Goal: Task Accomplishment & Management: Use online tool/utility

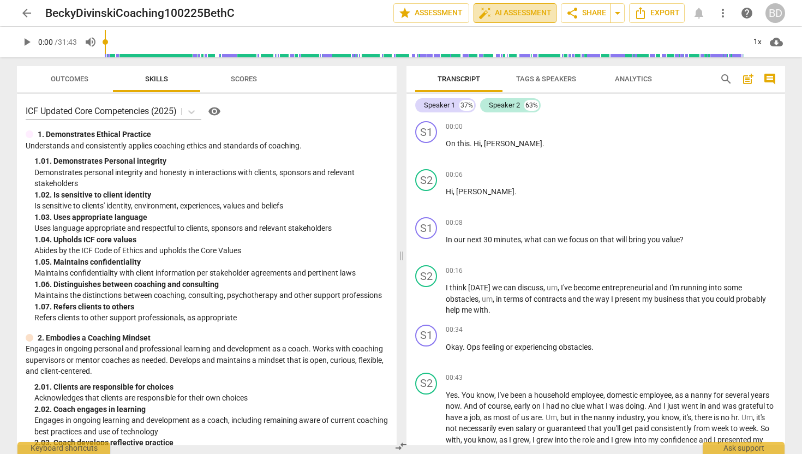
click at [504, 11] on span "auto_fix_high AI Assessment" at bounding box center [515, 13] width 73 height 13
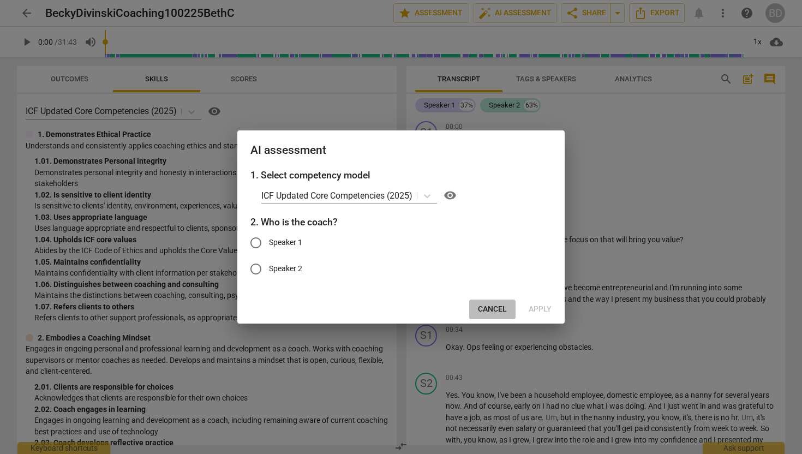
click at [489, 311] on span "Cancel" at bounding box center [492, 309] width 29 height 11
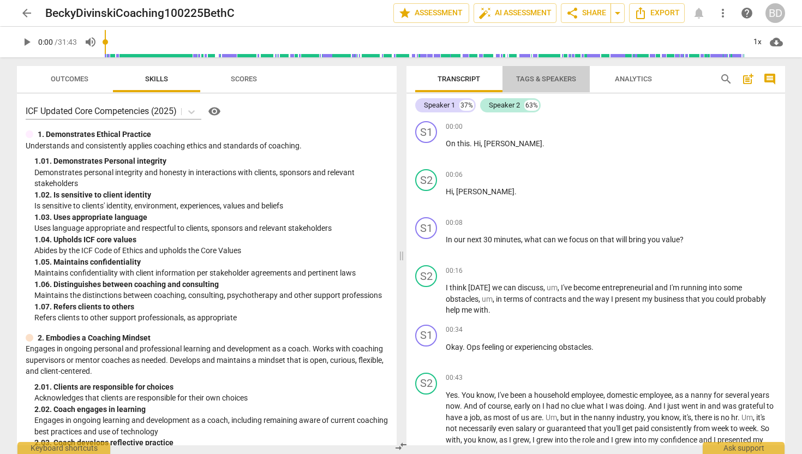
click at [534, 76] on span "Tags & Speakers" at bounding box center [546, 79] width 60 height 8
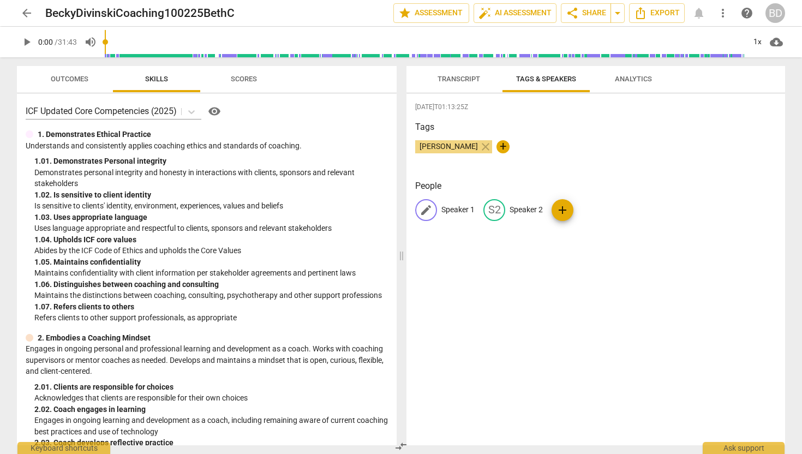
click at [446, 210] on p "Speaker 1" at bounding box center [458, 209] width 33 height 11
type input "Coach"
click at [591, 211] on p "Speaker 2" at bounding box center [597, 209] width 33 height 11
type input "Client"
click at [604, 142] on div "[PERSON_NAME] close +" at bounding box center [595, 151] width 361 height 22
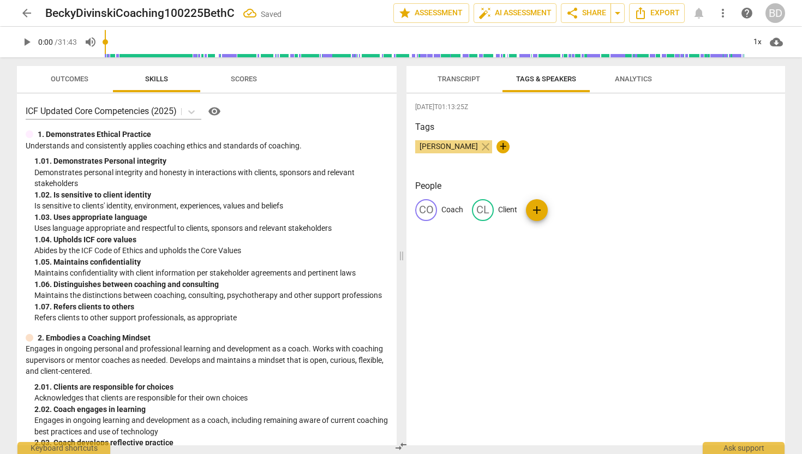
click at [564, 156] on div "[PERSON_NAME] close +" at bounding box center [595, 151] width 361 height 22
click at [471, 79] on span "Transcript" at bounding box center [459, 79] width 43 height 8
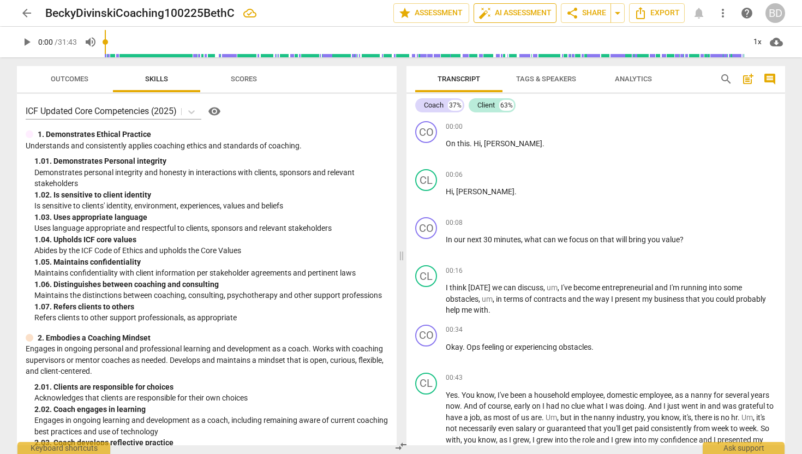
click at [510, 11] on span "auto_fix_high AI Assessment" at bounding box center [515, 13] width 73 height 13
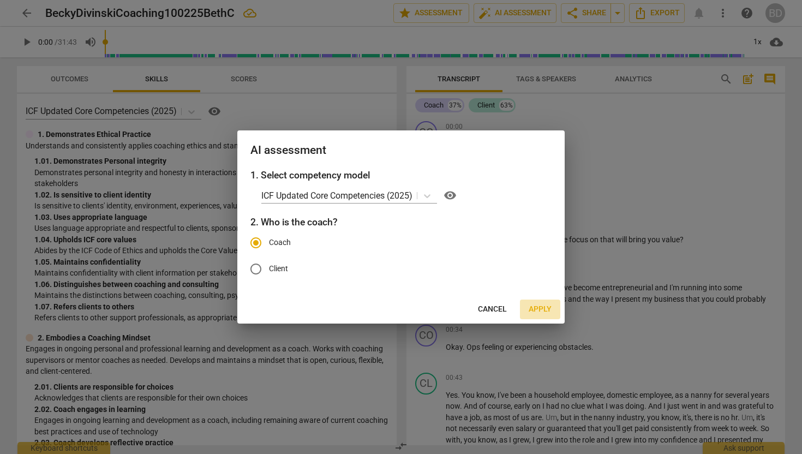
click at [535, 311] on span "Apply" at bounding box center [540, 309] width 23 height 11
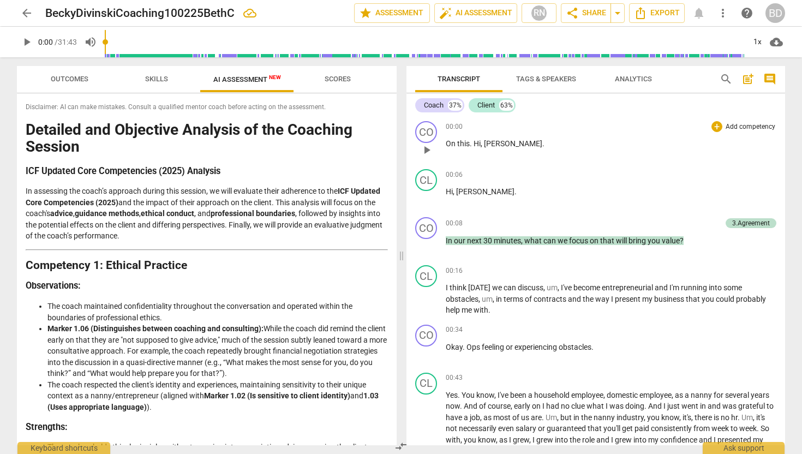
click at [426, 148] on span "play_arrow" at bounding box center [426, 150] width 13 height 13
click at [428, 150] on span "pause" at bounding box center [426, 150] width 13 height 13
click at [428, 150] on span "play_arrow" at bounding box center [426, 150] width 13 height 13
click at [473, 142] on span "." at bounding box center [472, 143] width 4 height 9
click at [473, 143] on span "." at bounding box center [472, 143] width 4 height 9
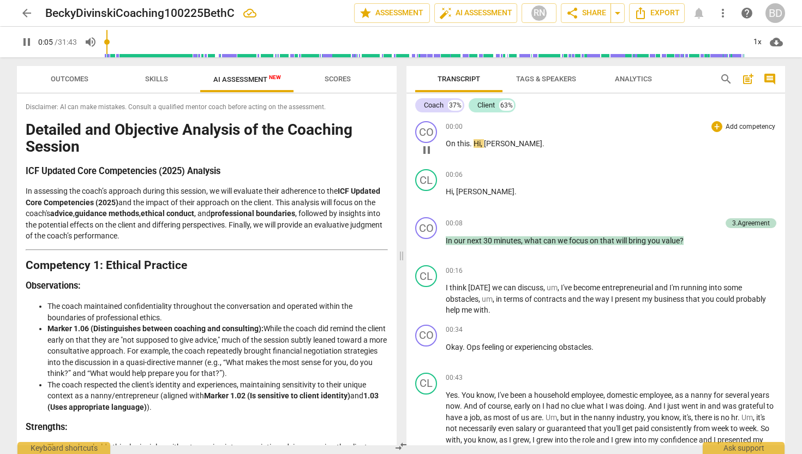
click at [473, 143] on span "." at bounding box center [472, 143] width 4 height 9
drag, startPoint x: 473, startPoint y: 143, endPoint x: 445, endPoint y: 143, distance: 27.3
click at [445, 143] on div "CO play_arrow pause 00:00 + Add competency keyboard_arrow_right On this . Hi , …" at bounding box center [596, 141] width 379 height 48
type input "7"
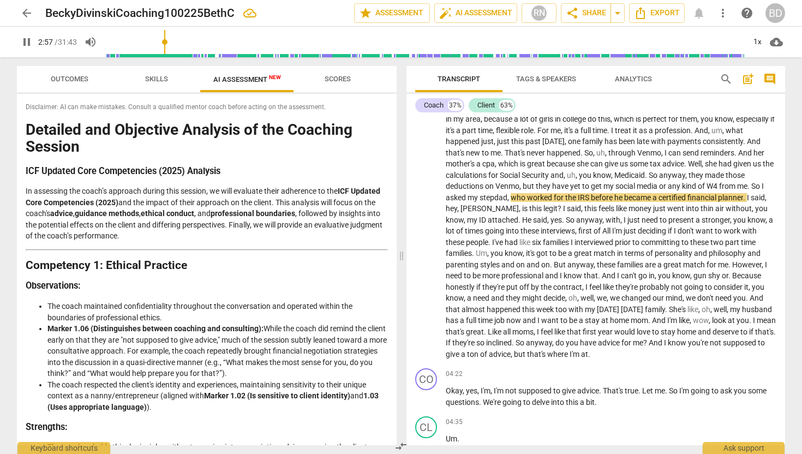
scroll to position [416, 0]
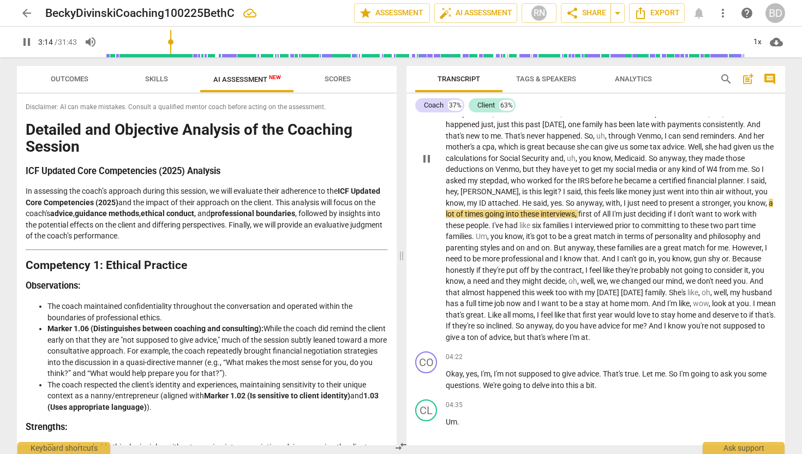
click at [522, 203] on span "." at bounding box center [521, 203] width 4 height 9
click at [522, 201] on span "." at bounding box center [521, 203] width 4 height 9
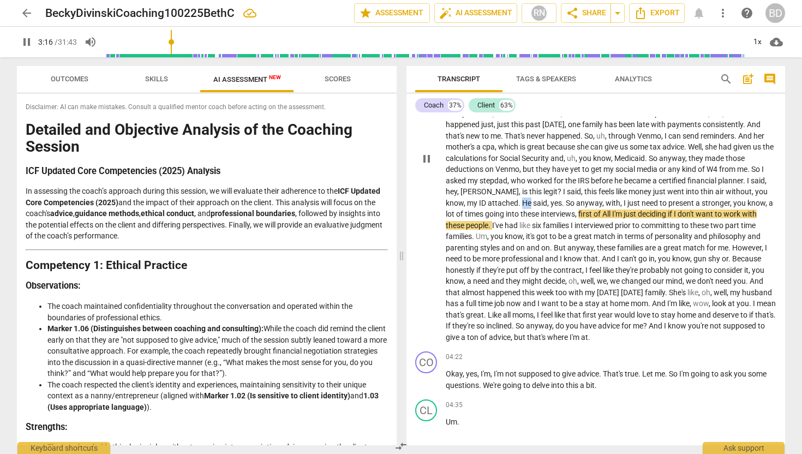
click at [522, 201] on span "." at bounding box center [521, 203] width 4 height 9
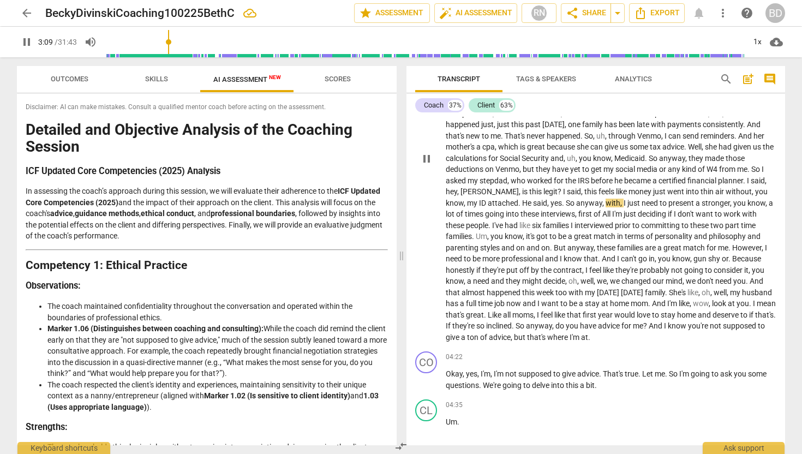
click at [522, 201] on span "." at bounding box center [521, 203] width 4 height 9
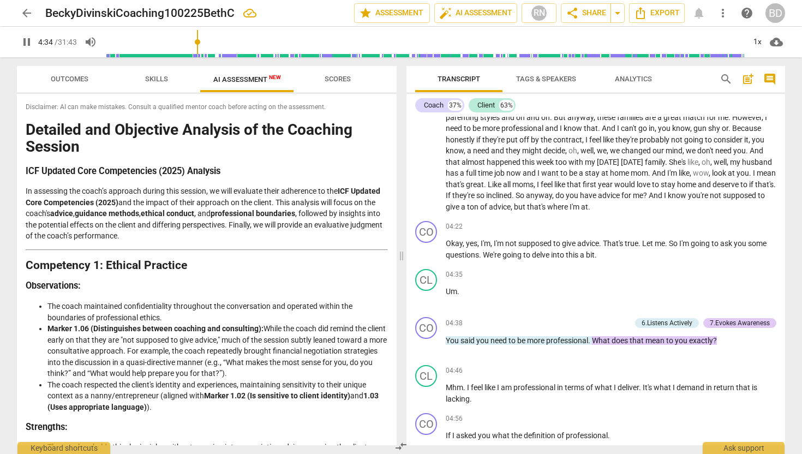
scroll to position [548, 0]
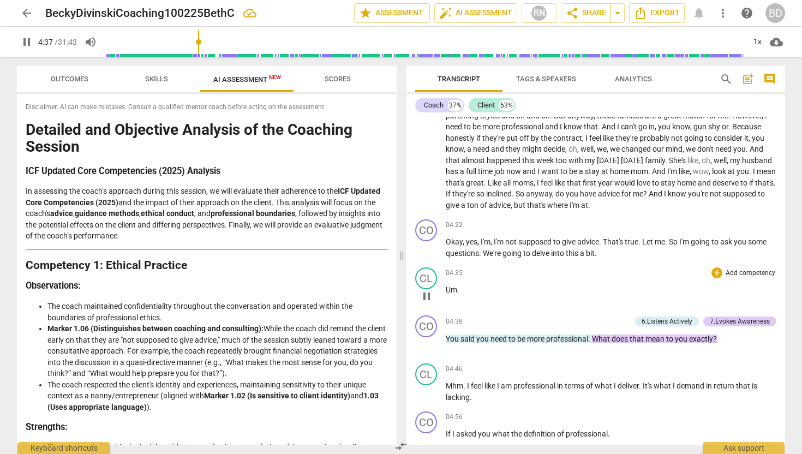
click at [446, 294] on span "Um" at bounding box center [451, 289] width 11 height 9
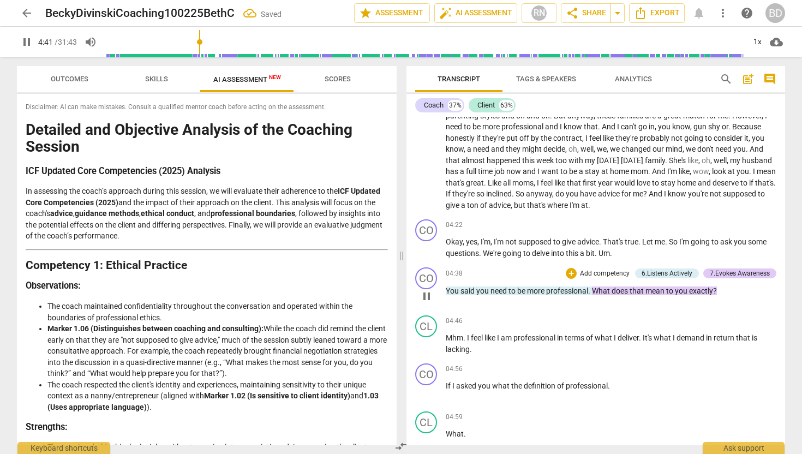
click at [448, 295] on span "You" at bounding box center [453, 291] width 15 height 9
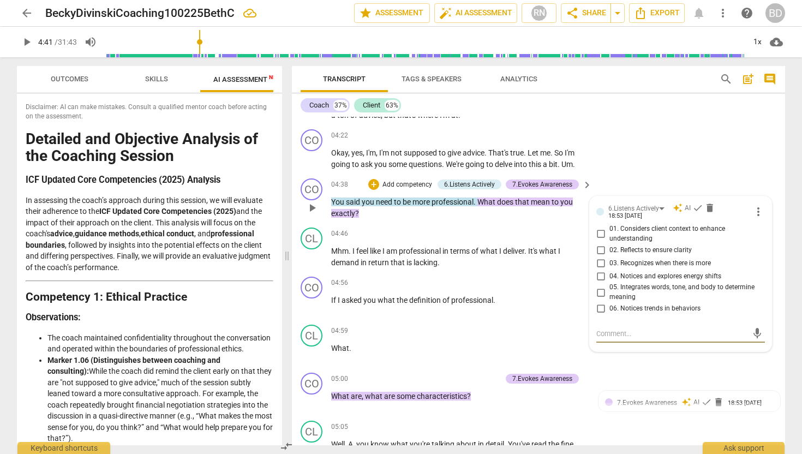
scroll to position [749, 0]
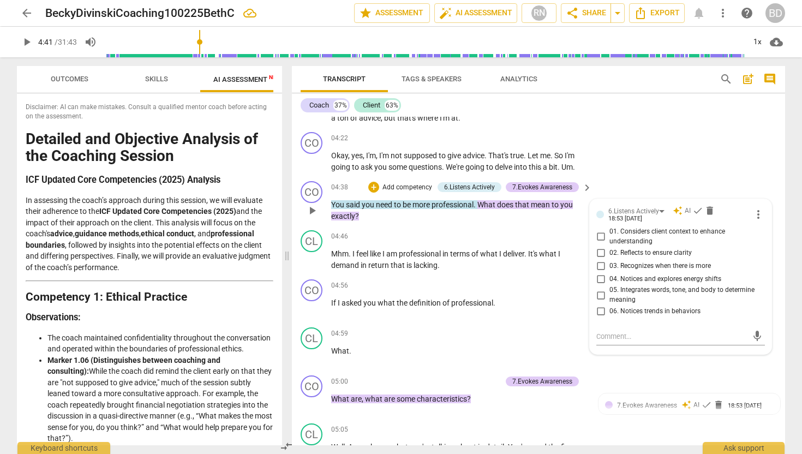
click at [330, 200] on div "CO play_arrow pause" at bounding box center [316, 201] width 31 height 40
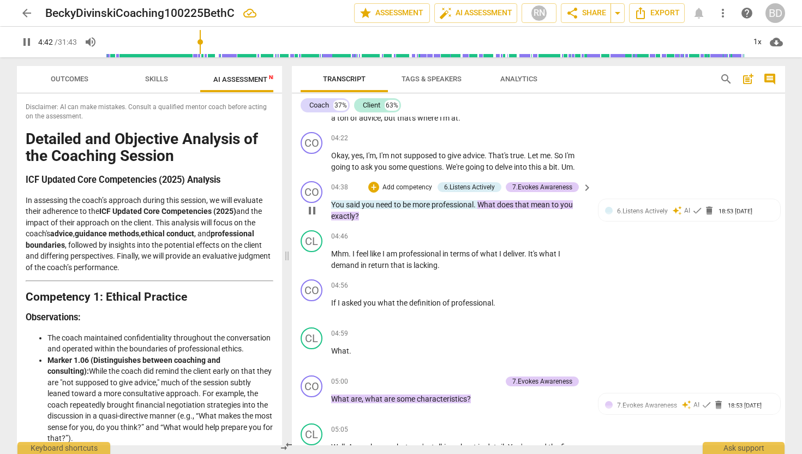
click at [331, 200] on div "CO play_arrow pause" at bounding box center [316, 201] width 31 height 40
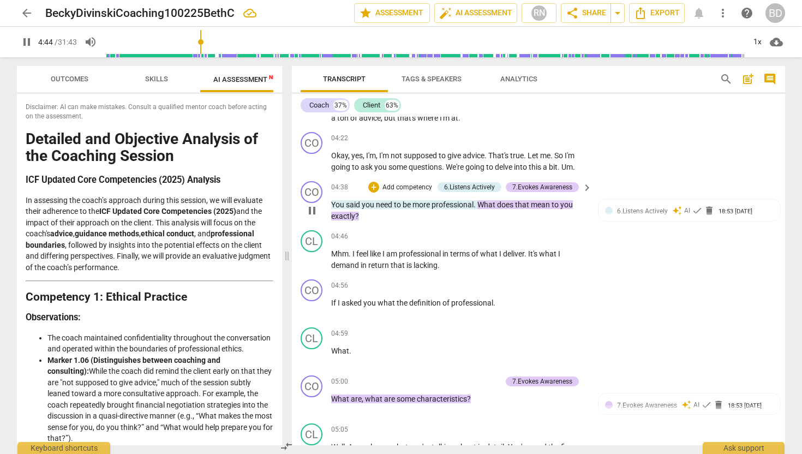
click at [331, 200] on div "CO play_arrow pause" at bounding box center [316, 201] width 31 height 40
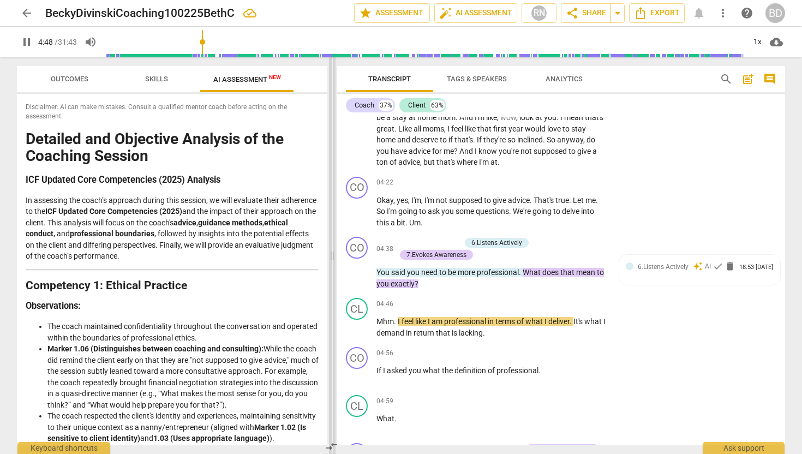
scroll to position [751, 0]
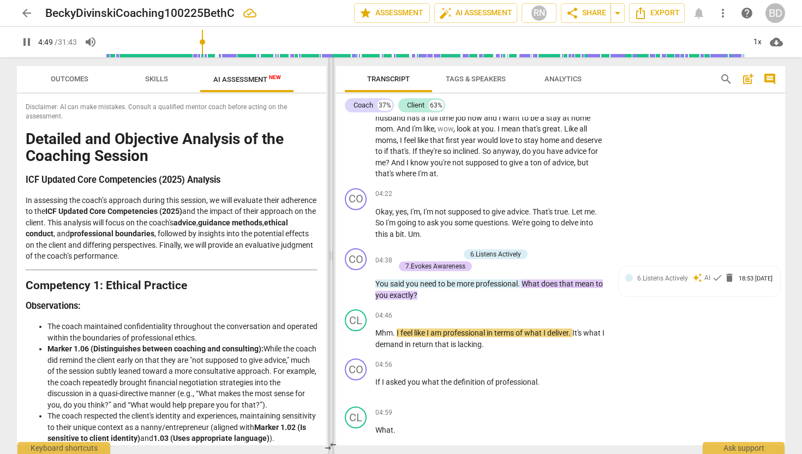
drag, startPoint x: 286, startPoint y: 254, endPoint x: 330, endPoint y: 244, distance: 44.9
click at [330, 244] on span at bounding box center [331, 255] width 7 height 397
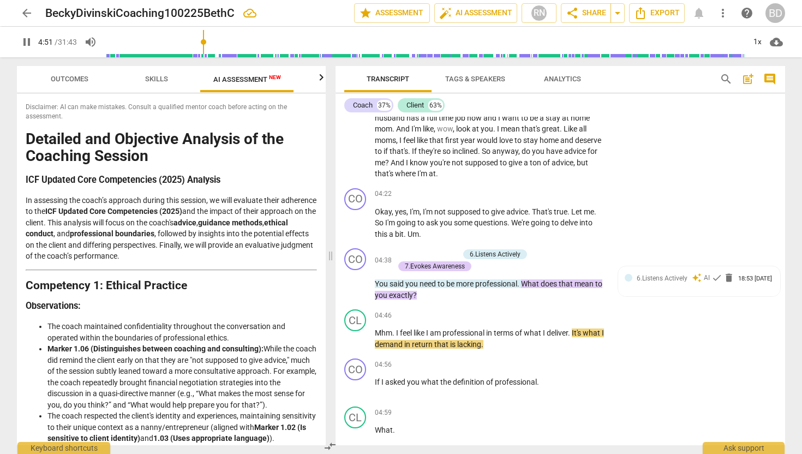
click at [376, 280] on span "You" at bounding box center [382, 283] width 15 height 9
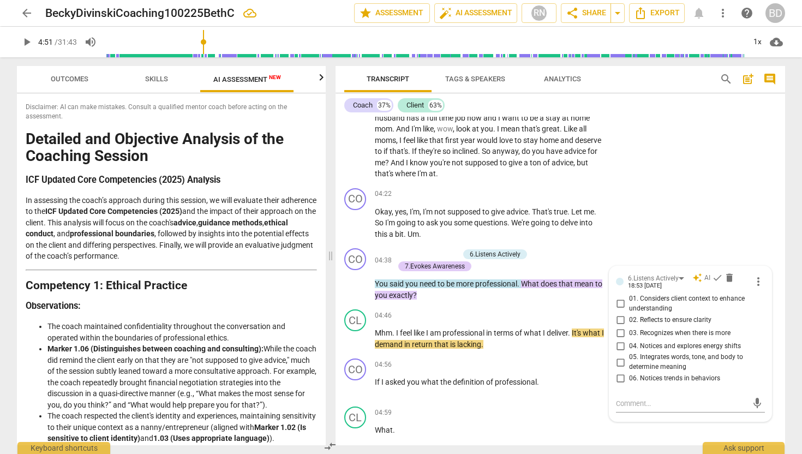
click at [377, 282] on span "You" at bounding box center [382, 283] width 15 height 9
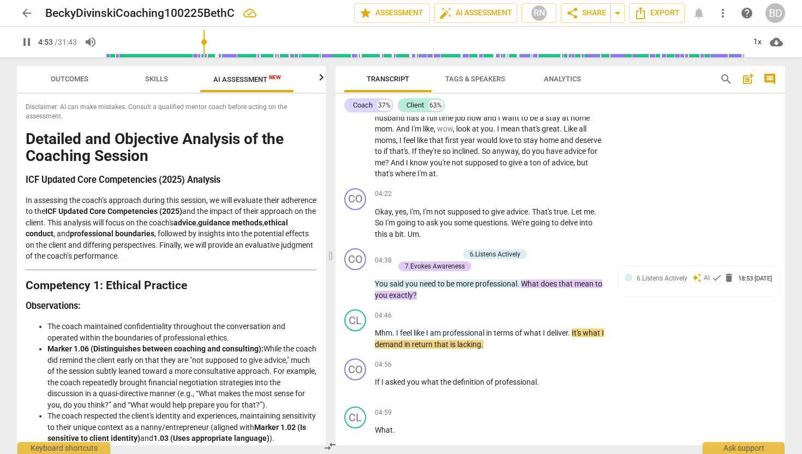
click at [375, 281] on span "You" at bounding box center [382, 283] width 15 height 9
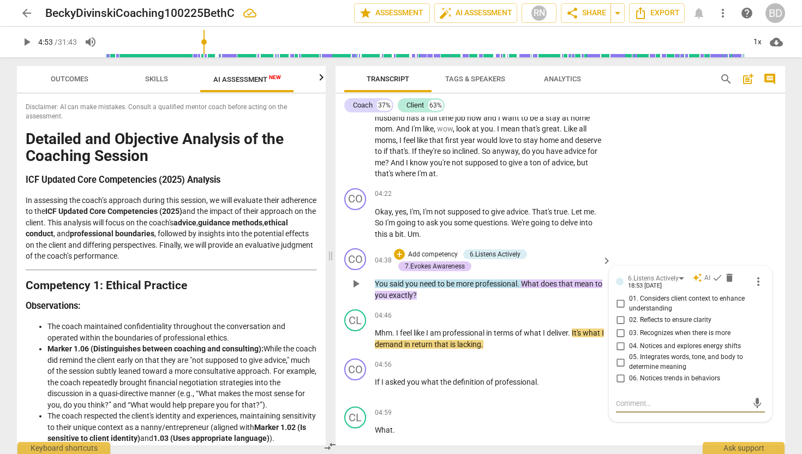
click at [374, 281] on div "play_arrow pause" at bounding box center [361, 283] width 28 height 27
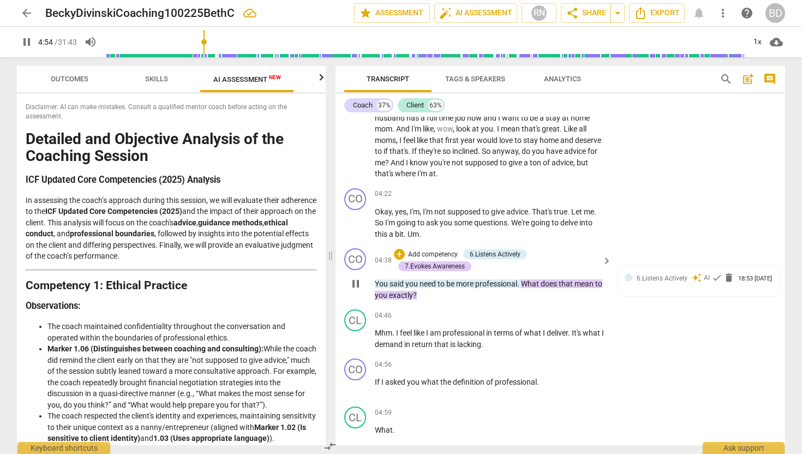
click at [374, 281] on div "play_arrow pause" at bounding box center [361, 283] width 28 height 27
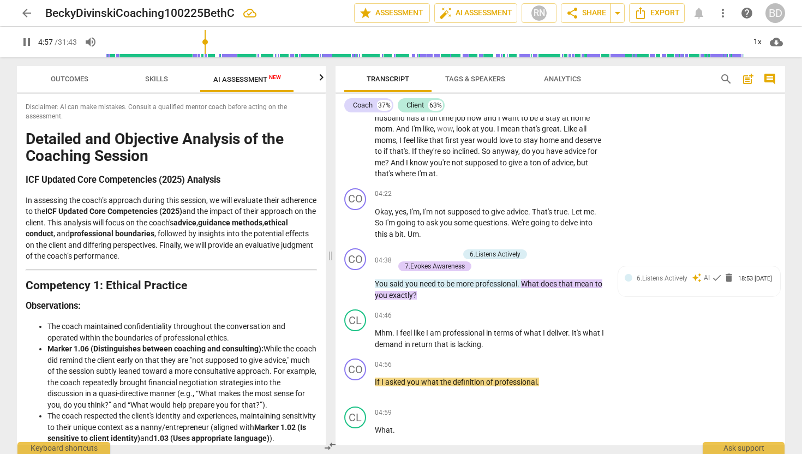
click at [383, 281] on span "You" at bounding box center [382, 283] width 15 height 9
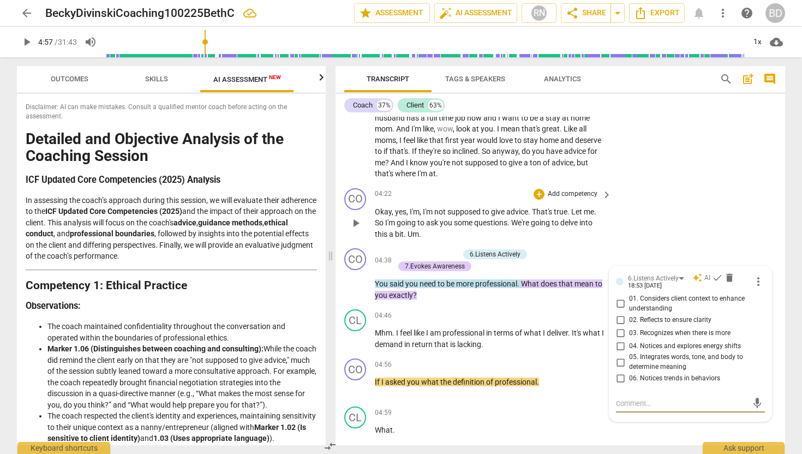
click at [394, 224] on span "I'm" at bounding box center [390, 222] width 11 height 9
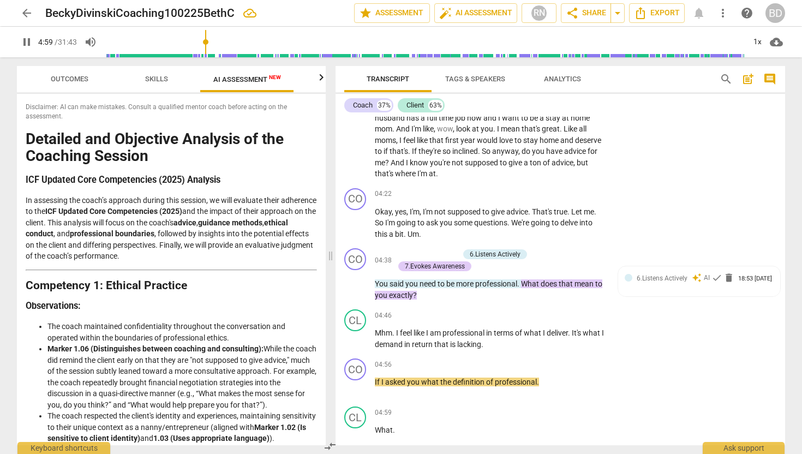
click at [376, 280] on span "You" at bounding box center [382, 283] width 15 height 9
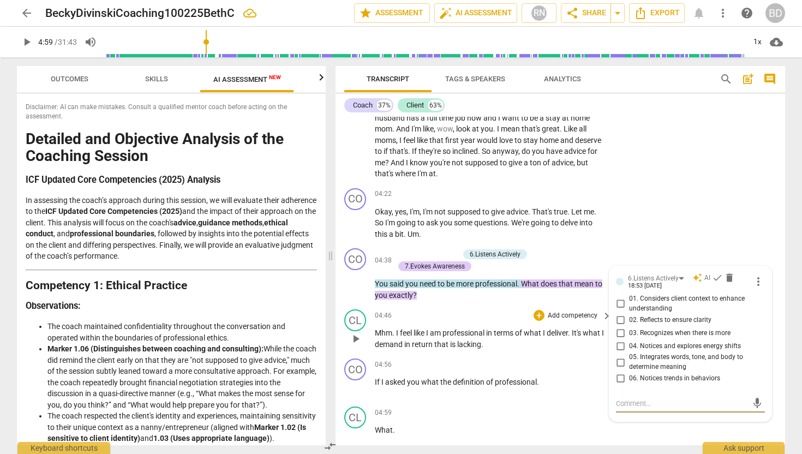
click at [381, 337] on p "Mhm . I feel like I am professional in terms of what I deliver . It's what I de…" at bounding box center [490, 339] width 231 height 22
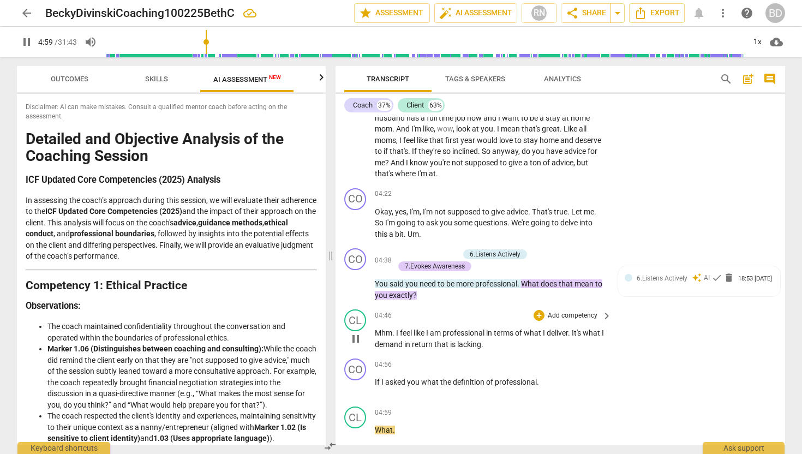
click at [380, 336] on span "Mhm" at bounding box center [383, 333] width 17 height 9
click at [380, 336] on div "CO play_arrow pause 00:04 + Add competency keyboard_arrow_right Hi , [PERSON_NA…" at bounding box center [561, 281] width 450 height 329
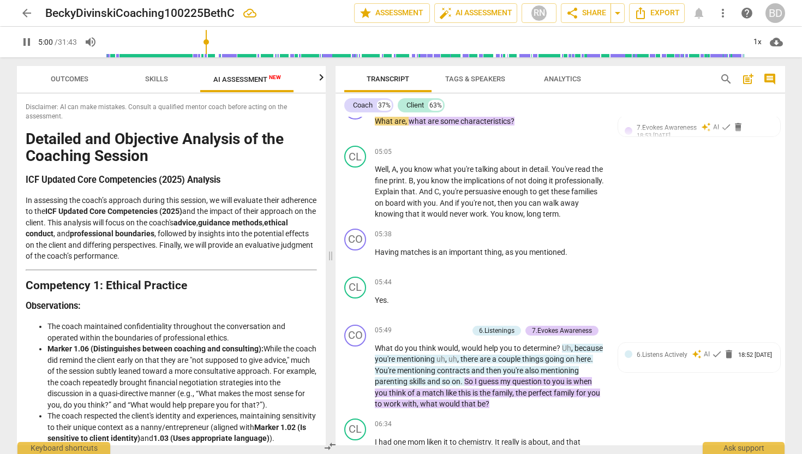
click at [380, 336] on div "05:49 + Add competency 6.Listenings 7.Evokes Awareness keyboard_arrow_right Wha…" at bounding box center [494, 367] width 238 height 85
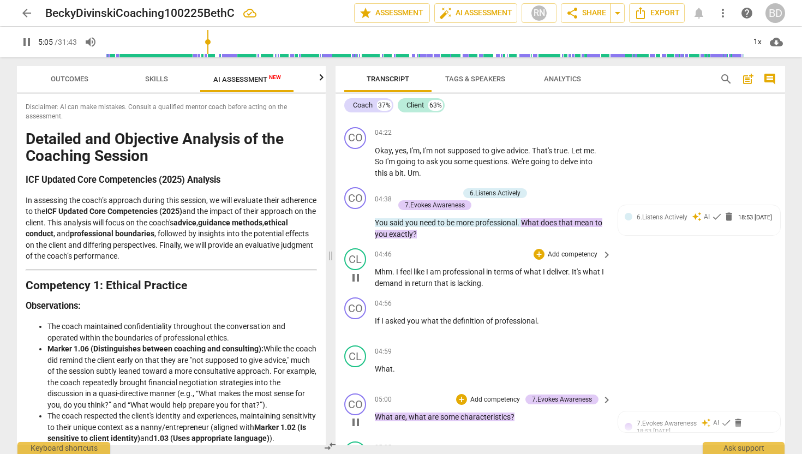
scroll to position [810, 0]
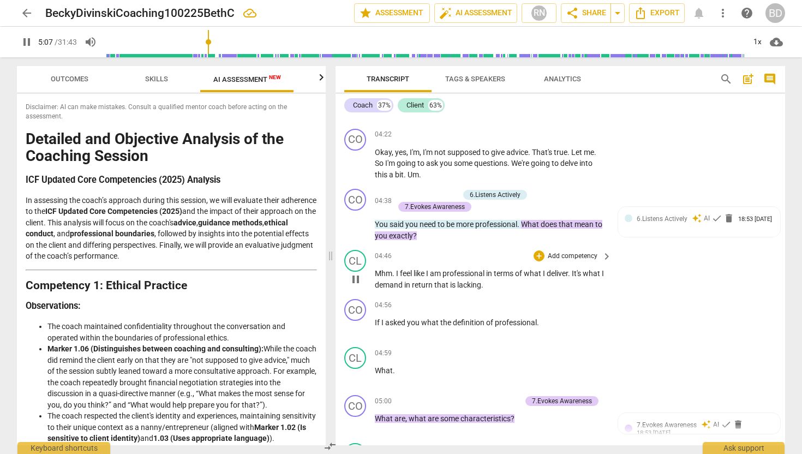
click at [376, 222] on span "You" at bounding box center [382, 224] width 15 height 9
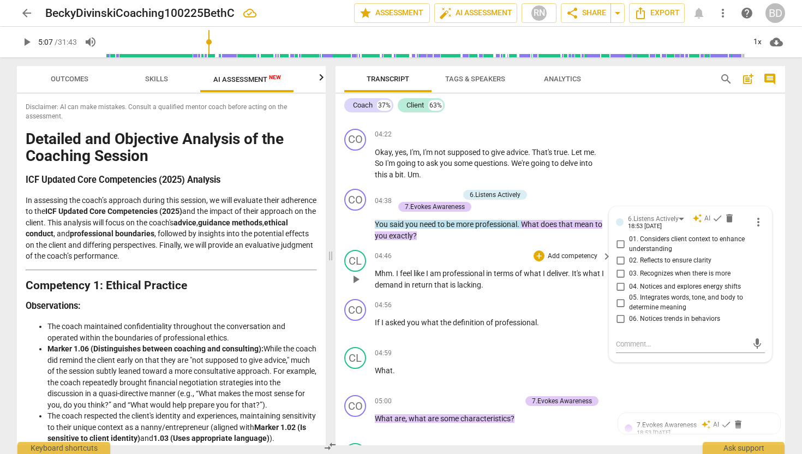
click at [376, 222] on span "You" at bounding box center [382, 224] width 15 height 9
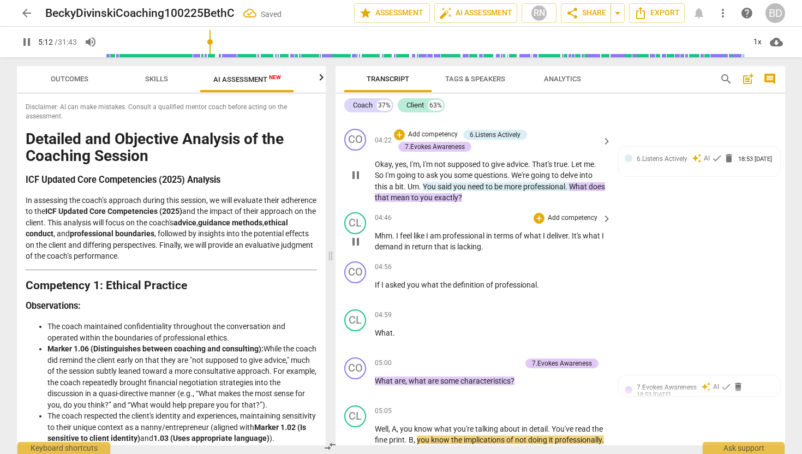
click at [424, 183] on span "You" at bounding box center [430, 186] width 15 height 9
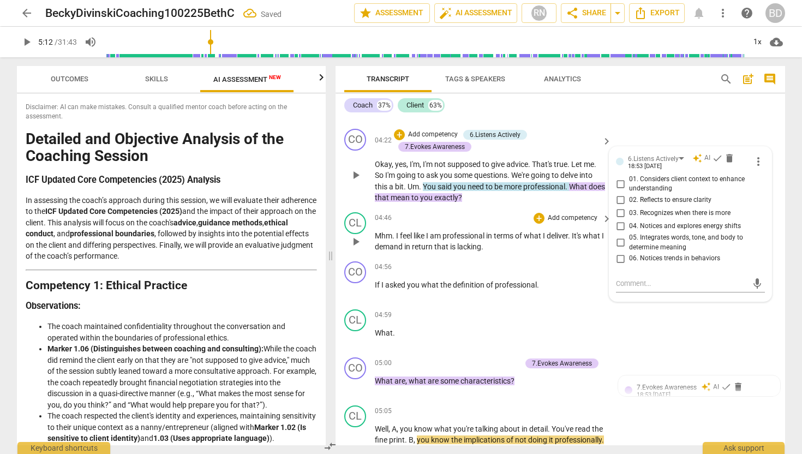
click at [408, 186] on span "Um" at bounding box center [413, 186] width 11 height 9
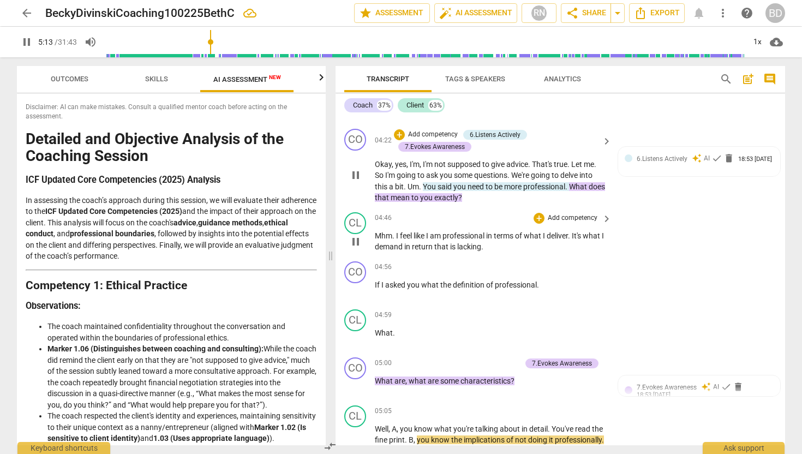
click at [408, 186] on span "Um" at bounding box center [413, 186] width 11 height 9
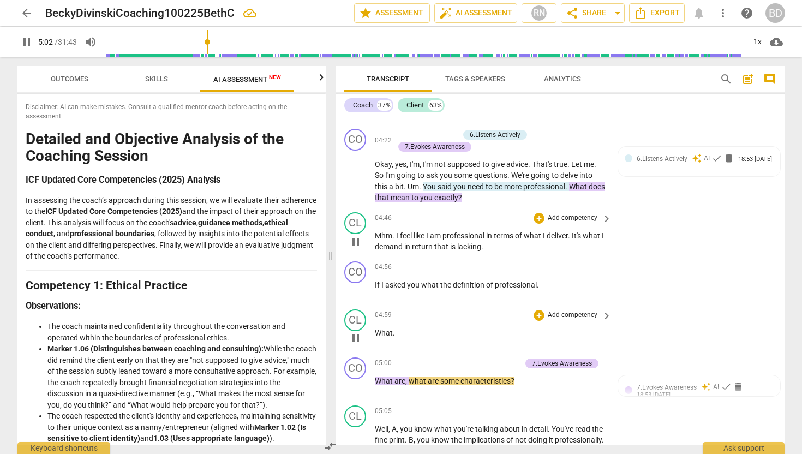
click at [376, 331] on span "What" at bounding box center [384, 333] width 18 height 9
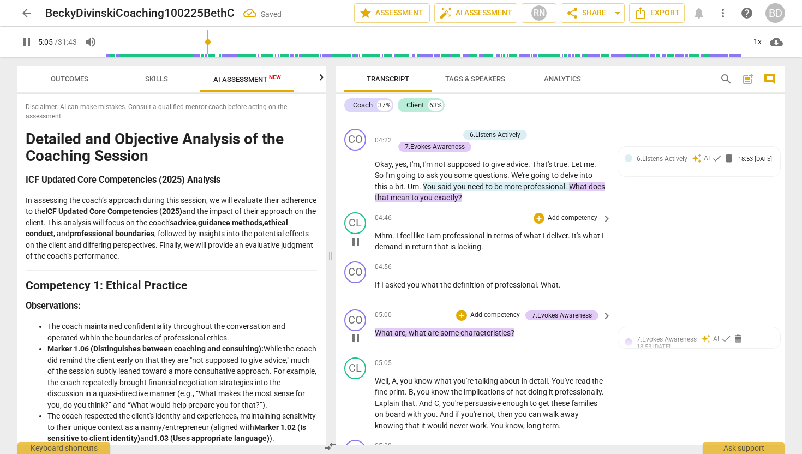
click at [376, 329] on span "What" at bounding box center [385, 333] width 20 height 9
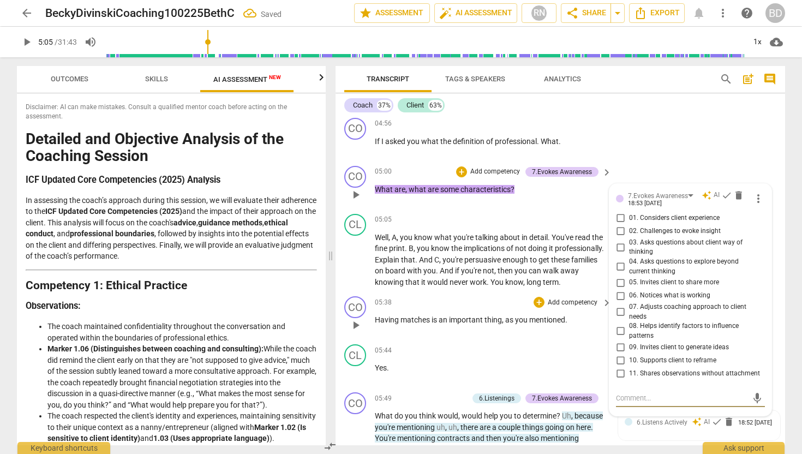
scroll to position [944, 0]
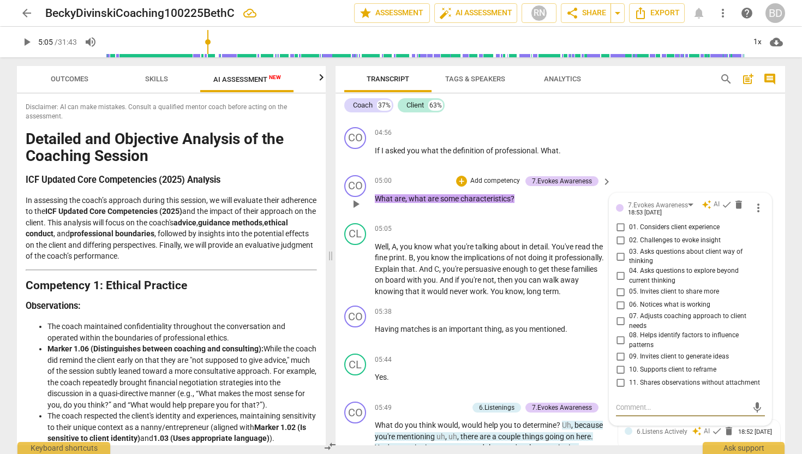
click at [376, 196] on span "What" at bounding box center [385, 198] width 20 height 9
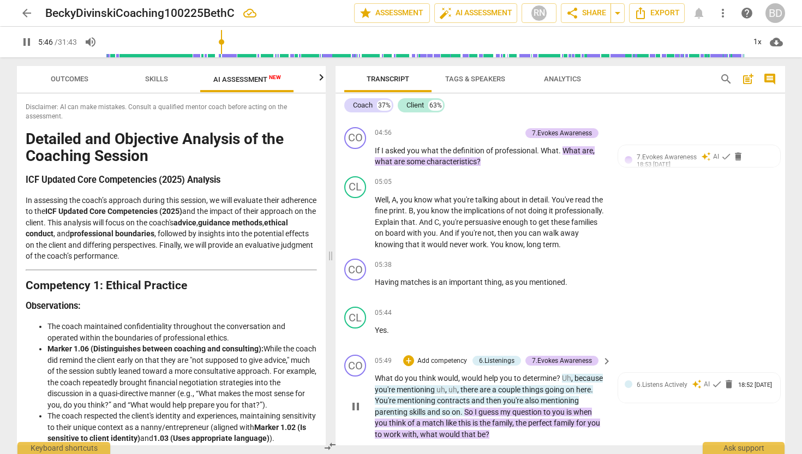
click at [358, 406] on span "pause" at bounding box center [355, 406] width 13 height 13
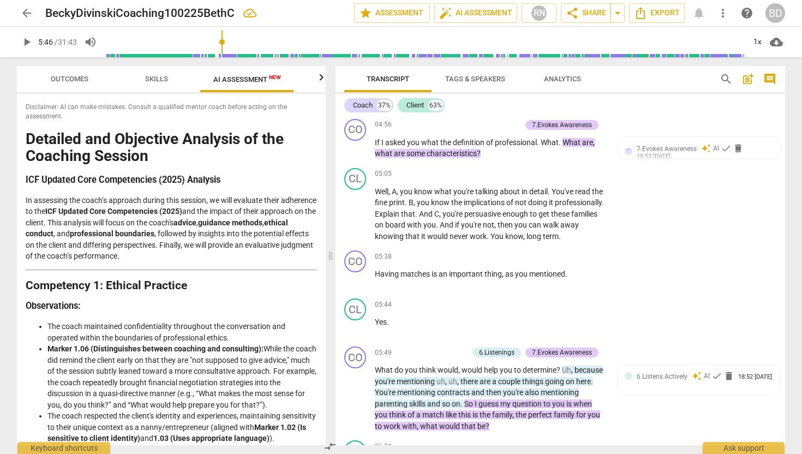
scroll to position [954, 0]
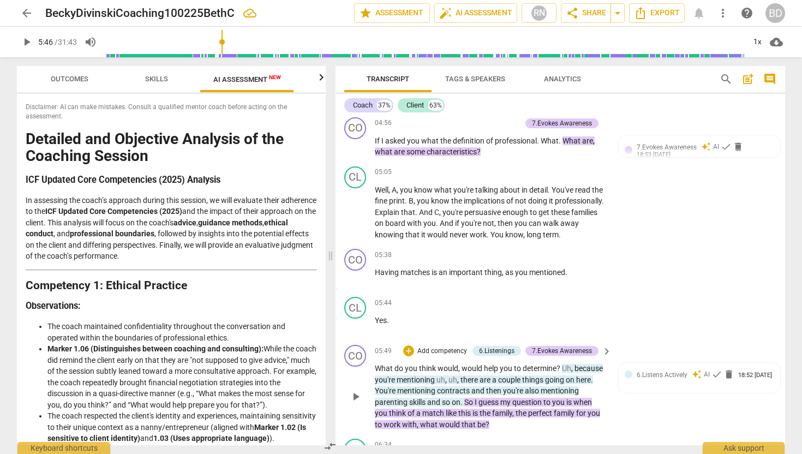
click at [376, 367] on span "What" at bounding box center [385, 368] width 20 height 9
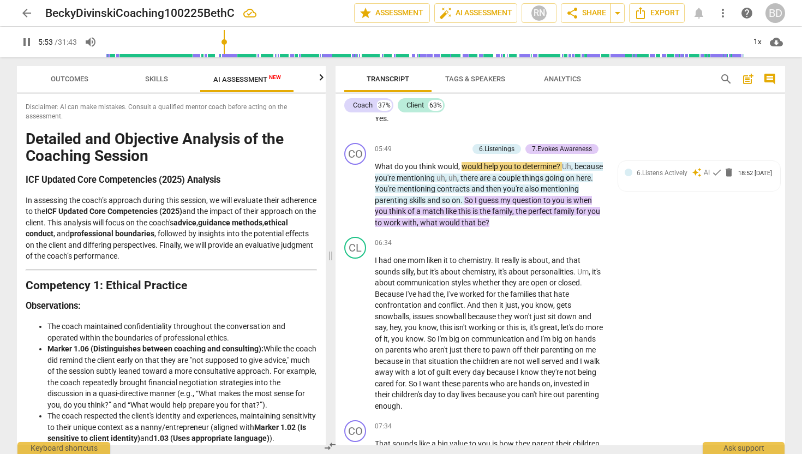
scroll to position [1180, 0]
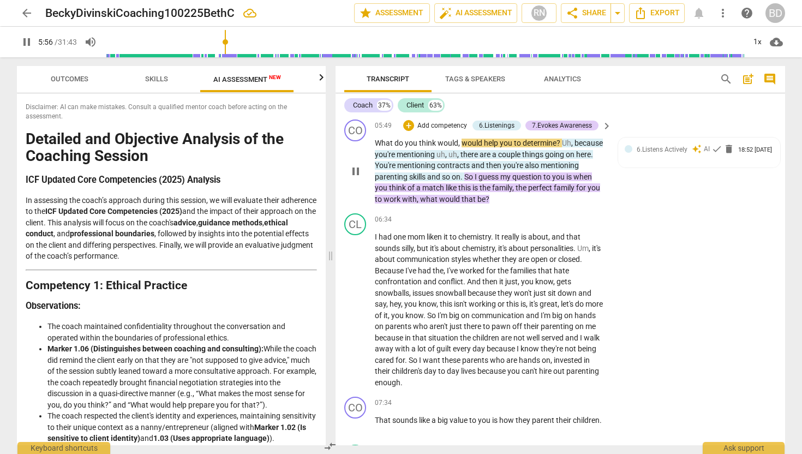
click at [356, 168] on span "pause" at bounding box center [355, 171] width 13 height 13
click at [356, 168] on span "play_arrow" at bounding box center [355, 171] width 13 height 13
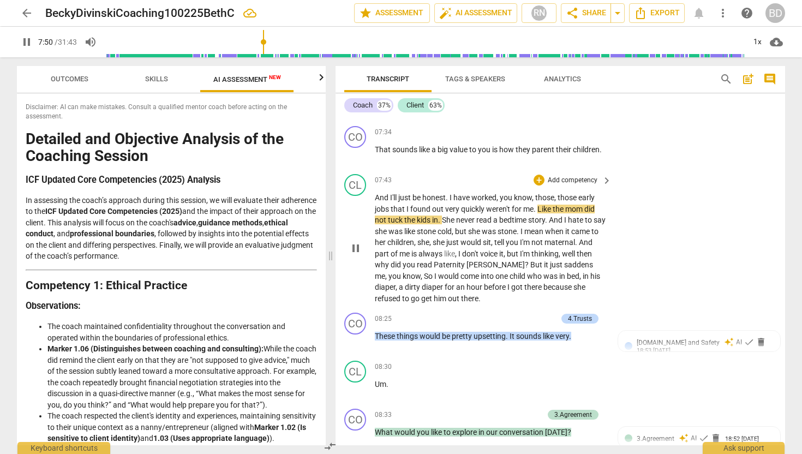
scroll to position [1451, 0]
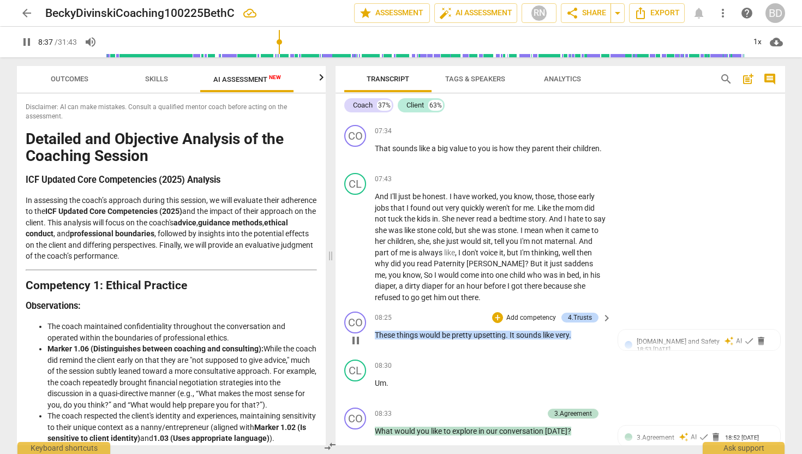
click at [558, 335] on span "very" at bounding box center [563, 335] width 14 height 9
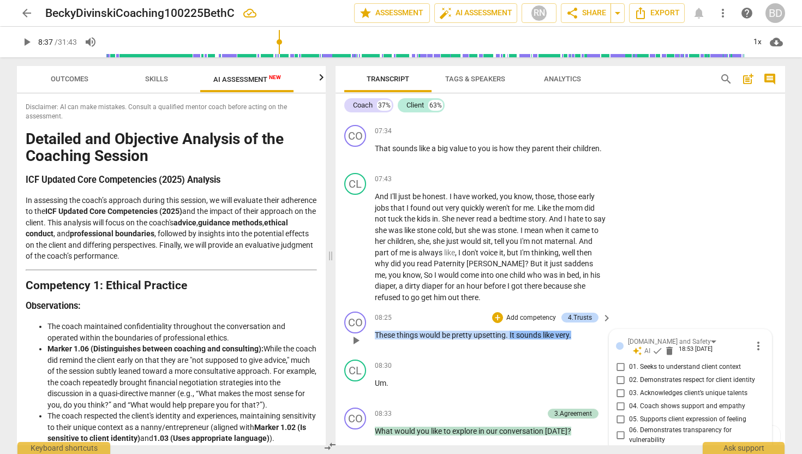
scroll to position [1631, 0]
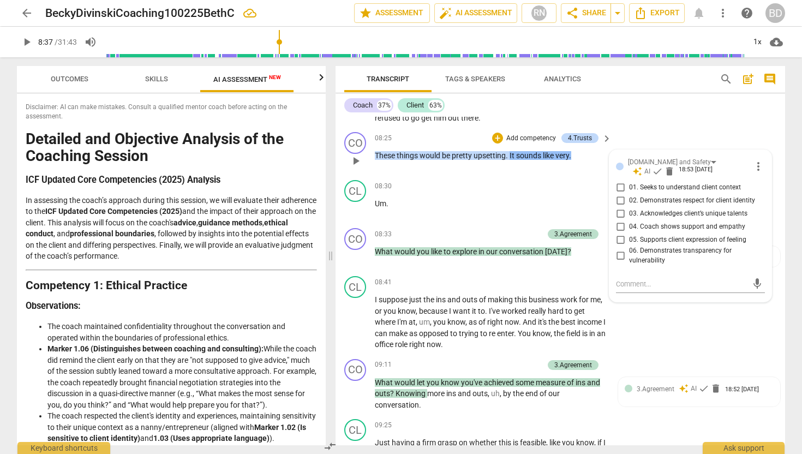
click at [560, 157] on span "very" at bounding box center [563, 155] width 14 height 9
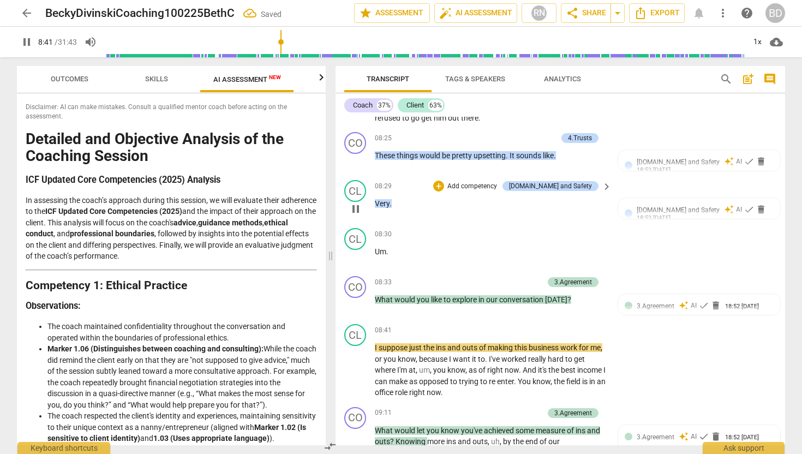
click at [376, 202] on span "Very" at bounding box center [382, 203] width 15 height 9
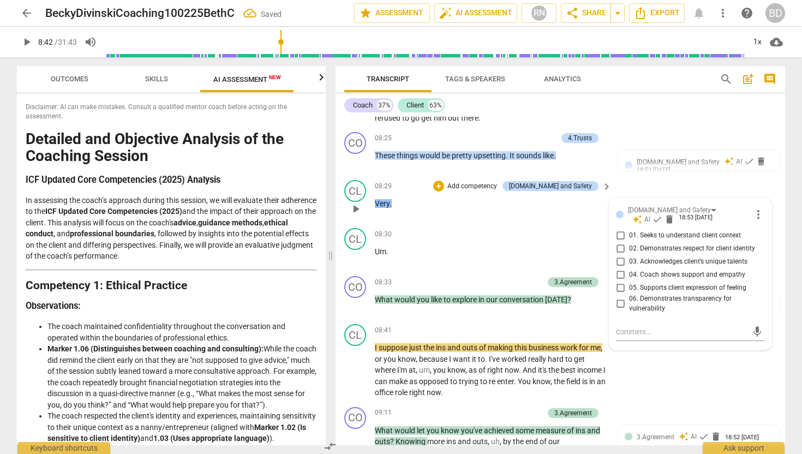
click at [375, 202] on span "Very" at bounding box center [382, 203] width 15 height 9
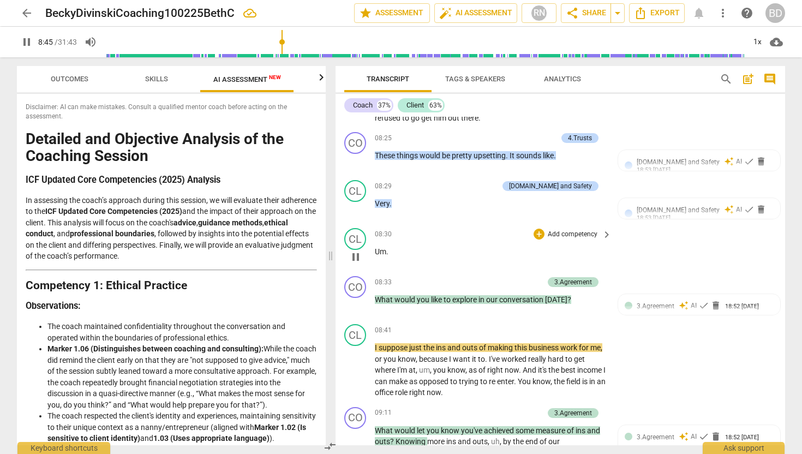
click at [376, 249] on span "Um" at bounding box center [380, 251] width 11 height 9
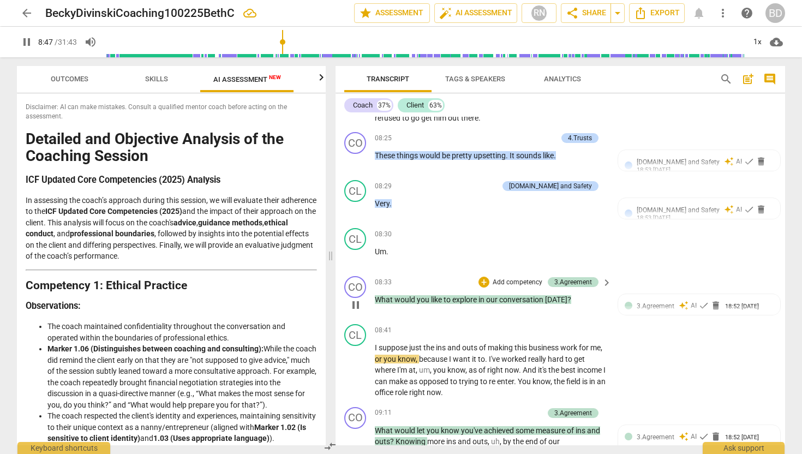
click at [376, 296] on span "What" at bounding box center [385, 299] width 20 height 9
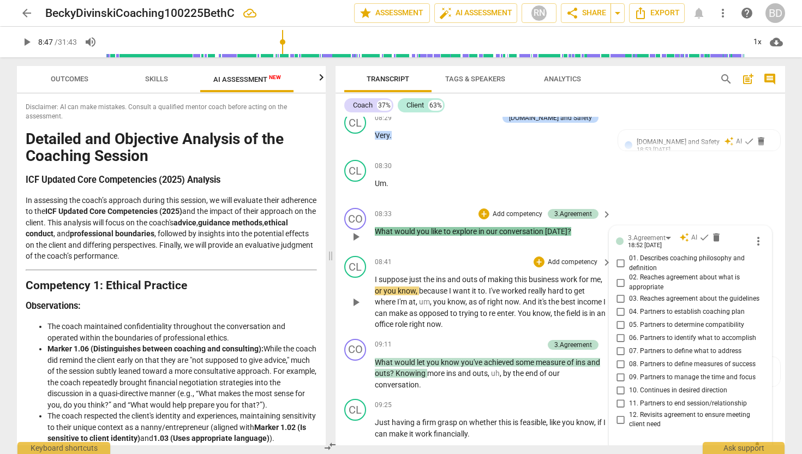
scroll to position [1699, 0]
click at [358, 187] on span "play_arrow" at bounding box center [355, 189] width 13 height 13
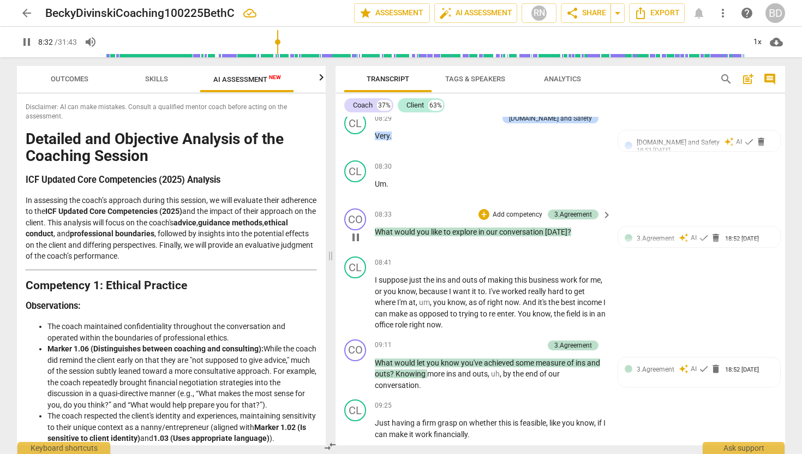
click at [376, 231] on span "What" at bounding box center [385, 232] width 20 height 9
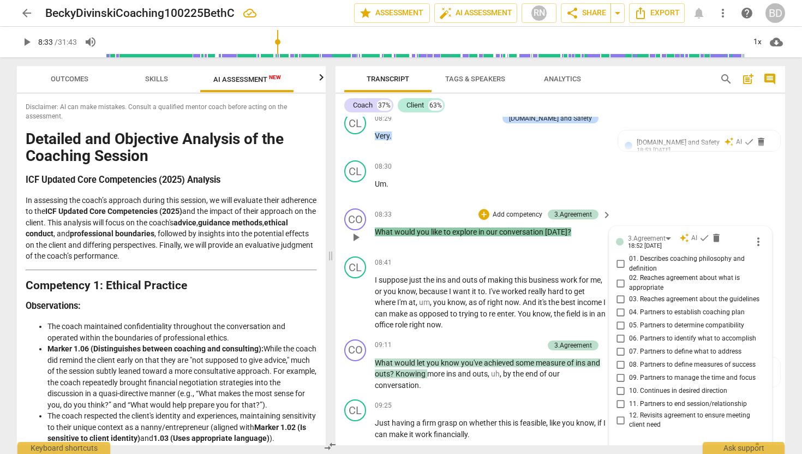
scroll to position [1706, 0]
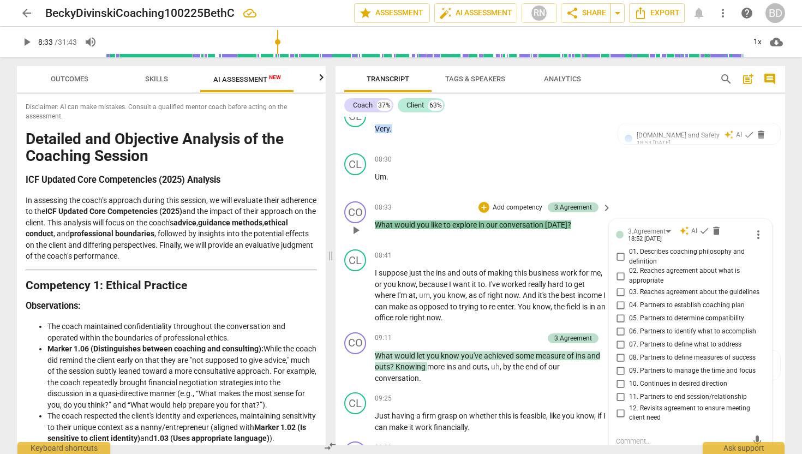
click at [376, 223] on span "What" at bounding box center [385, 225] width 20 height 9
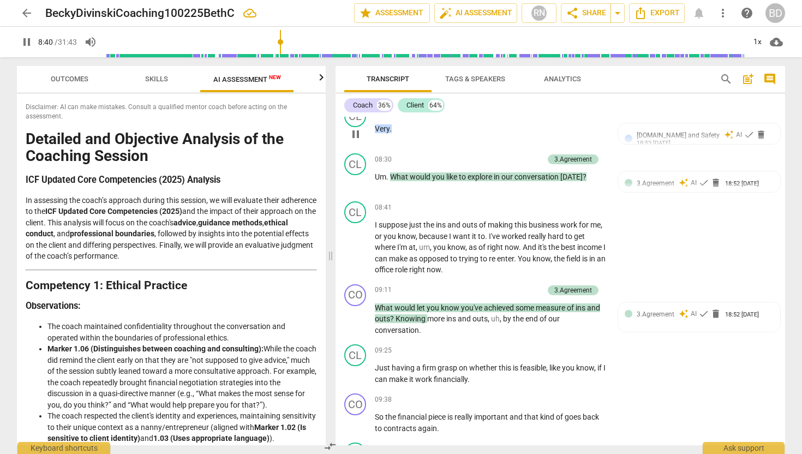
click at [354, 133] on span "pause" at bounding box center [355, 134] width 13 height 13
click at [356, 133] on span "play_arrow" at bounding box center [355, 134] width 13 height 13
click at [375, 176] on span "Um" at bounding box center [380, 176] width 11 height 9
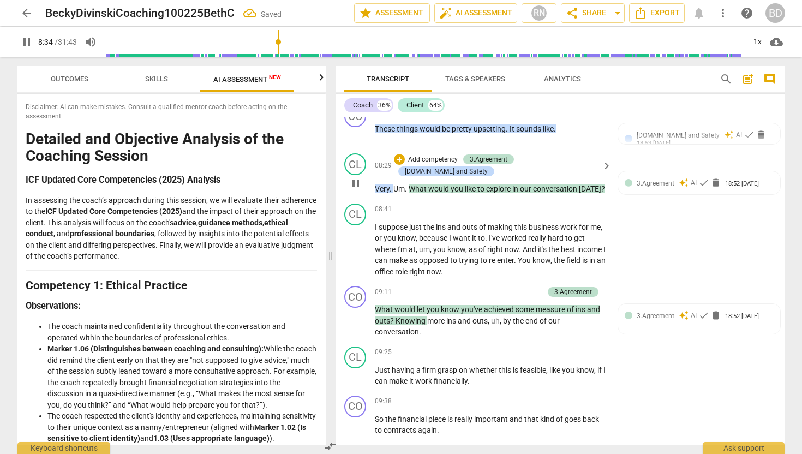
scroll to position [1654, 0]
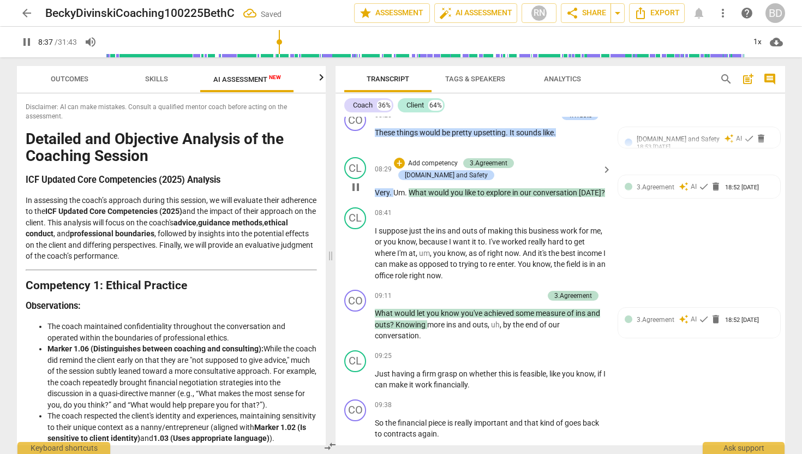
click at [410, 188] on span "What" at bounding box center [419, 192] width 20 height 9
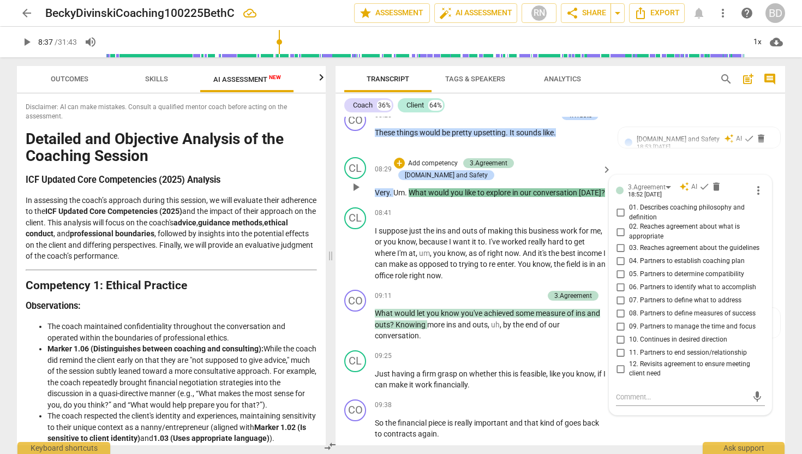
click at [410, 188] on span "What" at bounding box center [419, 192] width 20 height 9
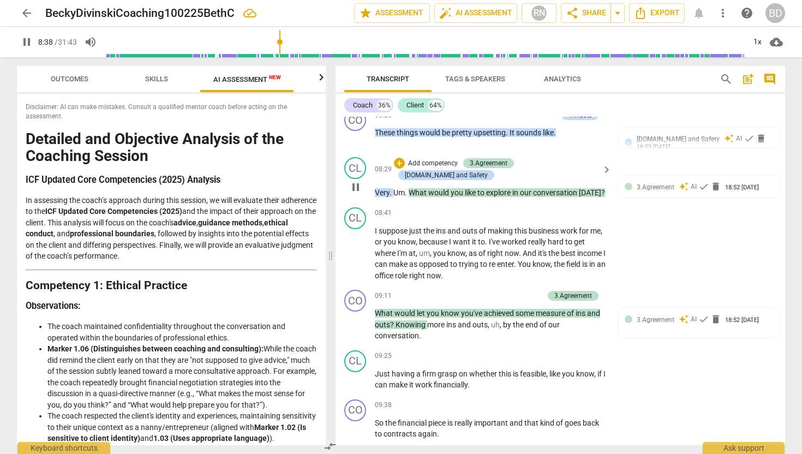
click at [410, 188] on span "What" at bounding box center [419, 192] width 20 height 9
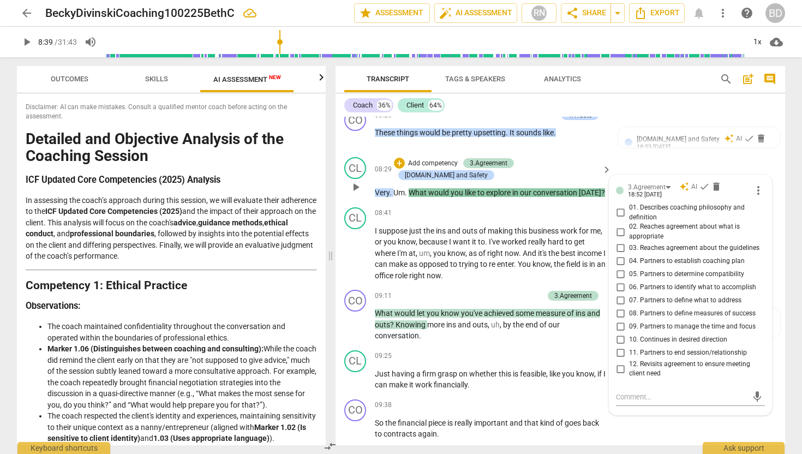
click at [408, 188] on span "." at bounding box center [407, 192] width 4 height 9
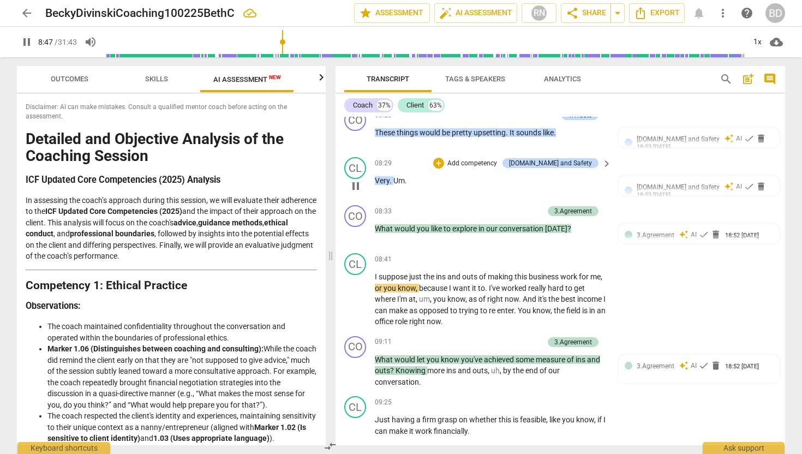
click at [358, 183] on span "pause" at bounding box center [355, 186] width 13 height 13
click at [357, 185] on span "play_arrow" at bounding box center [355, 186] width 13 height 13
click at [394, 177] on span "Um" at bounding box center [399, 180] width 11 height 9
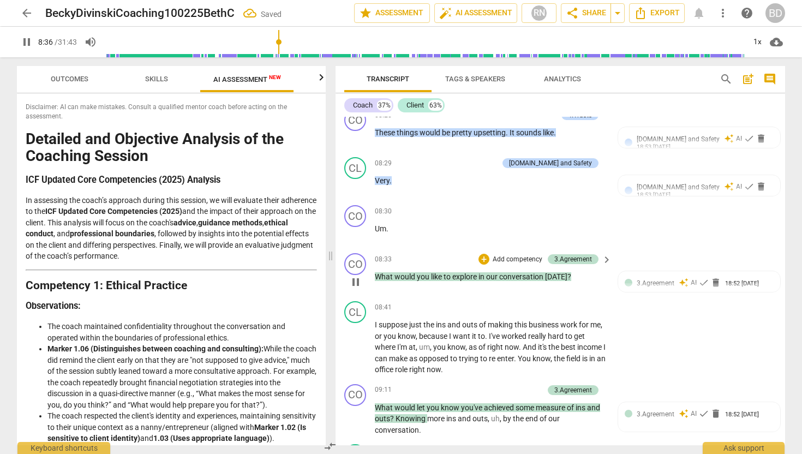
click at [375, 275] on span "What" at bounding box center [385, 276] width 20 height 9
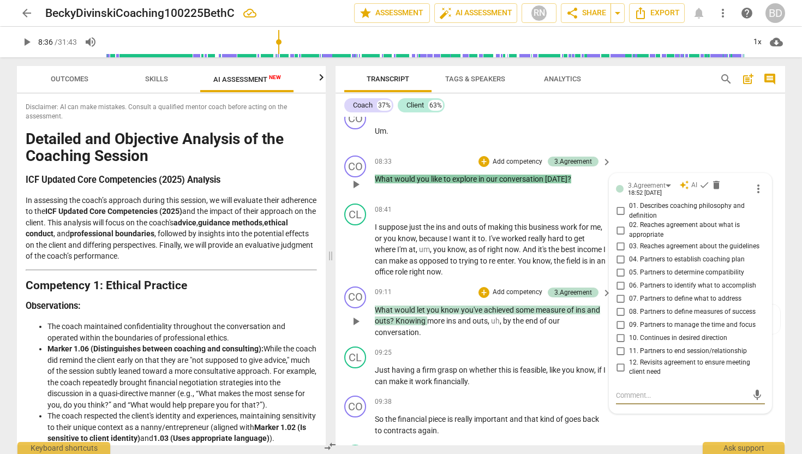
scroll to position [1748, 0]
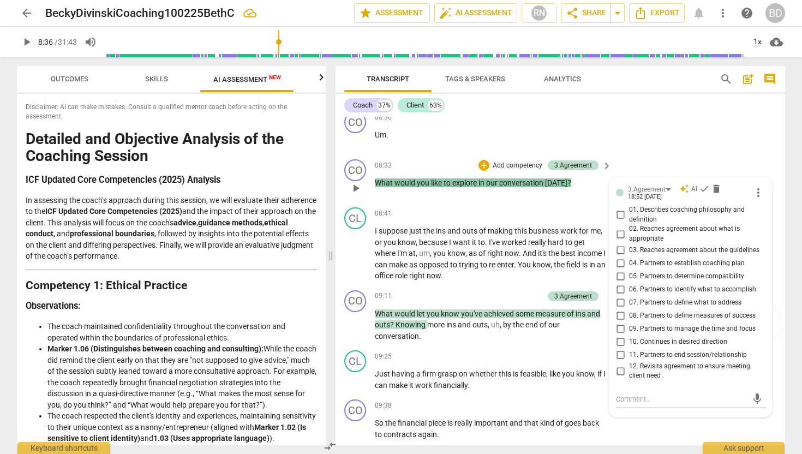
click at [376, 181] on span "What" at bounding box center [385, 183] width 20 height 9
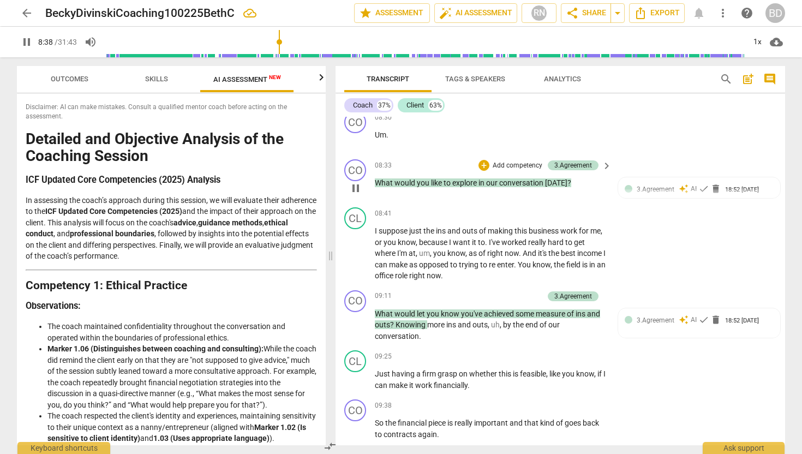
click at [376, 181] on span "What" at bounding box center [385, 183] width 20 height 9
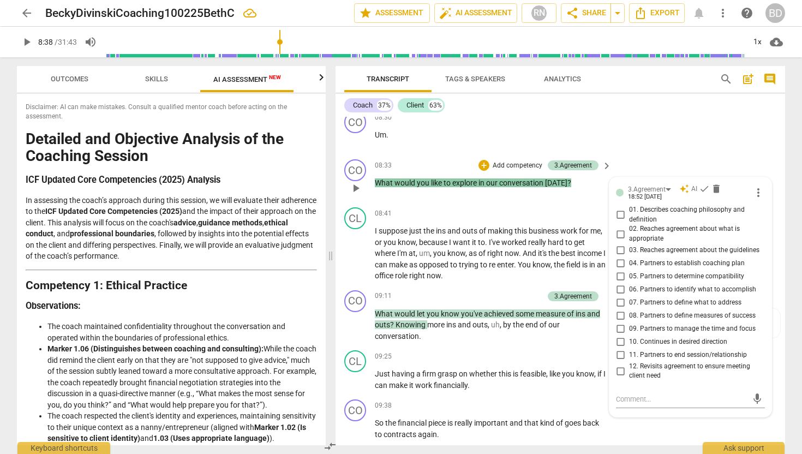
click at [374, 181] on div "play_arrow pause" at bounding box center [361, 188] width 28 height 14
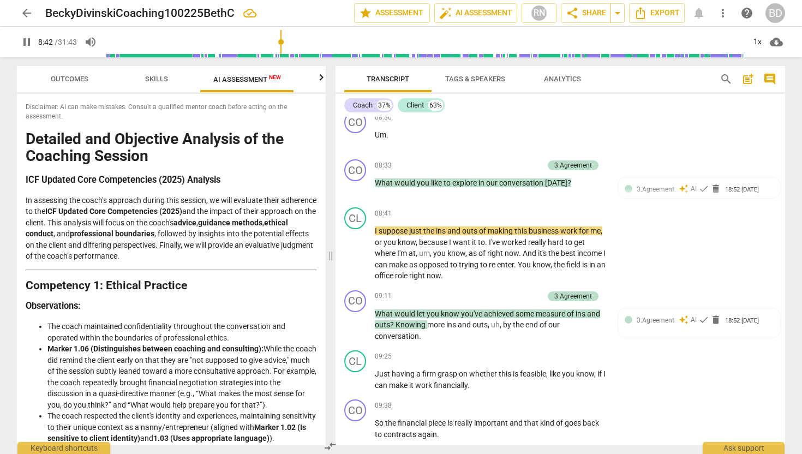
click at [376, 180] on span "What" at bounding box center [385, 183] width 20 height 9
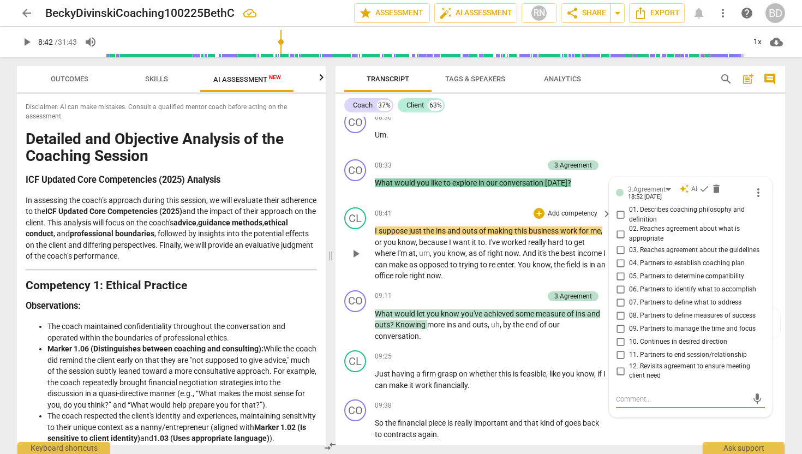
click at [376, 230] on span "I" at bounding box center [377, 231] width 4 height 9
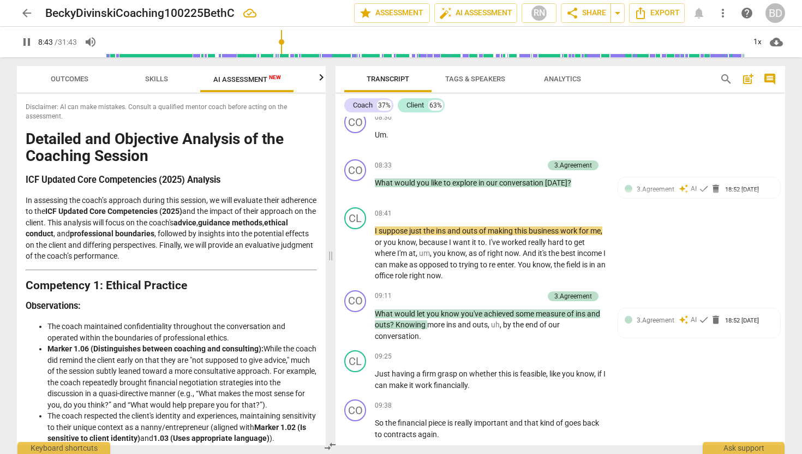
click at [376, 180] on span "What" at bounding box center [385, 183] width 20 height 9
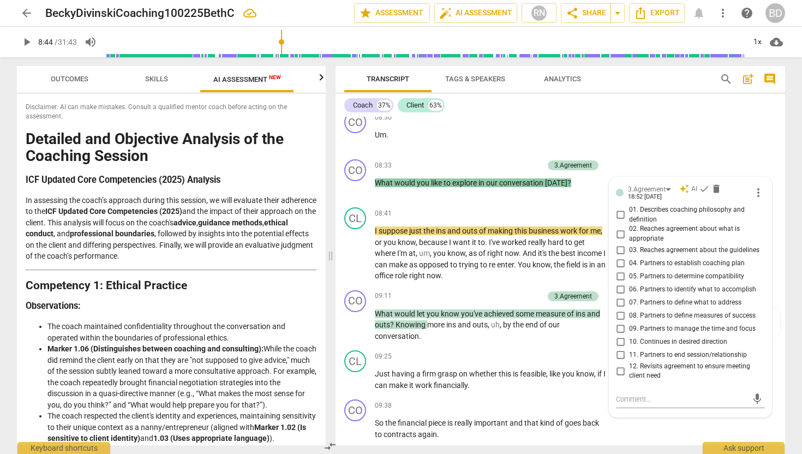
click at [376, 180] on span "What" at bounding box center [385, 183] width 20 height 9
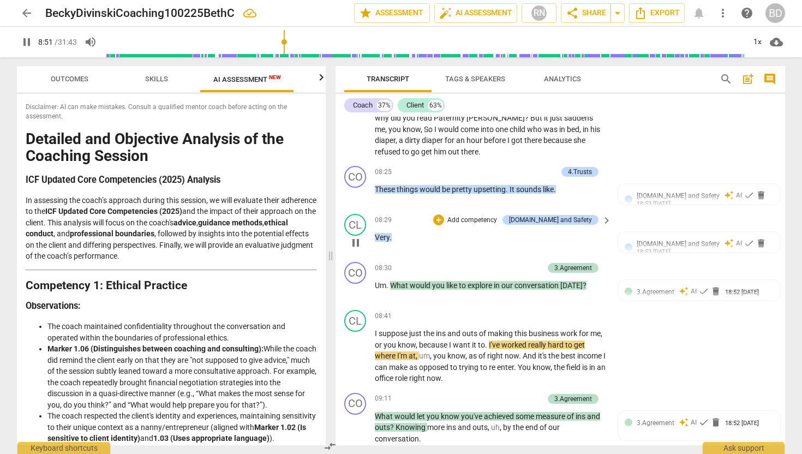
scroll to position [1596, 0]
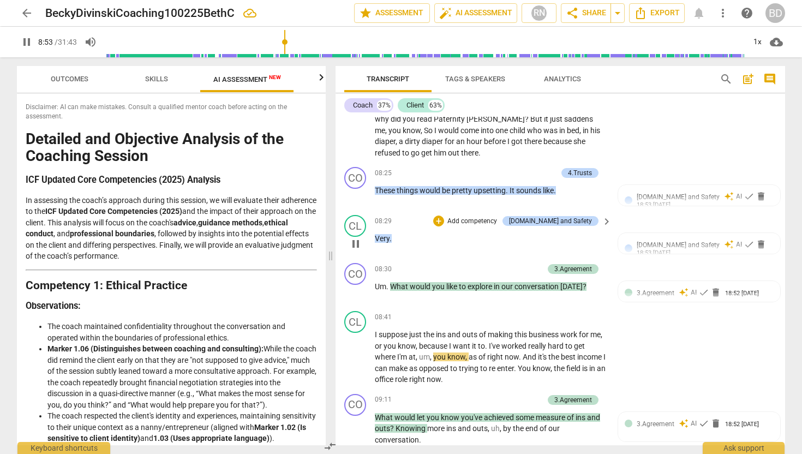
click at [376, 238] on span "Very" at bounding box center [382, 238] width 15 height 9
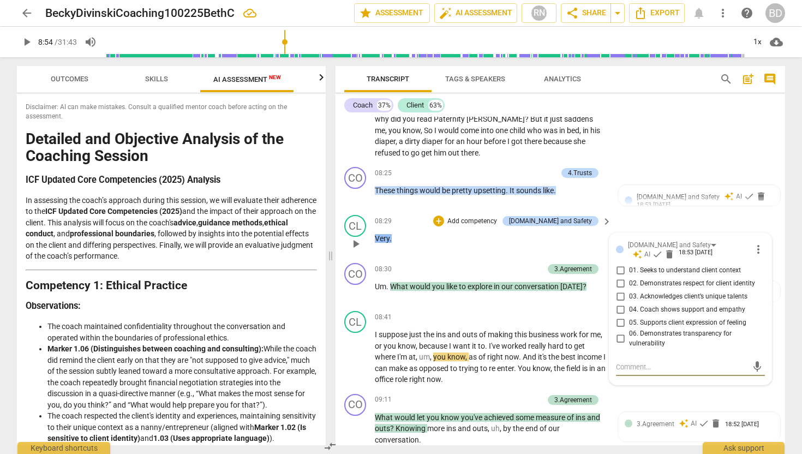
click at [376, 236] on span "Very" at bounding box center [382, 238] width 15 height 9
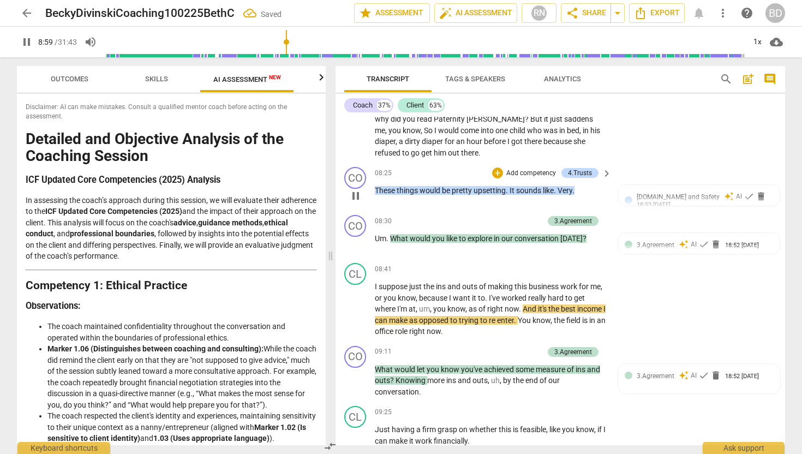
click at [561, 188] on span "Very" at bounding box center [565, 190] width 15 height 9
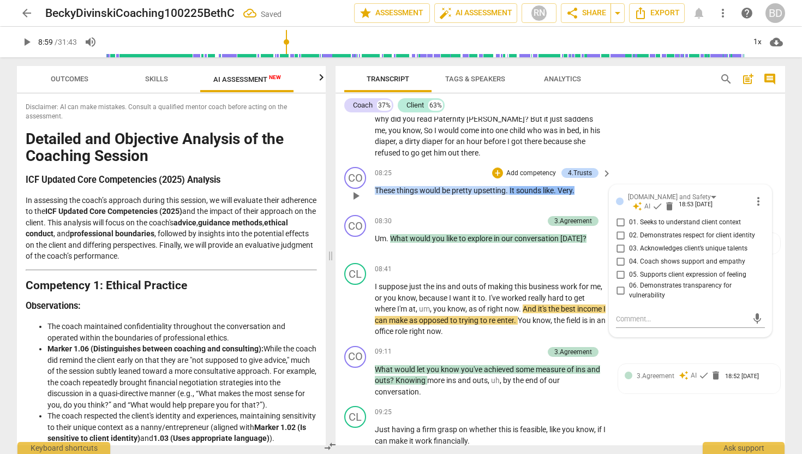
click at [561, 188] on span "Very" at bounding box center [565, 190] width 15 height 9
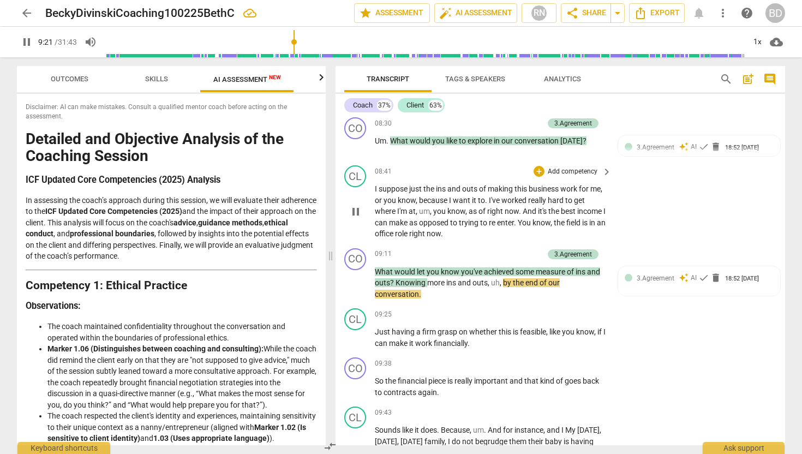
scroll to position [1743, 0]
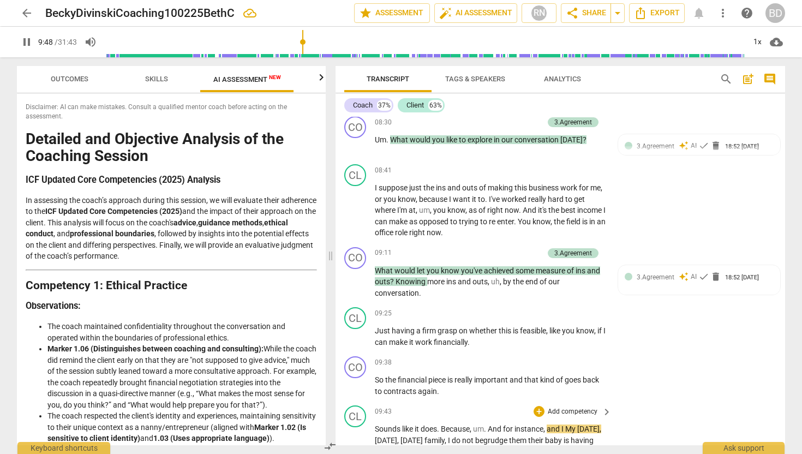
click at [376, 427] on span "Sounds" at bounding box center [388, 429] width 27 height 9
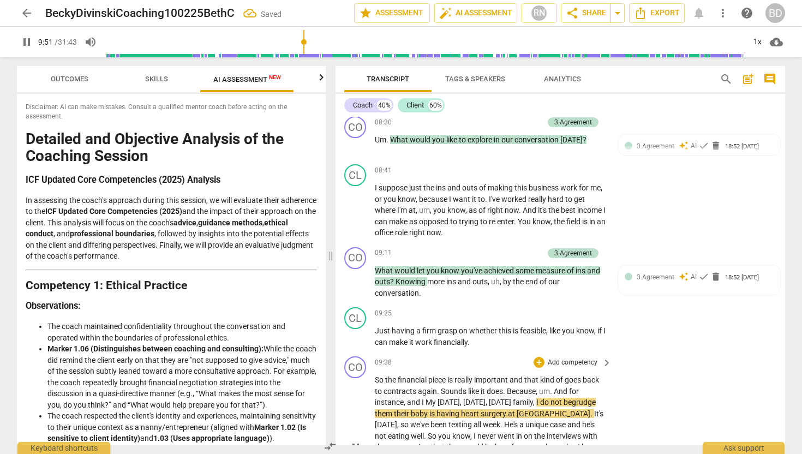
click at [443, 389] on span "Sounds" at bounding box center [454, 391] width 27 height 9
type input "592"
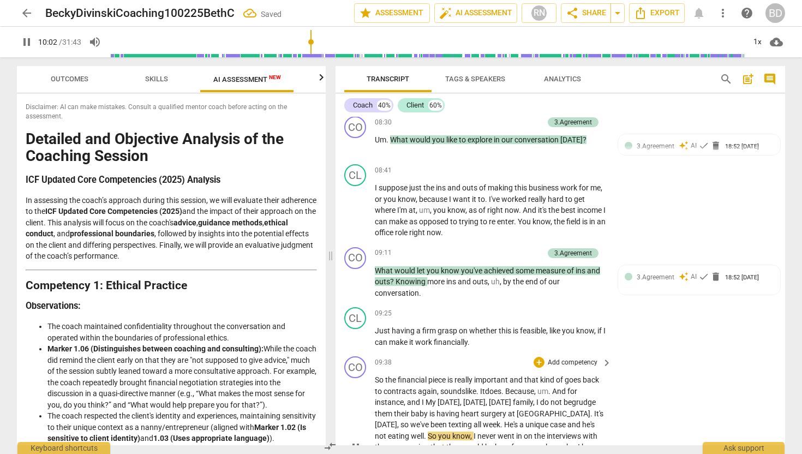
click at [482, 389] on span "It" at bounding box center [482, 391] width 5 height 9
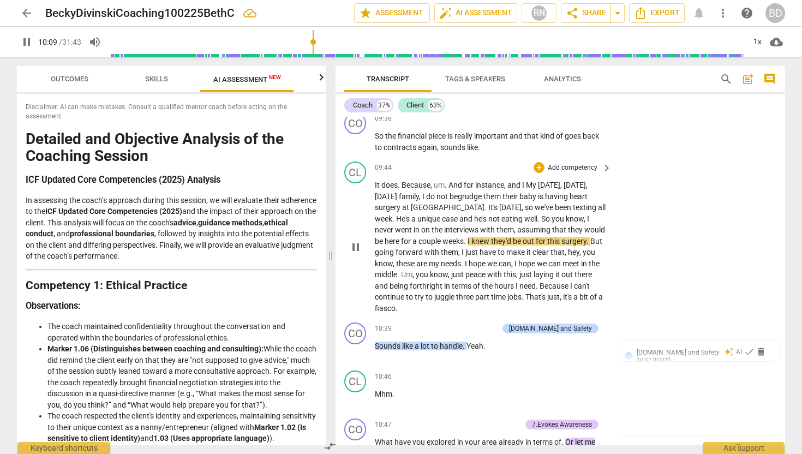
scroll to position [1989, 0]
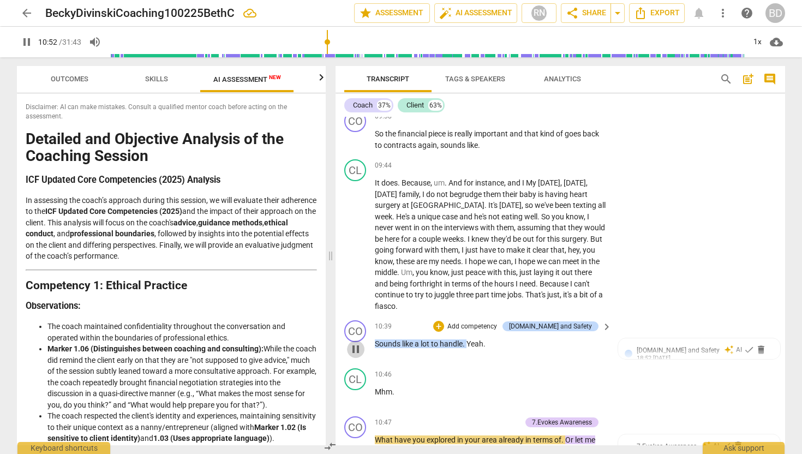
click at [358, 348] on span "pause" at bounding box center [355, 349] width 13 height 13
click at [358, 349] on span "play_arrow" at bounding box center [355, 349] width 13 height 13
click at [468, 342] on span "Yeah" at bounding box center [475, 344] width 17 height 9
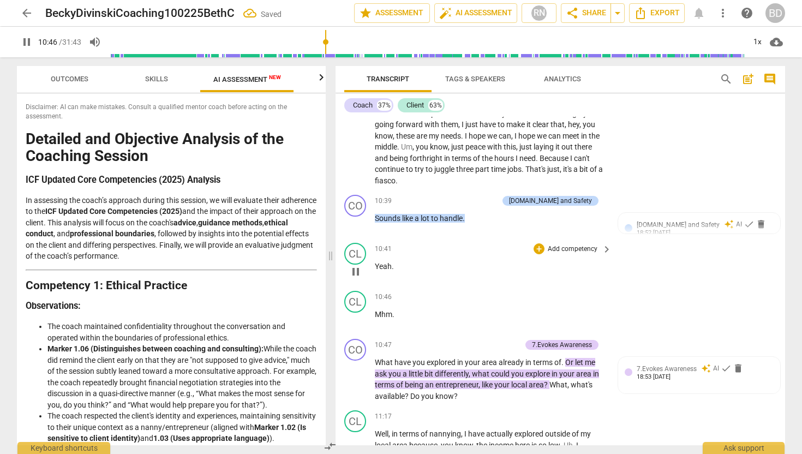
scroll to position [2116, 0]
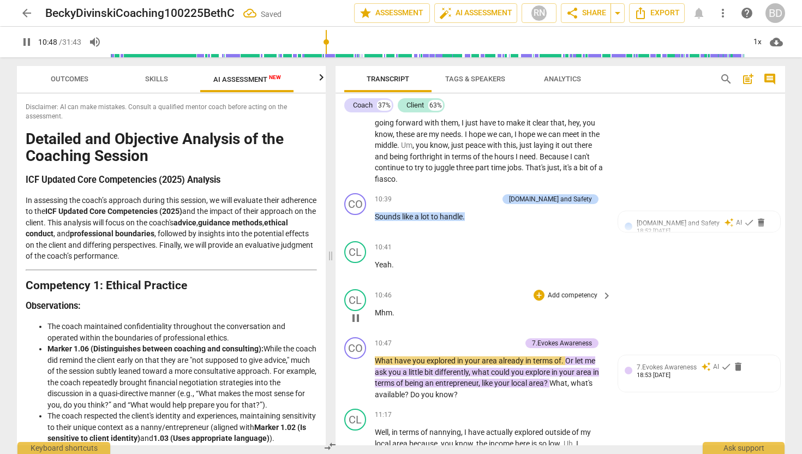
click at [375, 312] on span "Mhm" at bounding box center [383, 312] width 17 height 9
click at [376, 360] on span "What" at bounding box center [385, 360] width 20 height 9
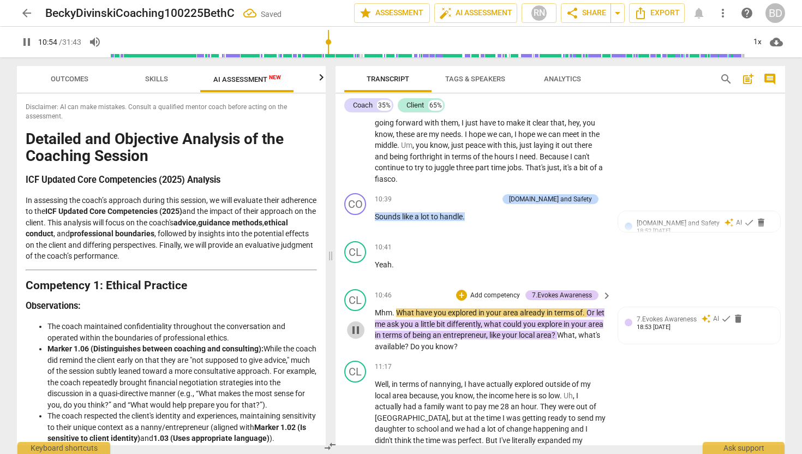
click at [354, 329] on span "pause" at bounding box center [355, 330] width 13 height 13
click at [357, 328] on span "play_arrow" at bounding box center [355, 330] width 13 height 13
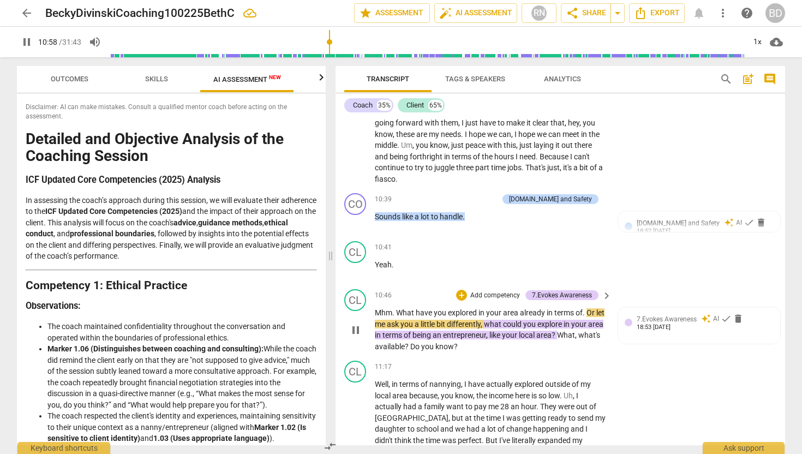
click at [377, 312] on span "Mhm" at bounding box center [383, 312] width 17 height 9
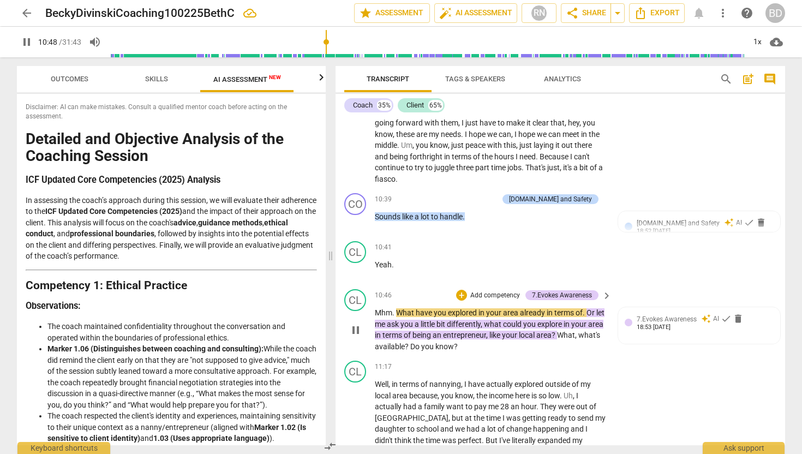
click at [377, 312] on span "Mhm" at bounding box center [383, 312] width 17 height 9
click at [355, 269] on span "pause" at bounding box center [355, 270] width 13 height 13
click at [355, 269] on span "play_arrow" at bounding box center [355, 270] width 13 height 13
click at [377, 310] on span "Mhm" at bounding box center [383, 312] width 17 height 9
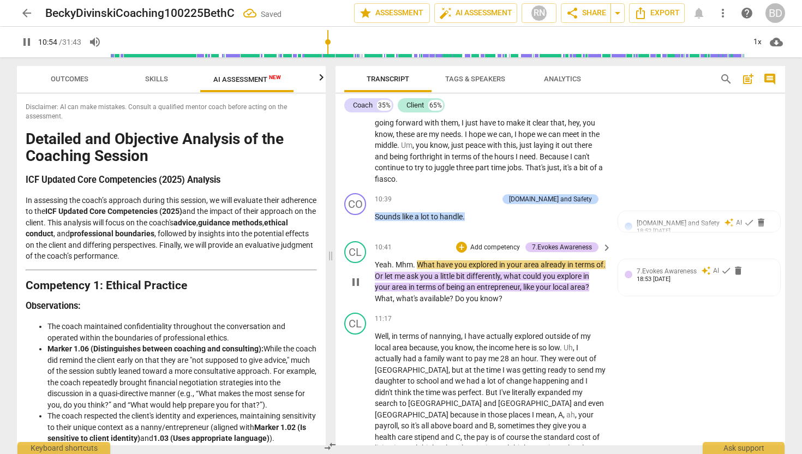
click at [396, 261] on span "Mhm" at bounding box center [404, 264] width 17 height 9
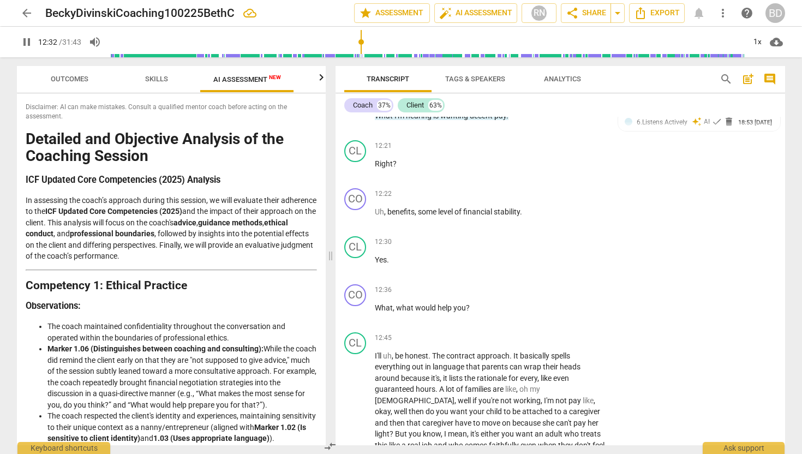
scroll to position [2559, 0]
click at [355, 162] on span "pause" at bounding box center [355, 168] width 13 height 13
click at [358, 162] on span "play_arrow" at bounding box center [355, 168] width 13 height 13
click at [396, 158] on span "?" at bounding box center [395, 162] width 4 height 9
type input "745"
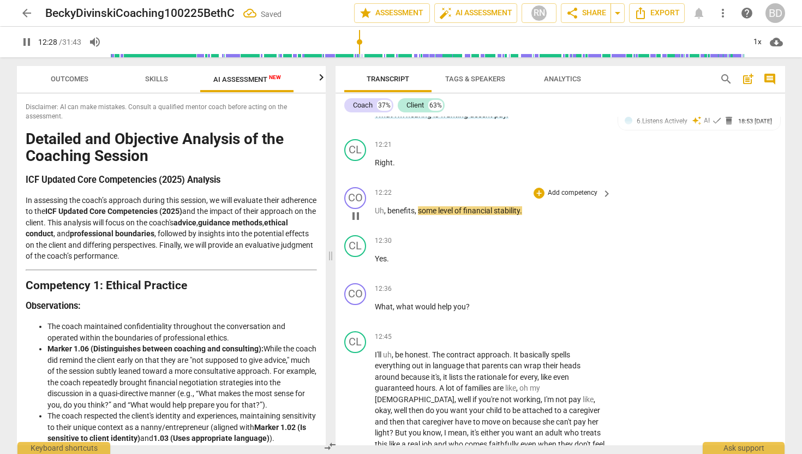
click at [355, 210] on span "pause" at bounding box center [355, 216] width 13 height 13
click at [355, 210] on span "play_arrow" at bounding box center [355, 216] width 13 height 13
click at [377, 206] on span "Uh" at bounding box center [379, 210] width 9 height 9
click at [357, 210] on span "pause" at bounding box center [355, 216] width 13 height 13
click at [357, 162] on span "play_arrow" at bounding box center [355, 168] width 13 height 13
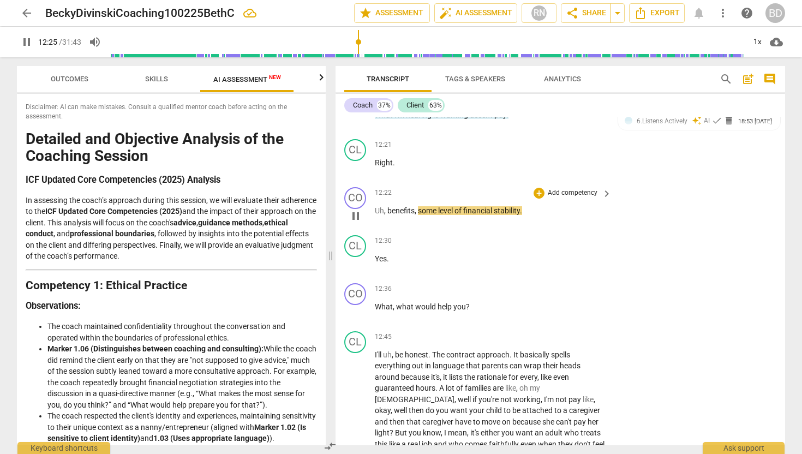
click at [390, 206] on span "benefits" at bounding box center [401, 210] width 27 height 9
type input "746"
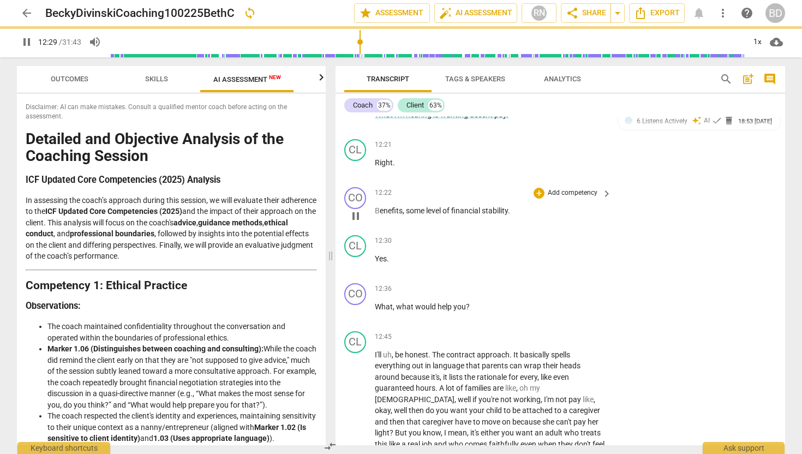
click at [359, 210] on span "pause" at bounding box center [355, 216] width 13 height 13
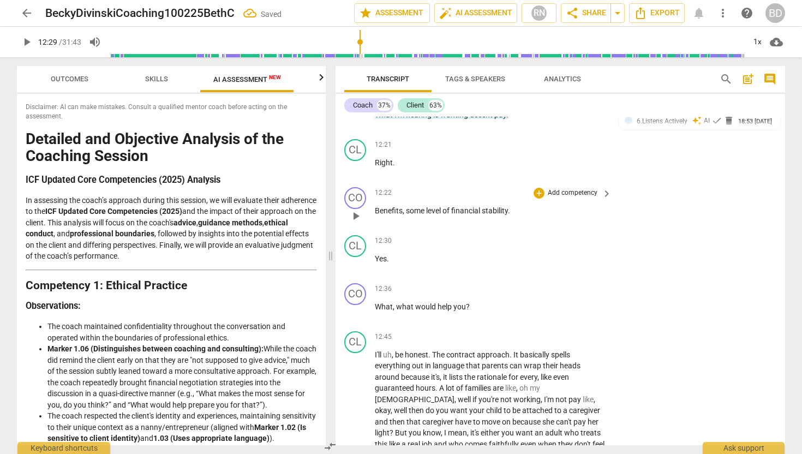
click at [356, 210] on span "play_arrow" at bounding box center [355, 216] width 13 height 13
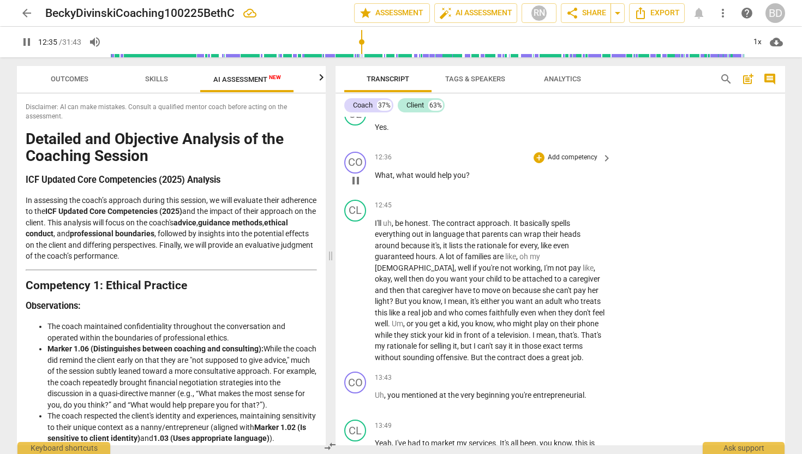
scroll to position [2694, 0]
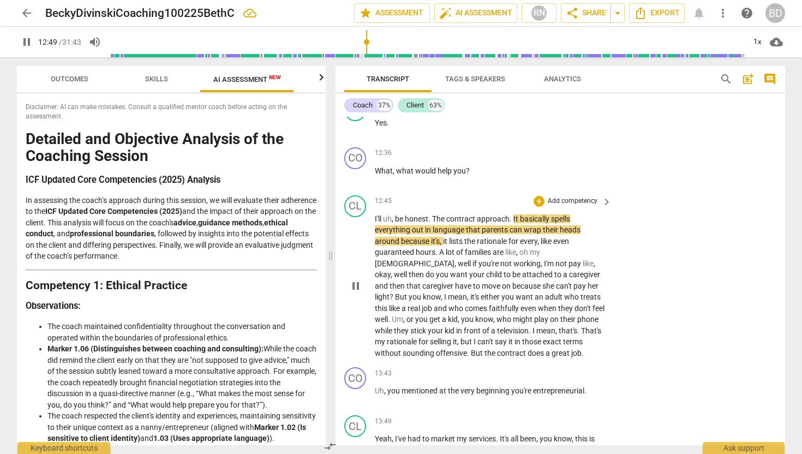
click at [396, 215] on span "be" at bounding box center [400, 219] width 10 height 9
type input "770"
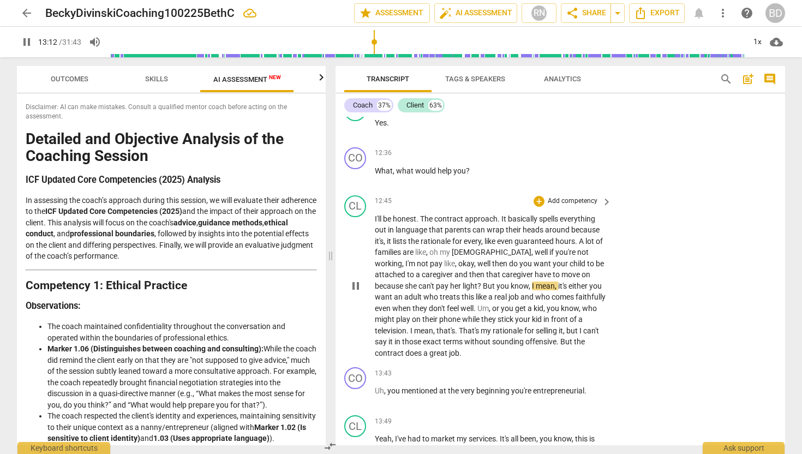
click at [535, 270] on span "have" at bounding box center [544, 274] width 18 height 9
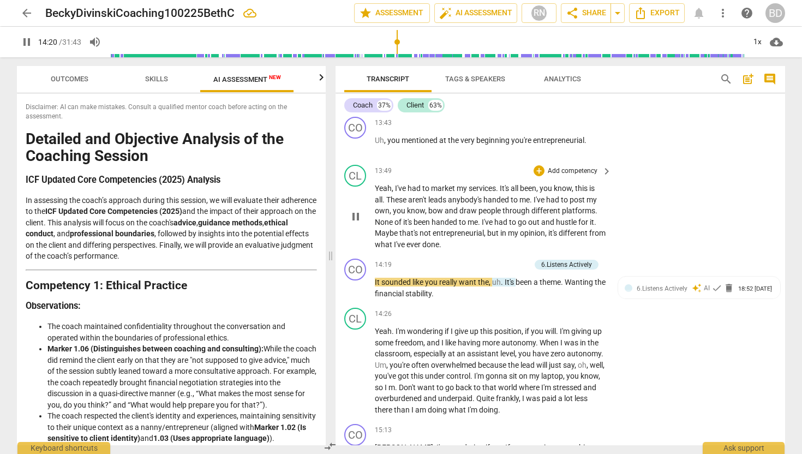
scroll to position [2948, 0]
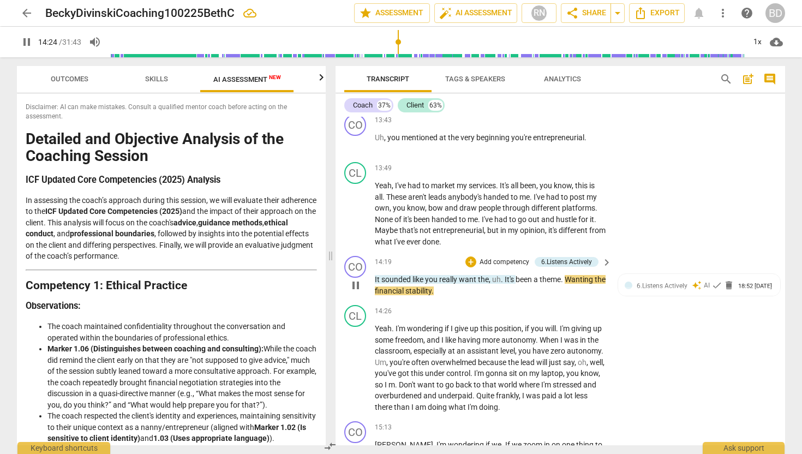
click at [504, 275] on span "." at bounding box center [503, 279] width 4 height 9
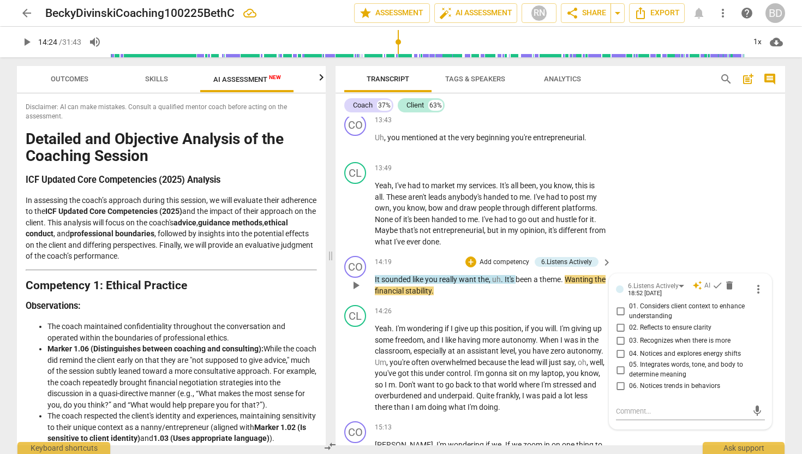
click at [504, 275] on span "." at bounding box center [503, 279] width 4 height 9
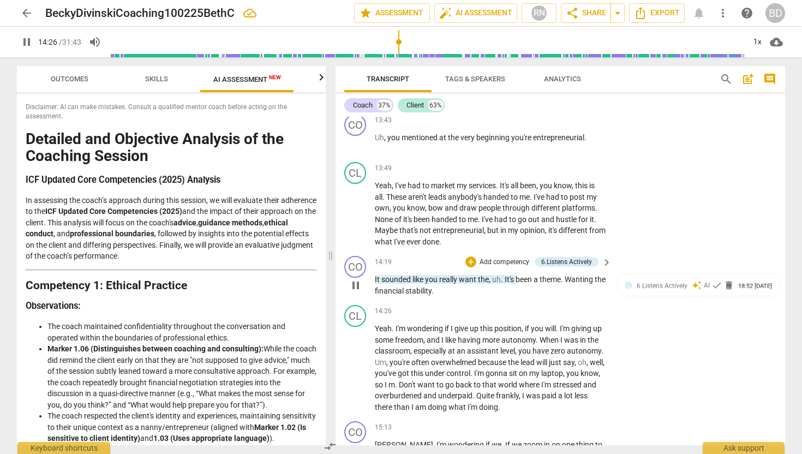
click at [373, 264] on div "CO play_arrow pause" at bounding box center [359, 276] width 31 height 40
click at [358, 279] on span "pause" at bounding box center [355, 285] width 13 height 13
click at [358, 279] on span "play_arrow" at bounding box center [355, 285] width 13 height 13
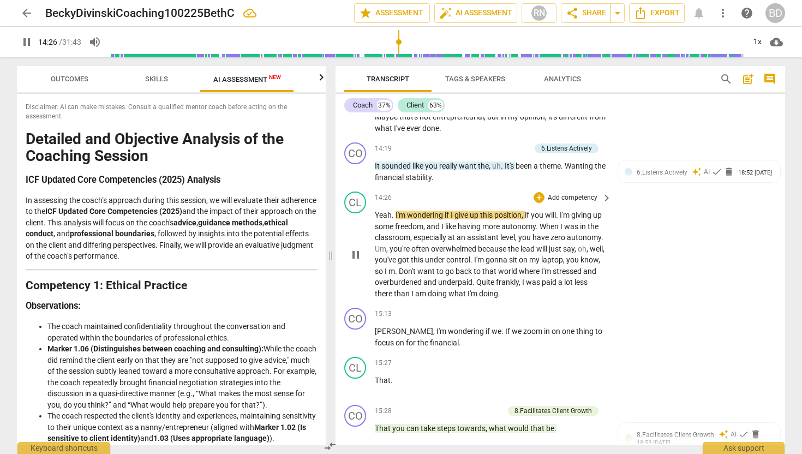
scroll to position [3063, 0]
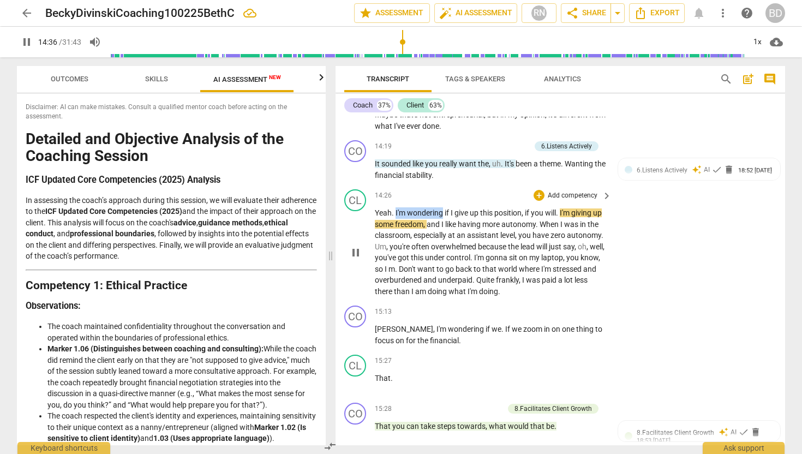
drag, startPoint x: 396, startPoint y: 200, endPoint x: 444, endPoint y: 203, distance: 48.1
click at [444, 207] on p "Yeah . I'm wondering if I give up this position , if you will . I'm giving up s…" at bounding box center [490, 252] width 231 height 90
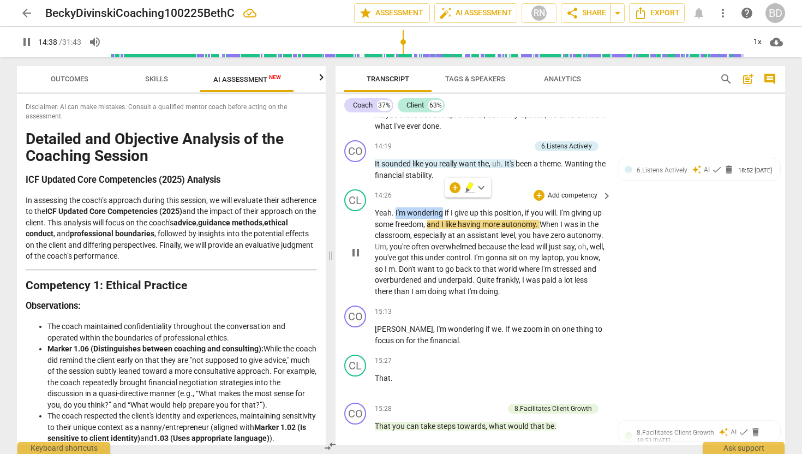
type input "879"
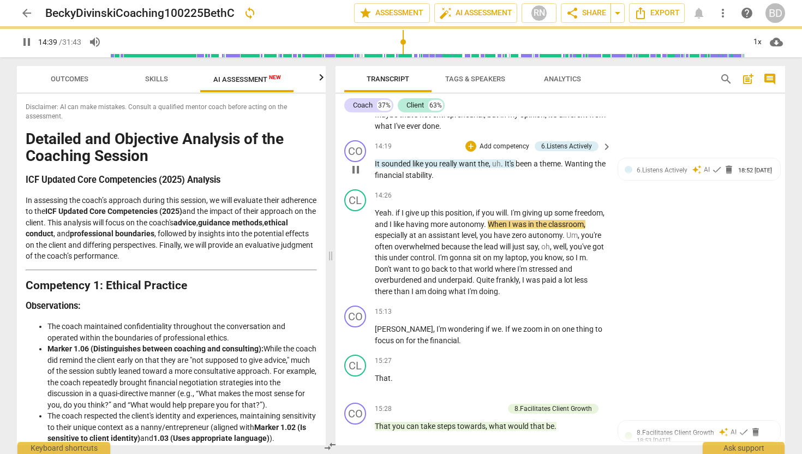
click at [451, 165] on p "It sounded like you really want the , uh . It's been a theme . Wanting the fina…" at bounding box center [490, 169] width 231 height 22
type input "881"
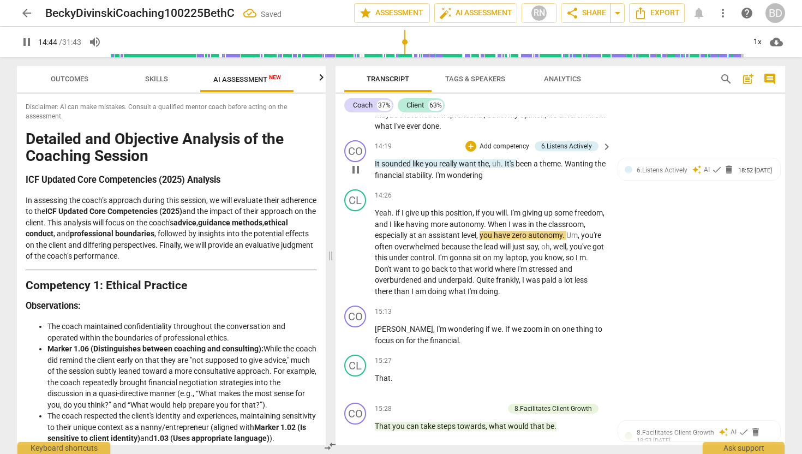
click at [448, 171] on span ". I'm wondering" at bounding box center [457, 175] width 51 height 9
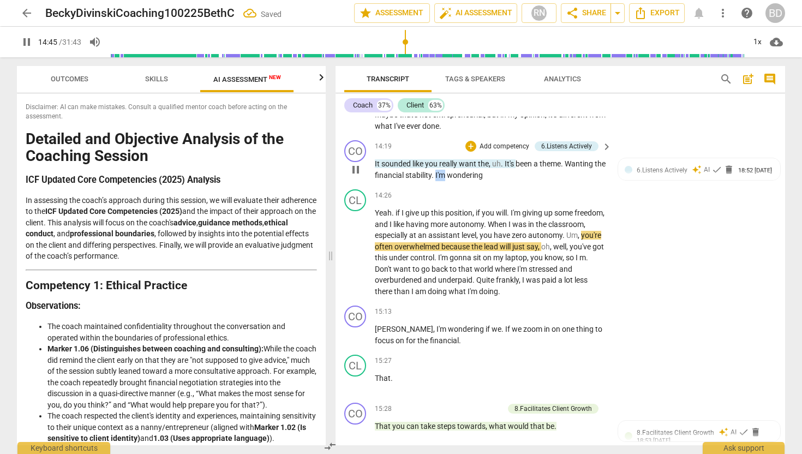
click at [448, 171] on span ". I'm wondering" at bounding box center [457, 175] width 51 height 9
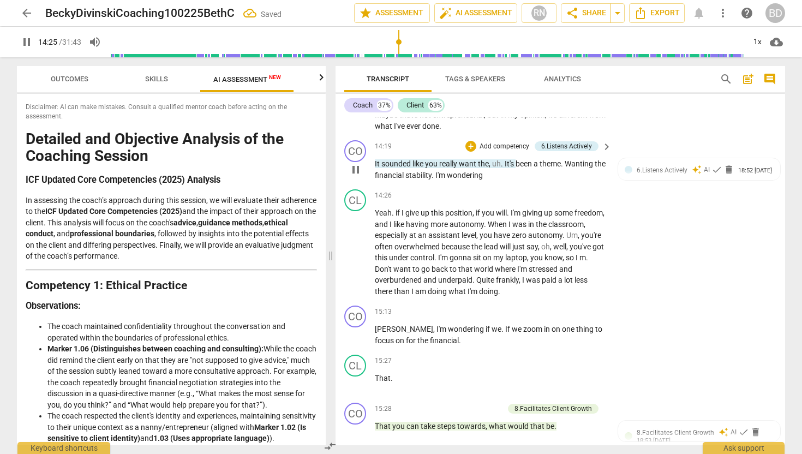
click at [448, 171] on span ". I'm wondering" at bounding box center [457, 175] width 51 height 9
click at [356, 163] on span "pause" at bounding box center [355, 169] width 13 height 13
click at [436, 171] on span "." at bounding box center [434, 175] width 4 height 9
click at [355, 163] on span "play_arrow" at bounding box center [355, 169] width 13 height 13
click at [357, 246] on span "pause" at bounding box center [355, 252] width 13 height 13
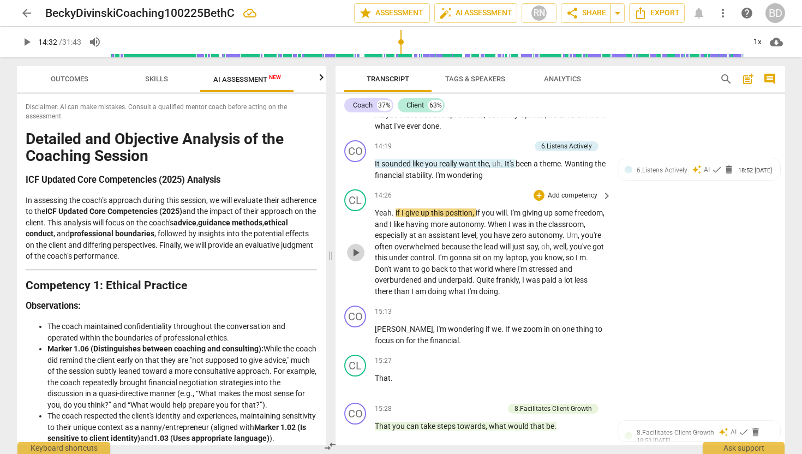
click at [357, 246] on span "play_arrow" at bounding box center [355, 252] width 13 height 13
click at [376, 209] on span "Yeah" at bounding box center [383, 213] width 17 height 9
click at [400, 189] on div "14:26 + Add competency keyboard_arrow_right" at bounding box center [494, 195] width 238 height 12
click at [376, 209] on span "Yeah" at bounding box center [383, 213] width 17 height 9
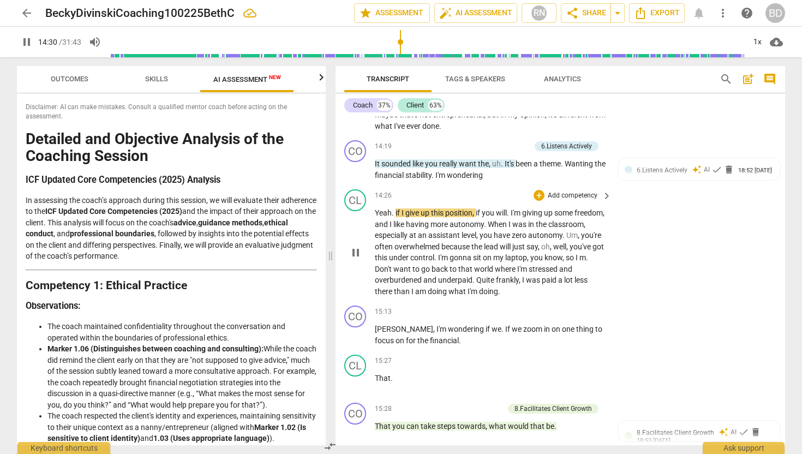
click at [376, 209] on span "Yeah" at bounding box center [383, 213] width 17 height 9
click at [394, 209] on span "." at bounding box center [394, 213] width 4 height 9
click at [398, 209] on span "if" at bounding box center [399, 213] width 6 height 9
type input "877"
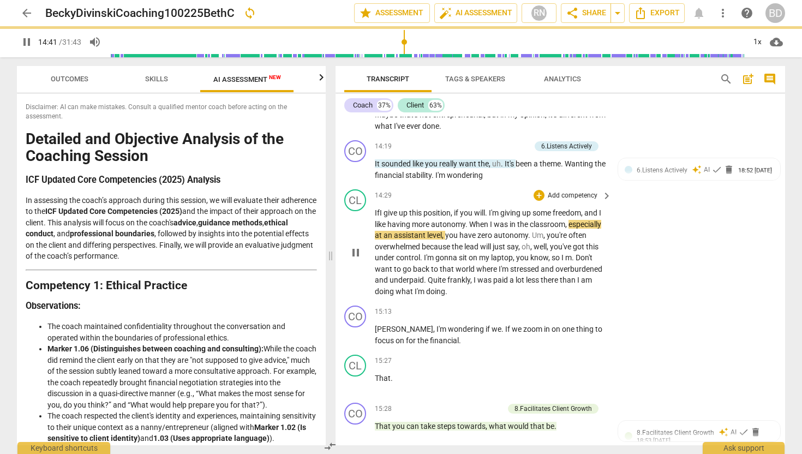
click at [359, 246] on span "pause" at bounding box center [355, 252] width 13 height 13
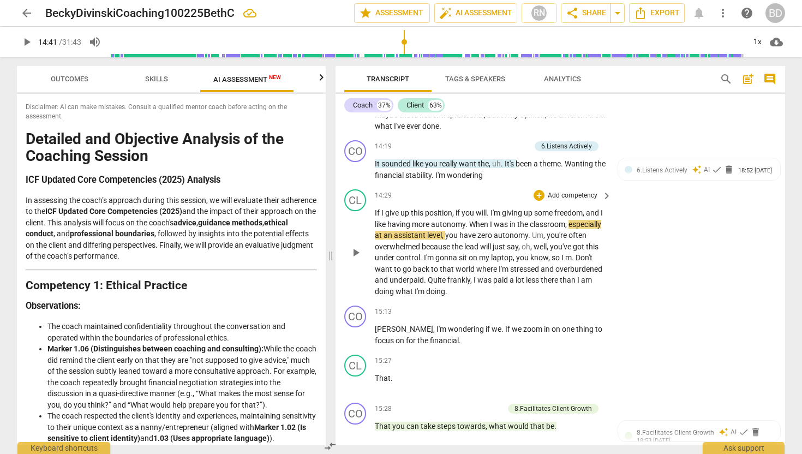
click at [376, 209] on span "If" at bounding box center [378, 213] width 7 height 9
click at [447, 171] on span "I'm" at bounding box center [441, 175] width 11 height 9
click at [358, 163] on span "play_arrow" at bounding box center [355, 169] width 13 height 13
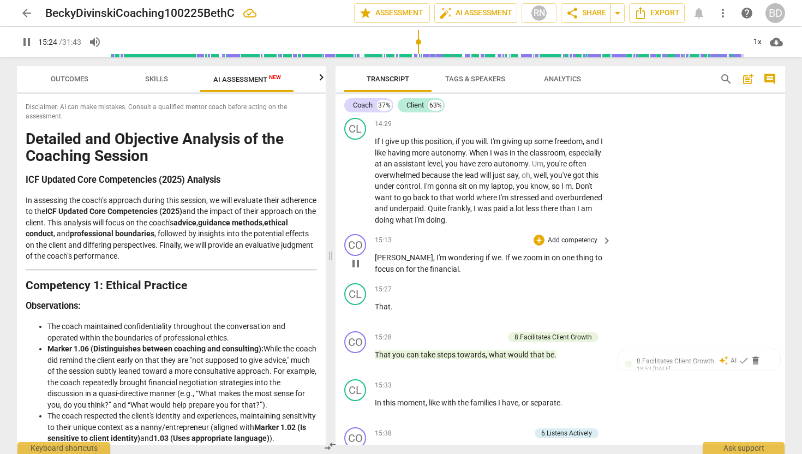
scroll to position [3140, 0]
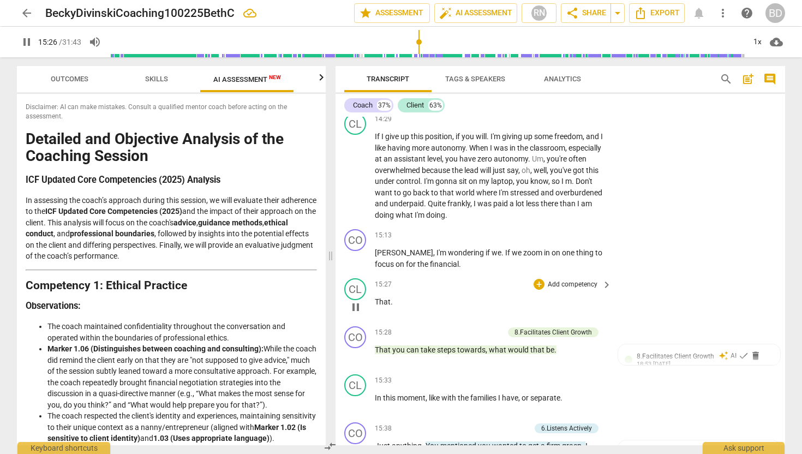
click at [375, 298] on span "That" at bounding box center [383, 302] width 16 height 9
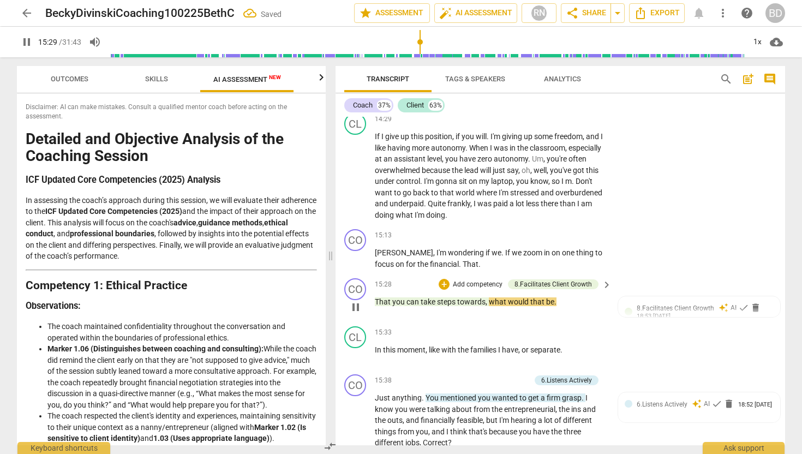
click at [375, 298] on span "That" at bounding box center [383, 302] width 17 height 9
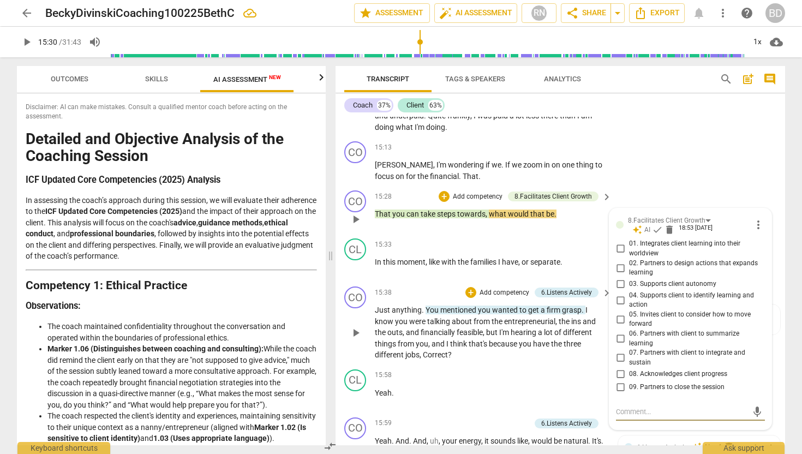
scroll to position [3222, 0]
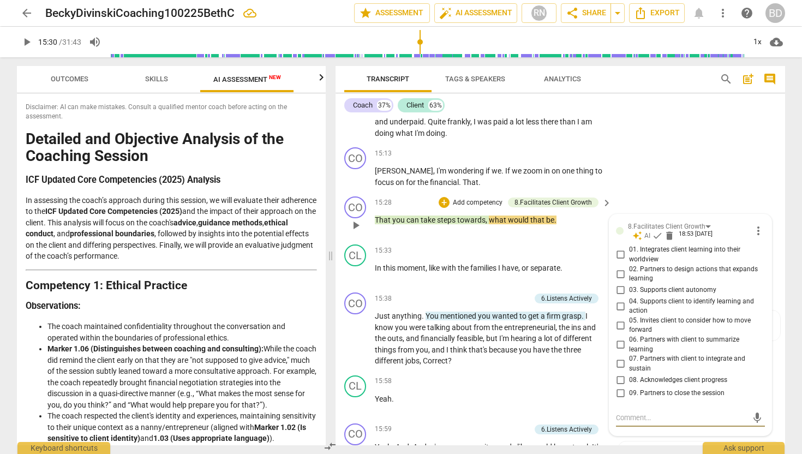
click at [375, 216] on span "That" at bounding box center [383, 220] width 17 height 9
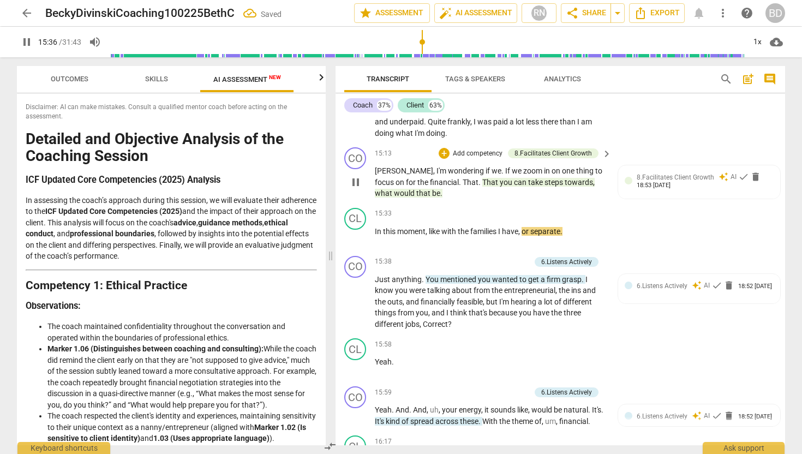
click at [401, 182] on p "[PERSON_NAME] , I'm wondering if we . If we zoom in on one thing to focus on fo…" at bounding box center [490, 182] width 231 height 34
type input "937"
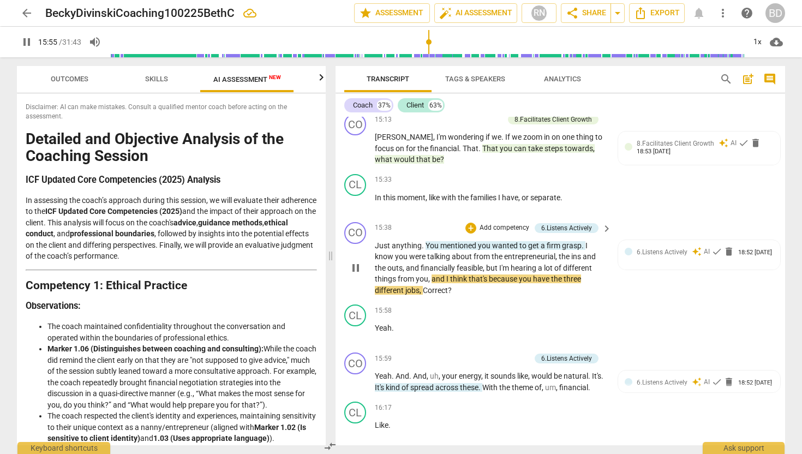
scroll to position [3258, 0]
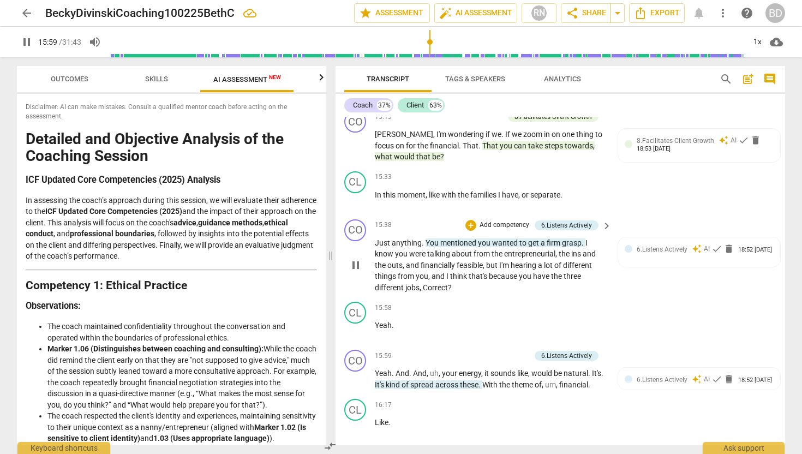
click at [427, 283] on span "Correct" at bounding box center [435, 287] width 25 height 9
type input "960"
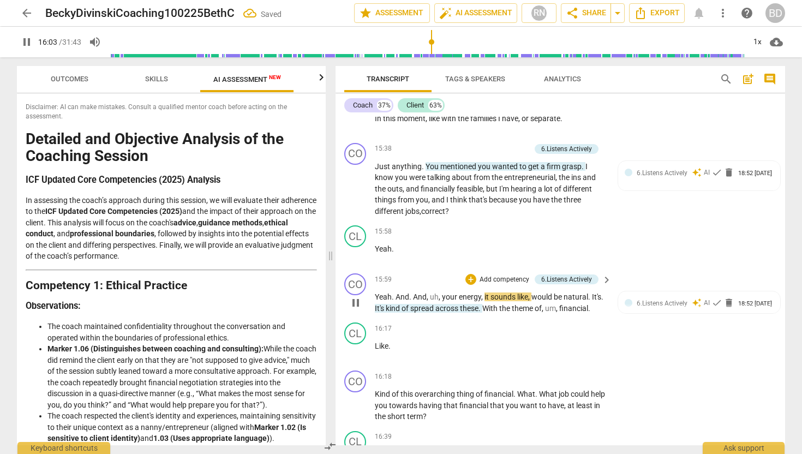
scroll to position [3340, 0]
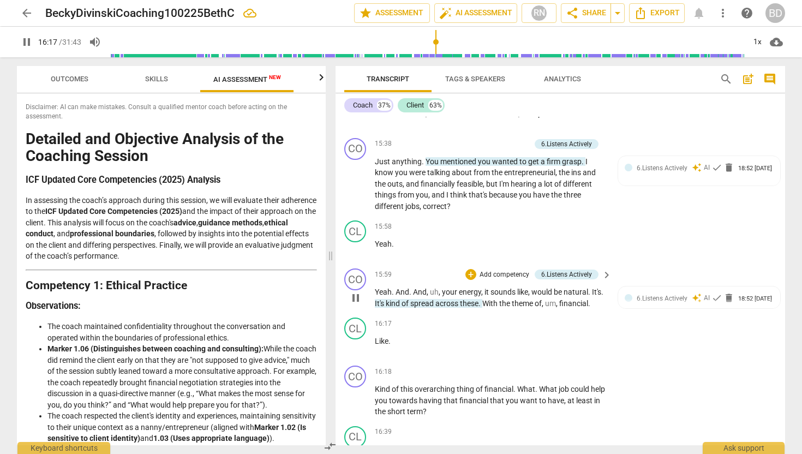
click at [486, 299] on span "With" at bounding box center [491, 303] width 17 height 9
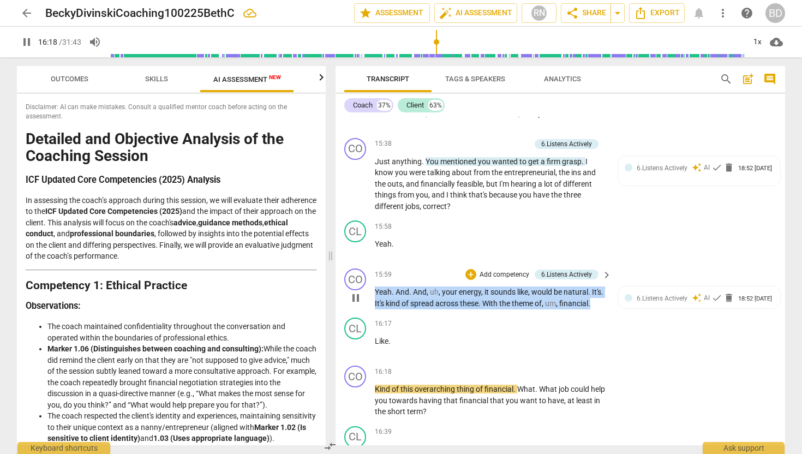
click at [486, 299] on span "With" at bounding box center [491, 303] width 17 height 9
click at [563, 299] on span "financial" at bounding box center [574, 303] width 29 height 9
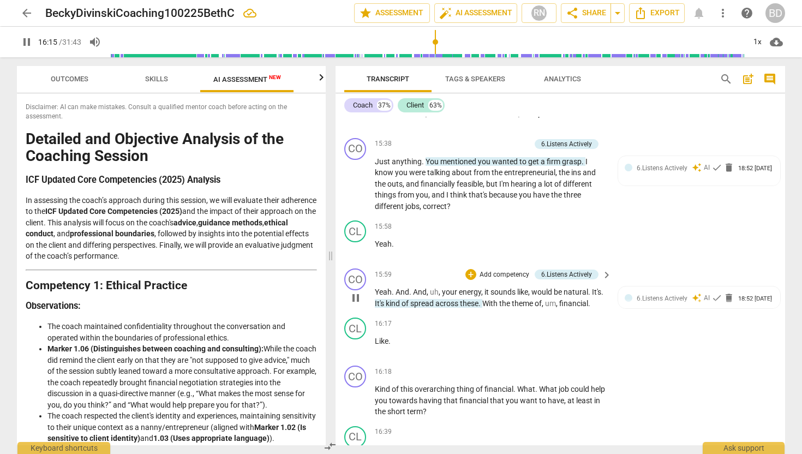
type input "976"
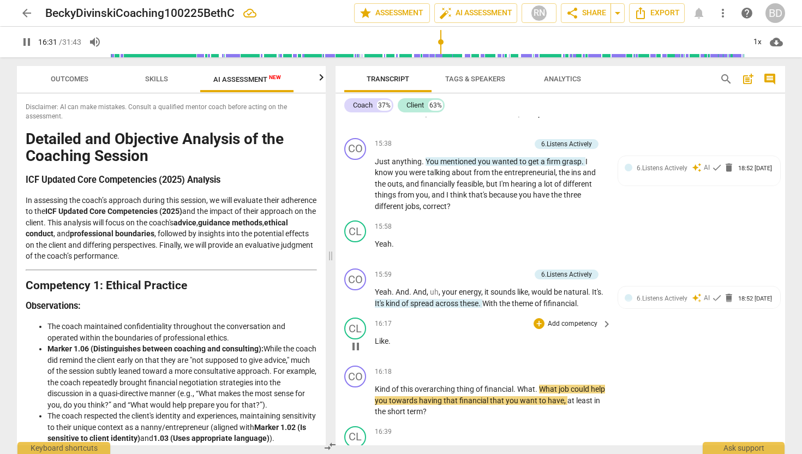
click at [357, 340] on span "pause" at bounding box center [355, 346] width 13 height 13
click at [357, 340] on span "play_arrow" at bounding box center [355, 346] width 13 height 13
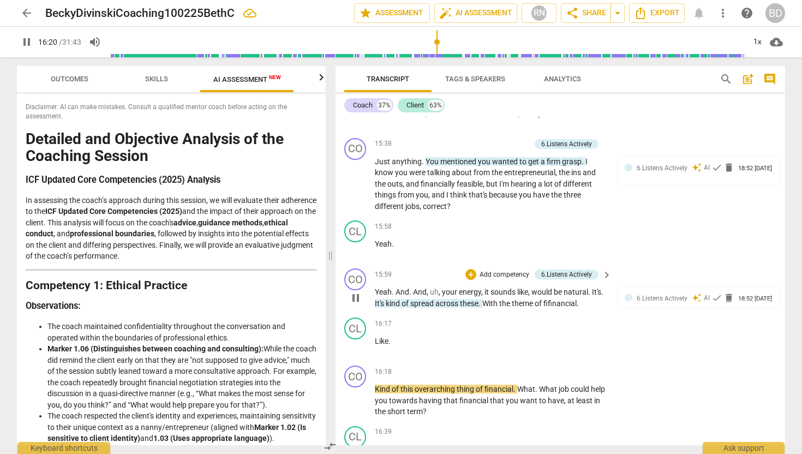
click at [551, 299] on span "fifinancial" at bounding box center [560, 303] width 33 height 9
type input "981"
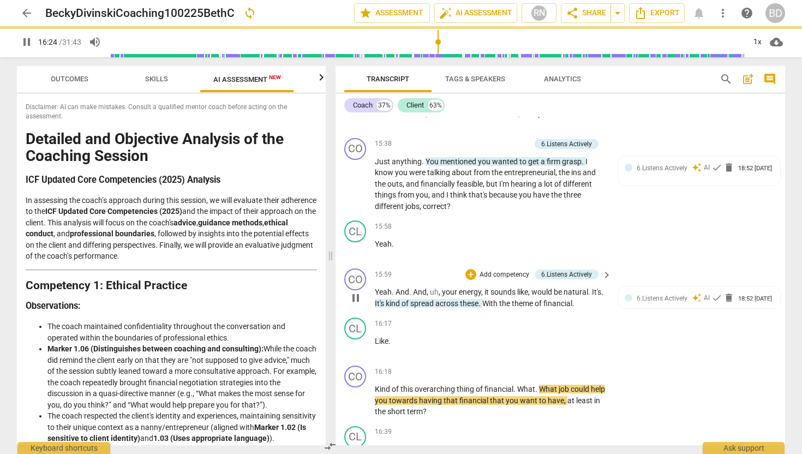
click at [498, 299] on span "With" at bounding box center [491, 303] width 17 height 9
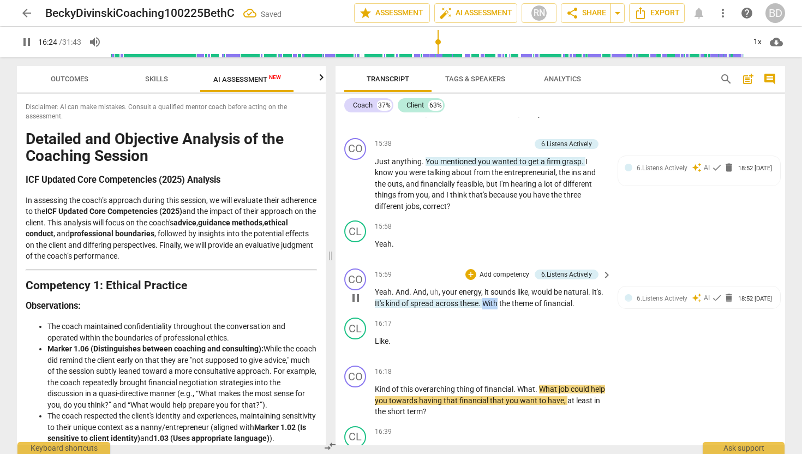
click at [498, 299] on span "With" at bounding box center [491, 303] width 17 height 9
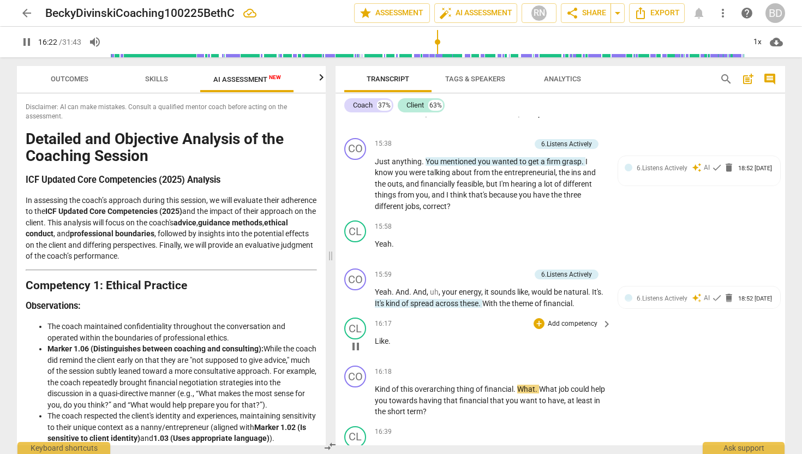
click at [359, 340] on span "pause" at bounding box center [355, 346] width 13 height 13
click at [359, 340] on span "play_arrow" at bounding box center [355, 346] width 13 height 13
click at [379, 385] on span "Kind" at bounding box center [383, 389] width 17 height 9
type input "981"
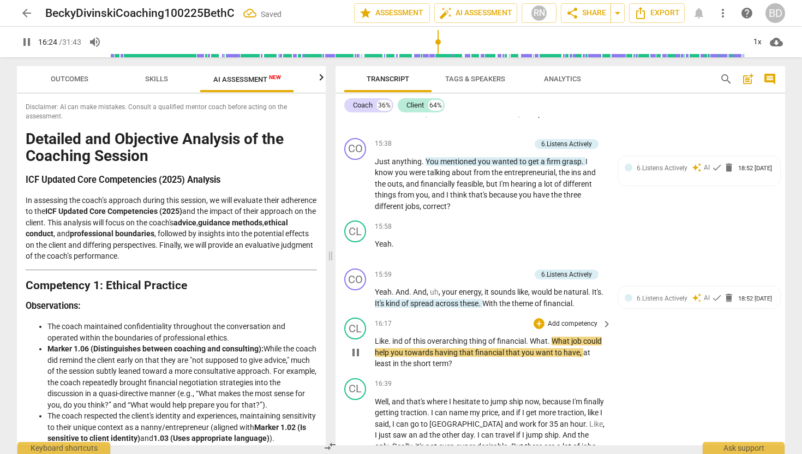
click at [391, 337] on span "." at bounding box center [391, 341] width 4 height 9
type input "985"
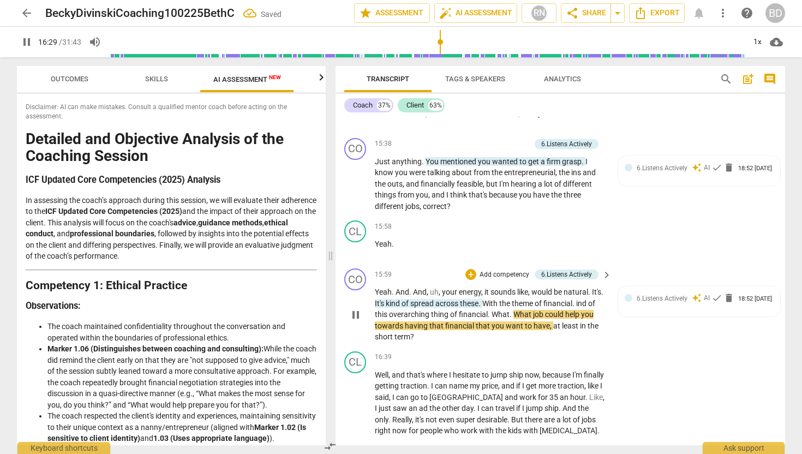
click at [579, 299] on span "ind" at bounding box center [582, 303] width 12 height 9
type input "991"
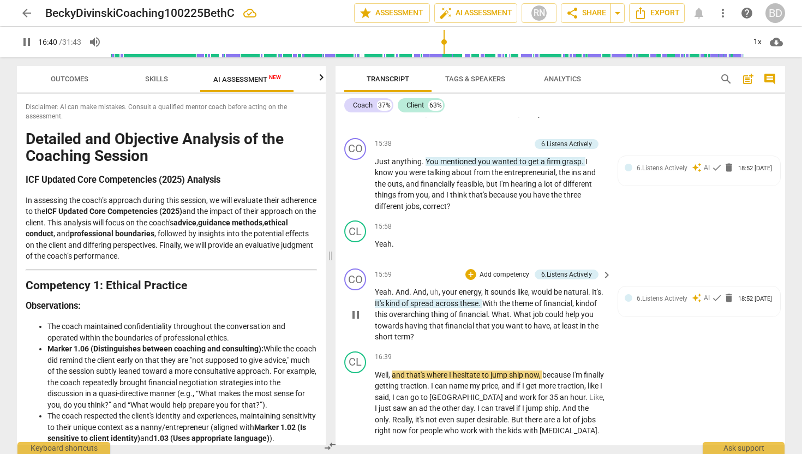
click at [415, 310] on span "overarching" at bounding box center [410, 314] width 42 height 9
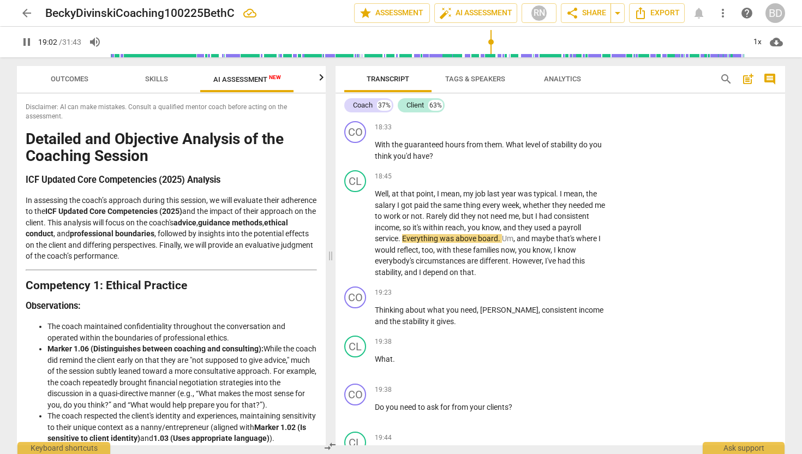
scroll to position [3962, 0]
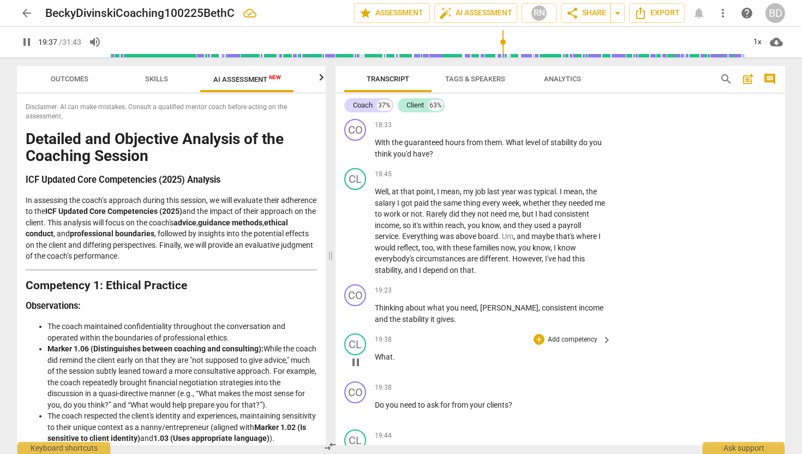
click at [376, 353] on span "What" at bounding box center [384, 357] width 18 height 9
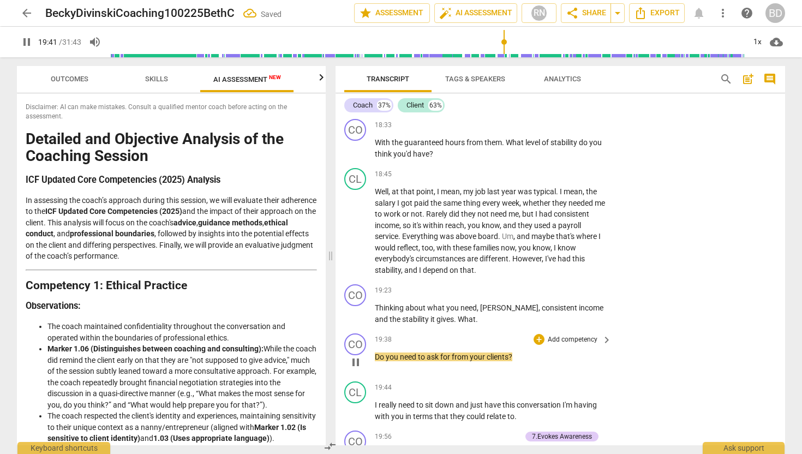
click at [379, 353] on span "Do" at bounding box center [380, 357] width 11 height 9
type input "1182"
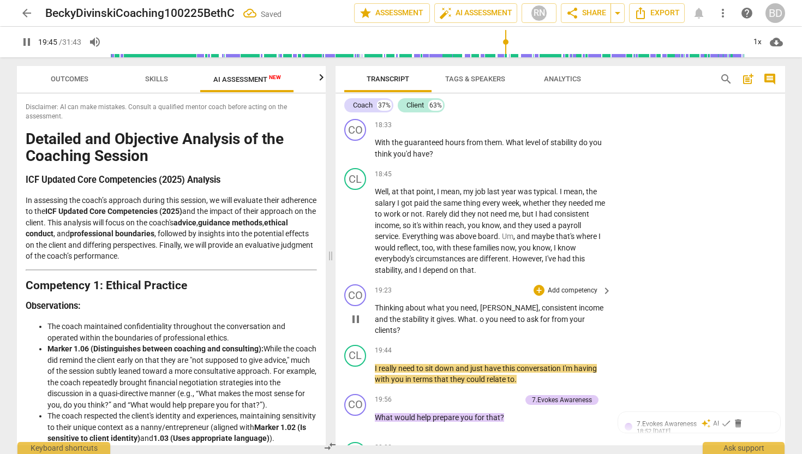
click at [480, 315] on span "o" at bounding box center [483, 319] width 6 height 9
type input "1186"
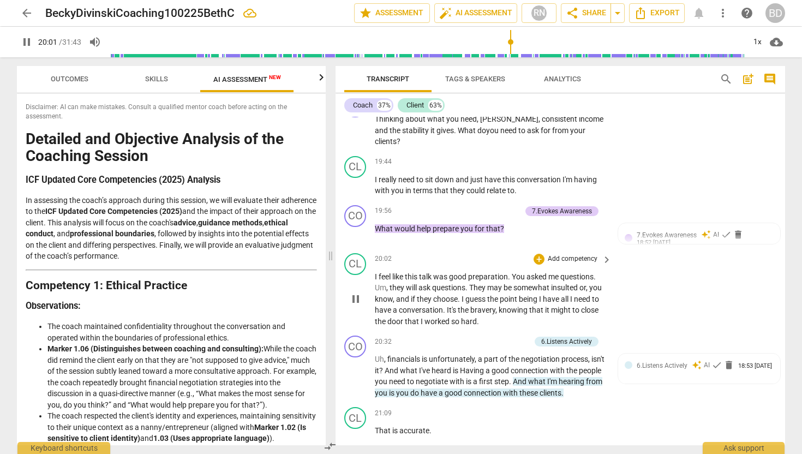
scroll to position [4152, 0]
click at [580, 305] on span "to" at bounding box center [577, 309] width 9 height 9
type input "1227"
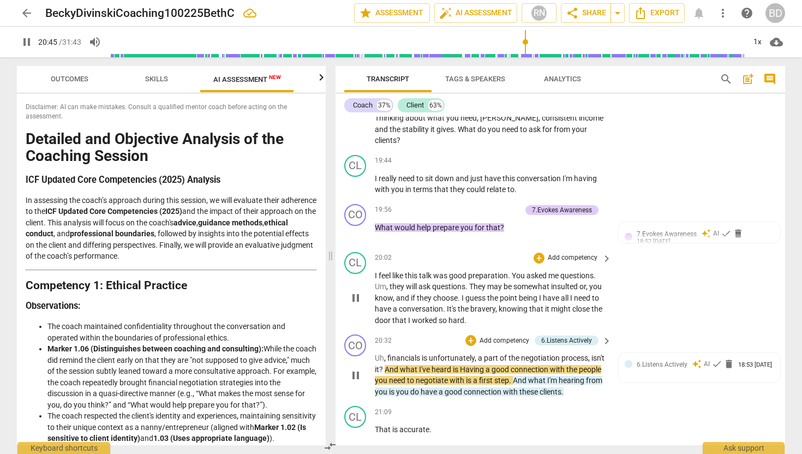
click at [400, 365] on span "And" at bounding box center [392, 369] width 15 height 9
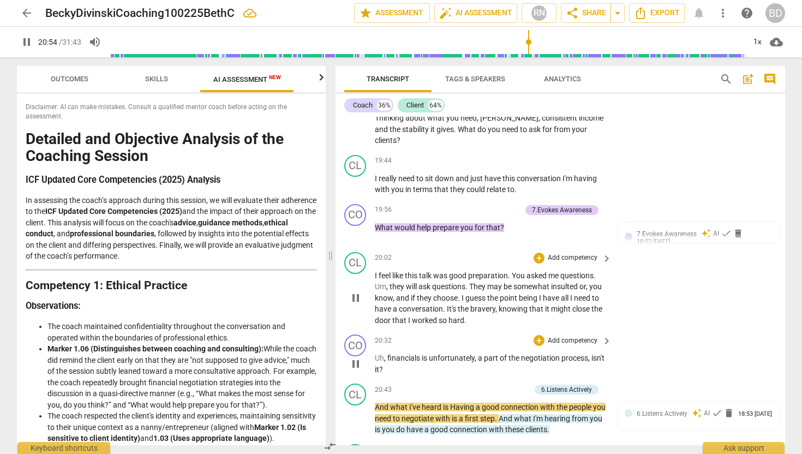
click at [402, 353] on p "Uh , financials is unfortunately , a part of the negotiation process , isn't it…" at bounding box center [490, 364] width 231 height 22
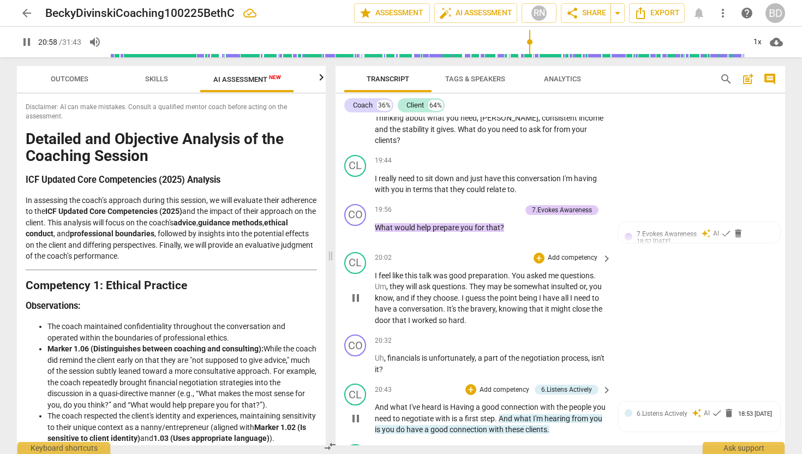
click at [375, 403] on span "And" at bounding box center [382, 407] width 15 height 9
type input "1260"
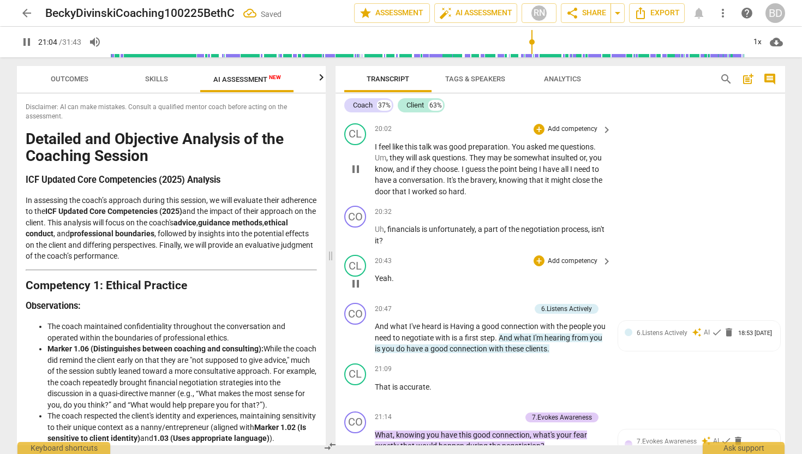
scroll to position [4281, 0]
click at [359, 331] on span "pause" at bounding box center [355, 337] width 13 height 13
click at [358, 331] on span "play_arrow" at bounding box center [355, 337] width 13 height 13
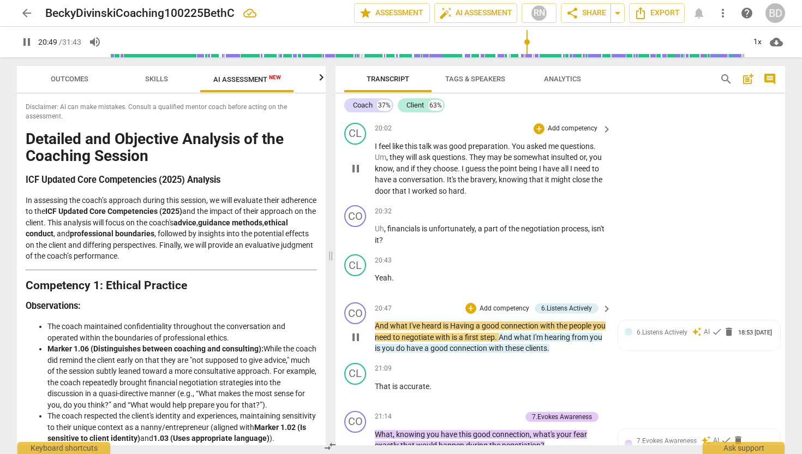
click at [456, 322] on span "Having" at bounding box center [463, 326] width 26 height 9
type input "1251"
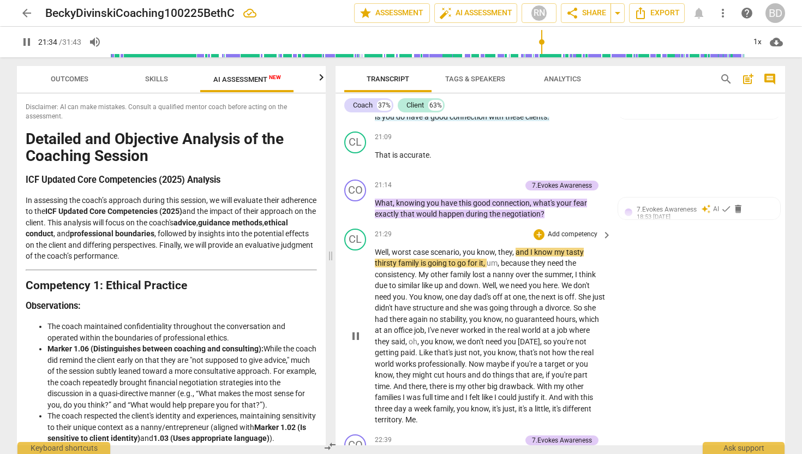
scroll to position [4514, 0]
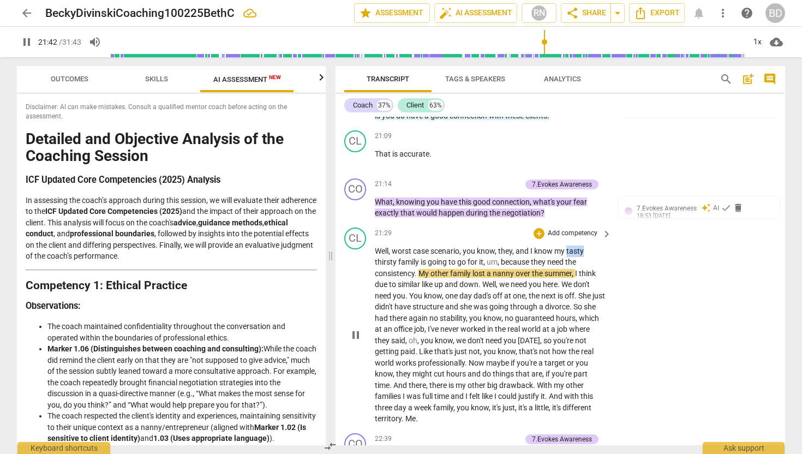
drag, startPoint x: 568, startPoint y: 228, endPoint x: 584, endPoint y: 228, distance: 15.8
click at [584, 247] on span "tasty" at bounding box center [575, 251] width 17 height 9
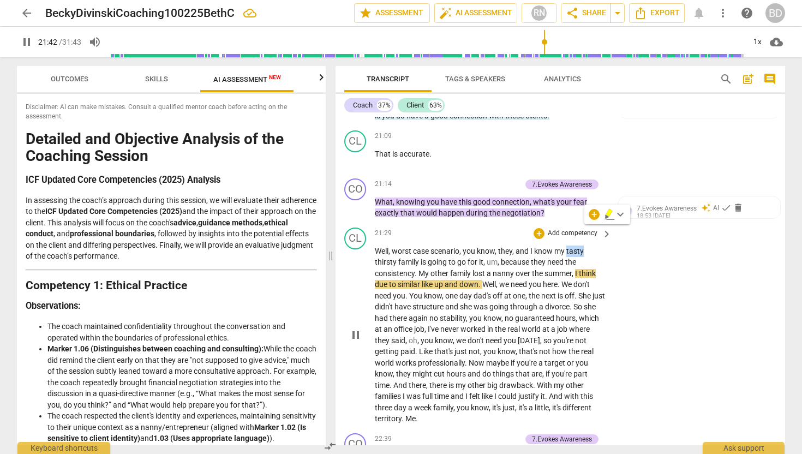
type input "1303"
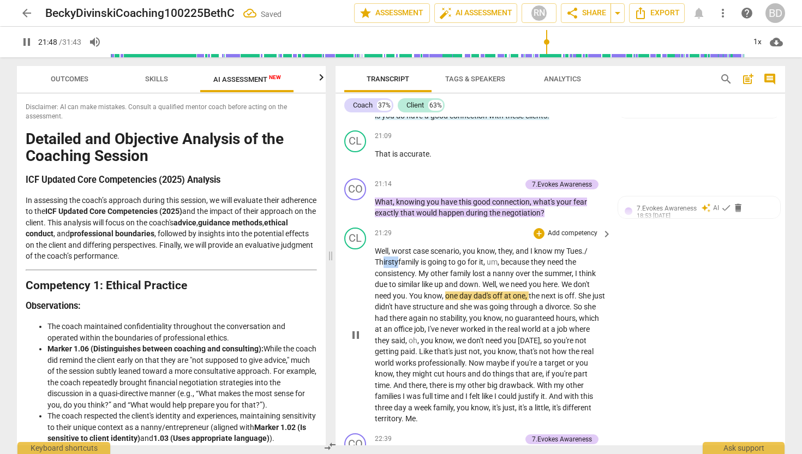
drag, startPoint x: 382, startPoint y: 238, endPoint x: 398, endPoint y: 239, distance: 15.8
click at [398, 258] on span "Thirsty" at bounding box center [386, 262] width 23 height 9
click at [358, 329] on span "play_arrow" at bounding box center [355, 335] width 13 height 13
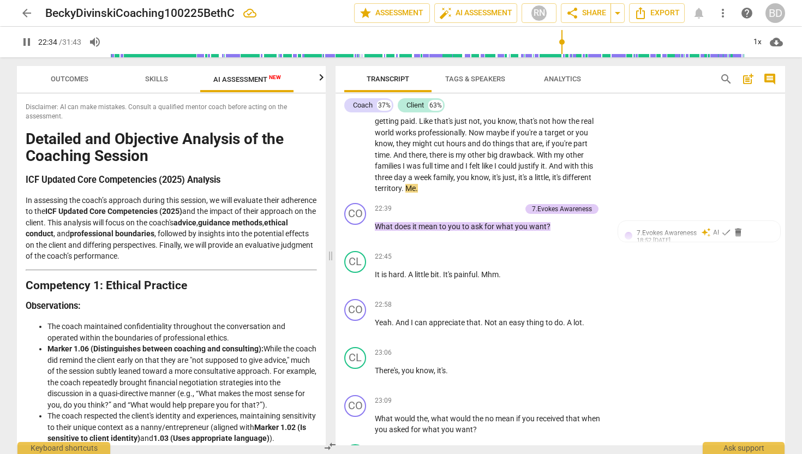
scroll to position [4756, 0]
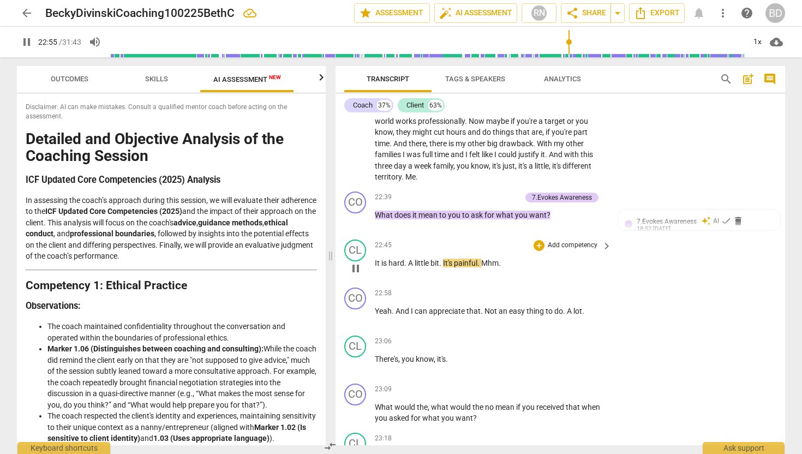
click at [356, 262] on span "pause" at bounding box center [355, 268] width 13 height 13
click at [356, 262] on span "play_arrow" at bounding box center [355, 268] width 13 height 13
click at [374, 261] on div "play_arrow pause" at bounding box center [361, 268] width 28 height 14
click at [375, 259] on span "It" at bounding box center [378, 263] width 7 height 9
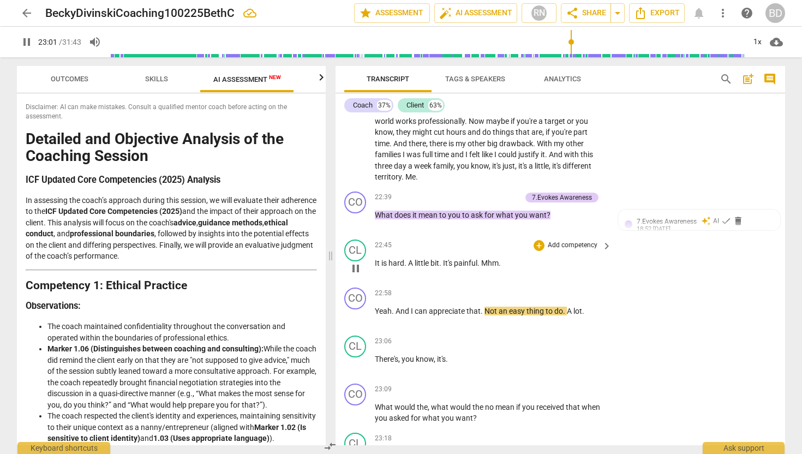
click at [375, 259] on span "It" at bounding box center [378, 263] width 7 height 9
click at [408, 259] on span "A" at bounding box center [411, 263] width 7 height 9
type input "1370"
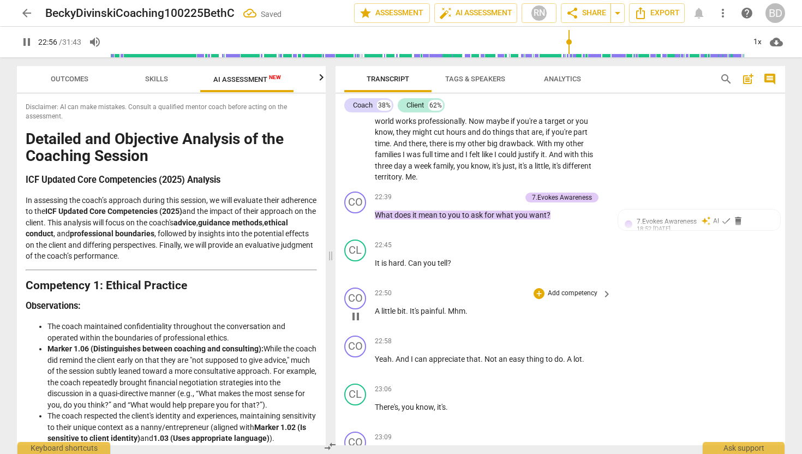
click at [412, 307] on span "It's" at bounding box center [415, 311] width 11 height 9
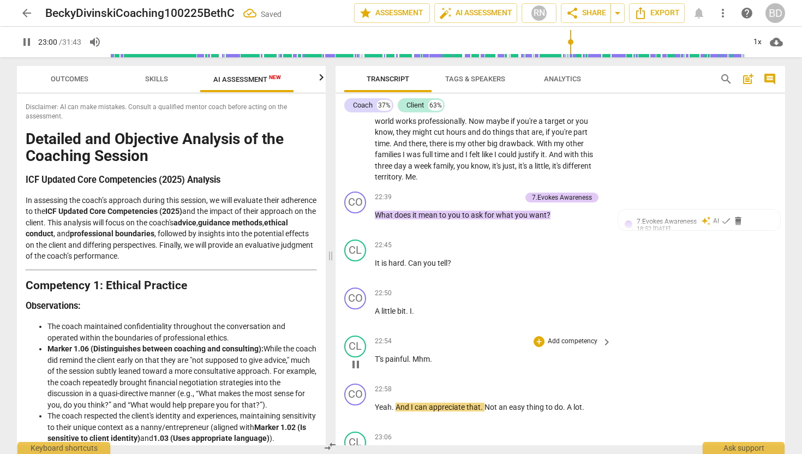
click at [413, 355] on span "." at bounding box center [411, 359] width 4 height 9
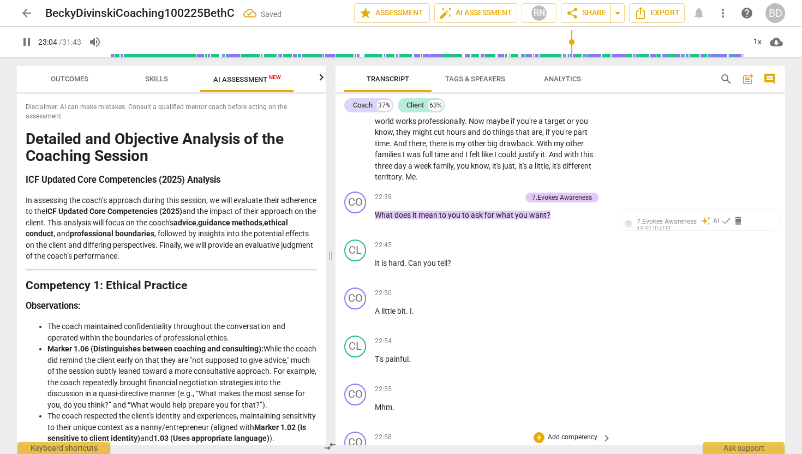
click at [376, 451] on span "Yeah" at bounding box center [383, 455] width 17 height 9
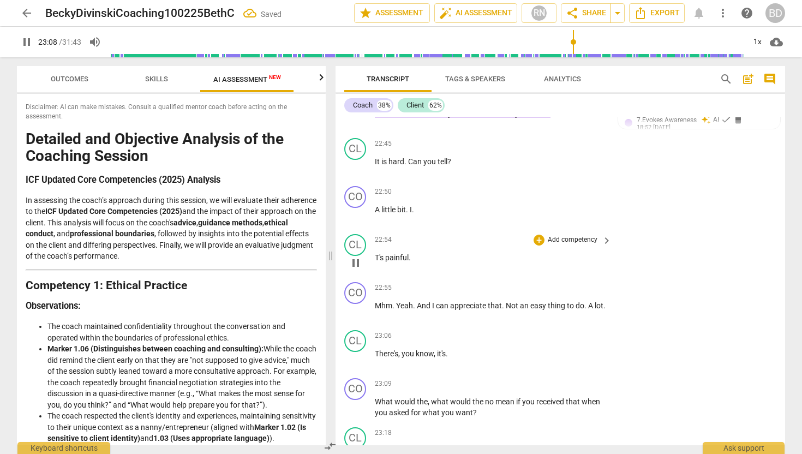
scroll to position [4865, 0]
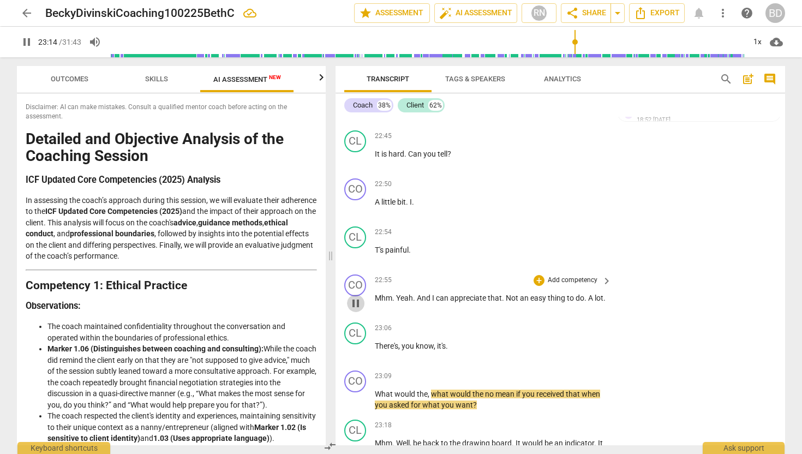
click at [355, 297] on span "pause" at bounding box center [355, 303] width 13 height 13
click at [356, 297] on span "play_arrow" at bounding box center [355, 303] width 13 height 13
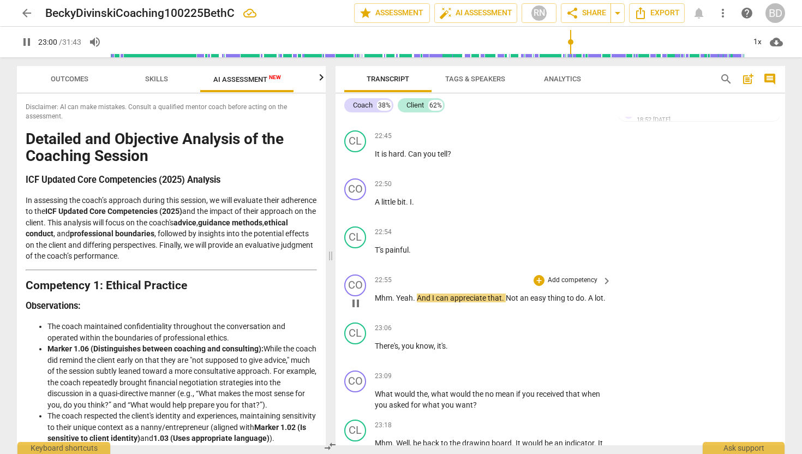
click at [357, 297] on span "pause" at bounding box center [355, 303] width 13 height 13
click at [357, 297] on span "play_arrow" at bounding box center [355, 303] width 13 height 13
click at [375, 294] on span "Mhm" at bounding box center [383, 298] width 17 height 9
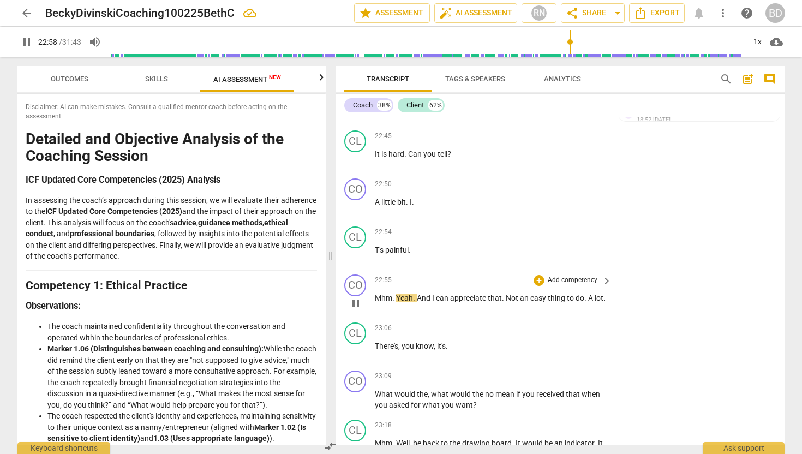
click at [375, 294] on span "Mhm" at bounding box center [383, 298] width 17 height 9
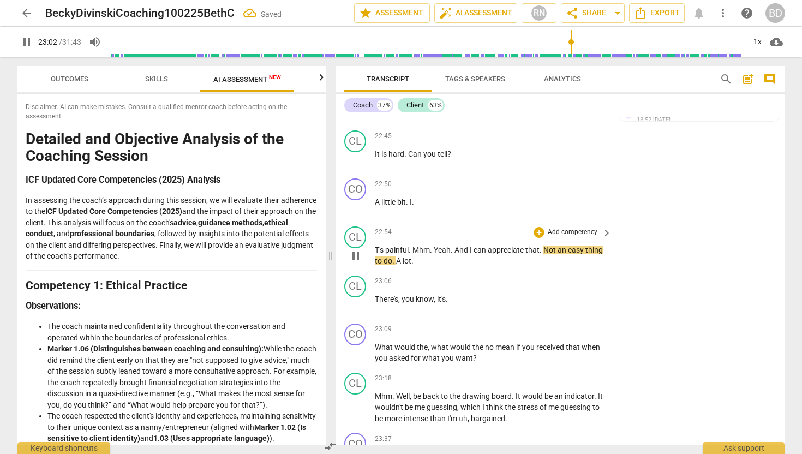
click at [355, 249] on span "pause" at bounding box center [355, 255] width 13 height 13
click at [355, 249] on span "play_arrow" at bounding box center [355, 255] width 13 height 13
click at [376, 246] on span "T's" at bounding box center [380, 250] width 10 height 9
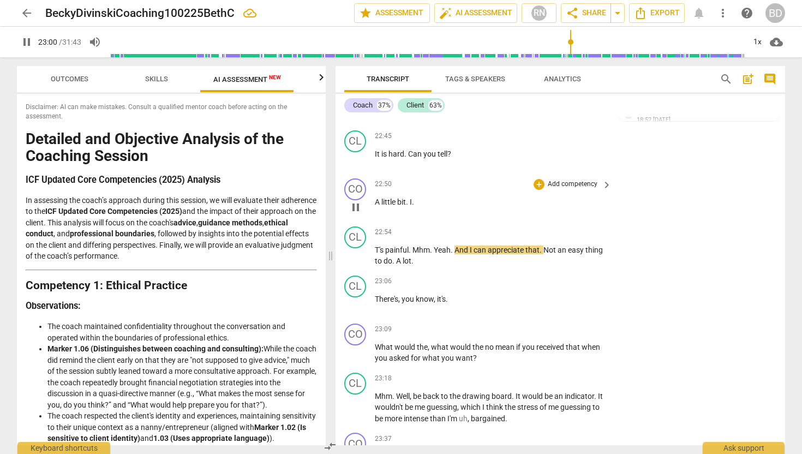
click at [410, 198] on span "." at bounding box center [408, 202] width 4 height 9
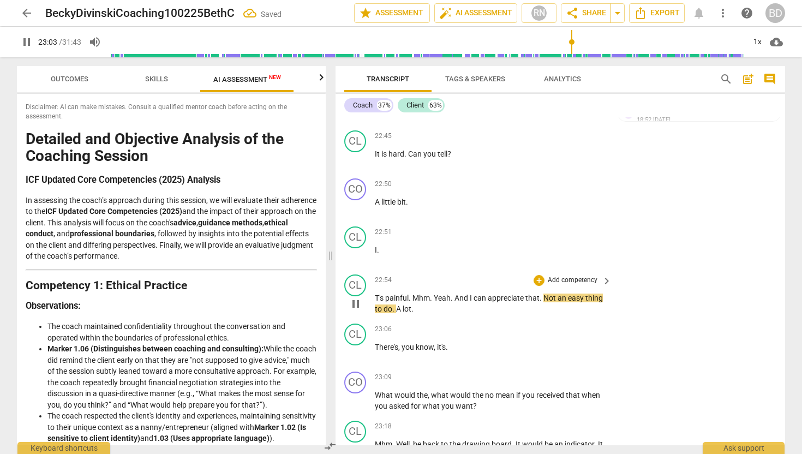
click at [378, 294] on span "T's" at bounding box center [380, 298] width 10 height 9
type input "1384"
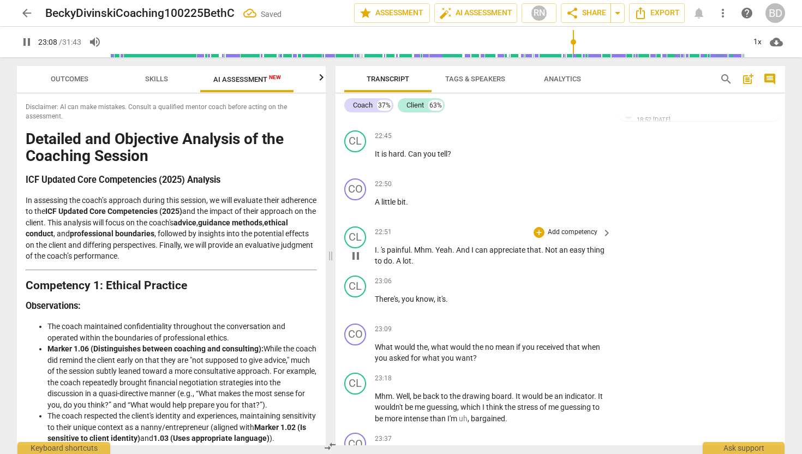
click at [379, 246] on span "." at bounding box center [379, 250] width 4 height 9
type input "1389"
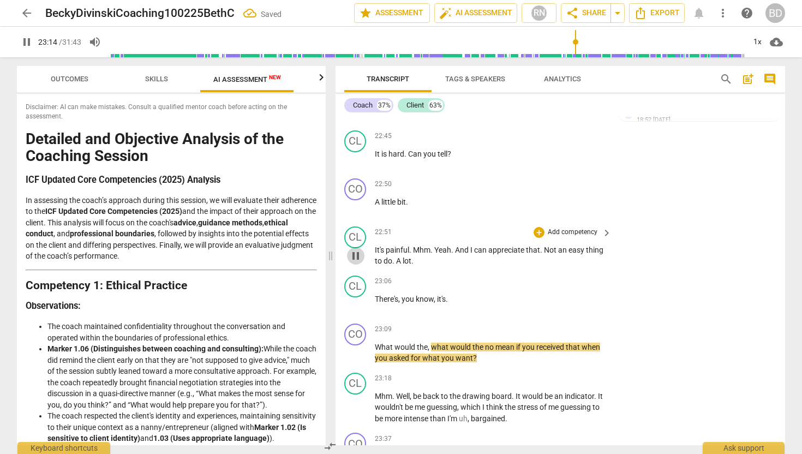
click at [360, 249] on span "pause" at bounding box center [355, 255] width 13 height 13
click at [358, 249] on span "play_arrow" at bounding box center [355, 255] width 13 height 13
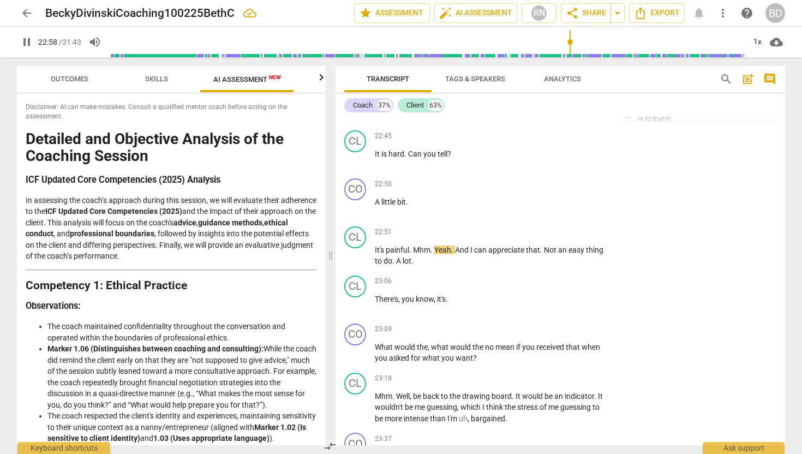
click at [414, 246] on span "Mhm" at bounding box center [421, 250] width 17 height 9
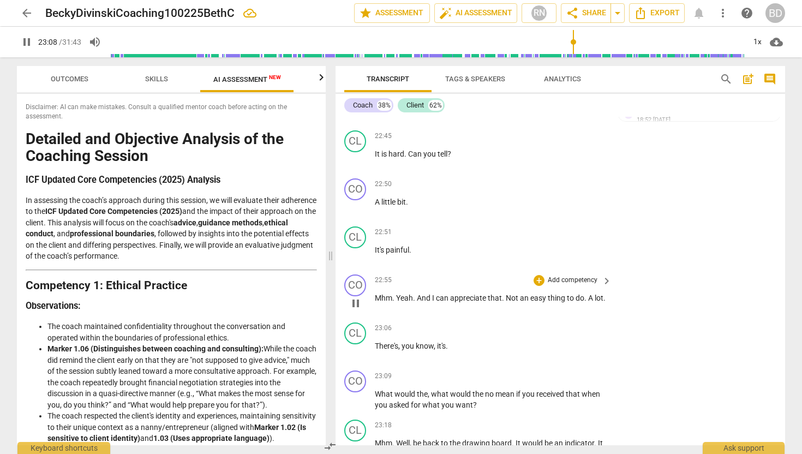
click at [588, 294] on span "A" at bounding box center [591, 298] width 7 height 9
type input "1389"
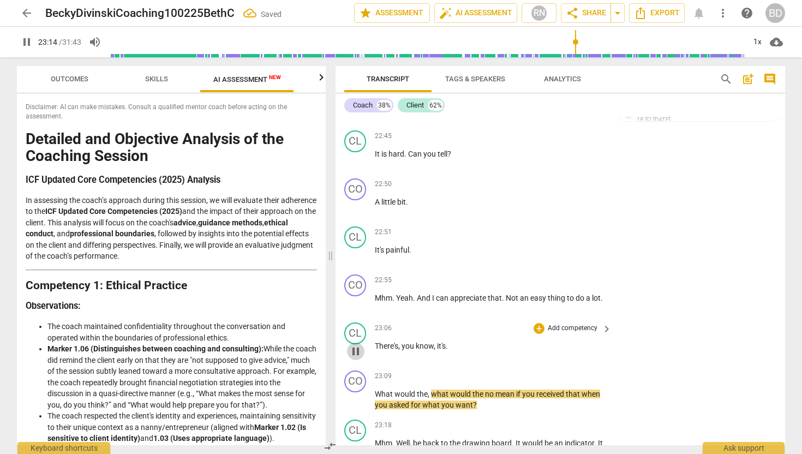
click at [356, 345] on span "pause" at bounding box center [355, 351] width 13 height 13
click at [356, 345] on span "play_arrow" at bounding box center [355, 351] width 13 height 13
click at [376, 342] on span "There's" at bounding box center [386, 346] width 23 height 9
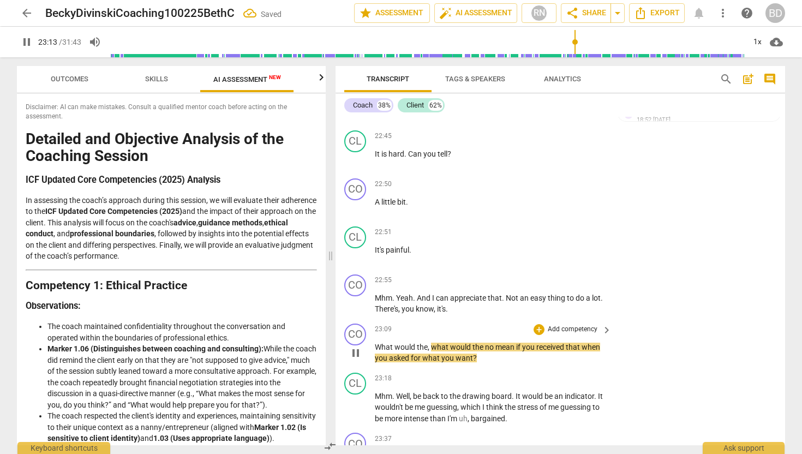
click at [376, 343] on span "What" at bounding box center [385, 347] width 20 height 9
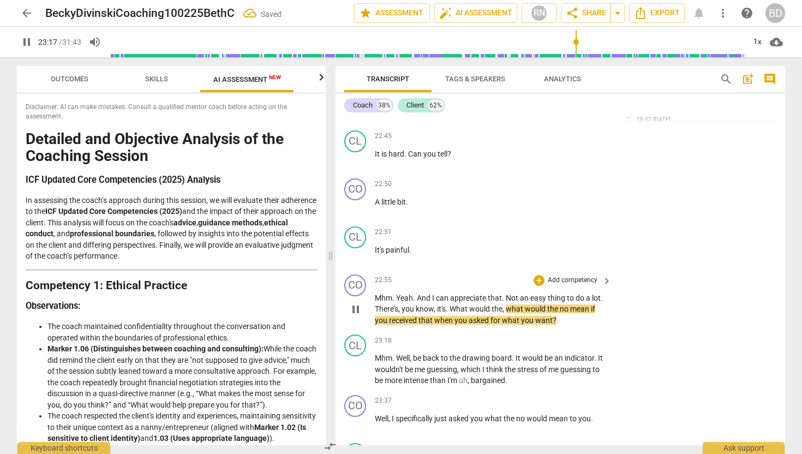
click at [560, 305] on span "the" at bounding box center [554, 309] width 13 height 9
type input "1399"
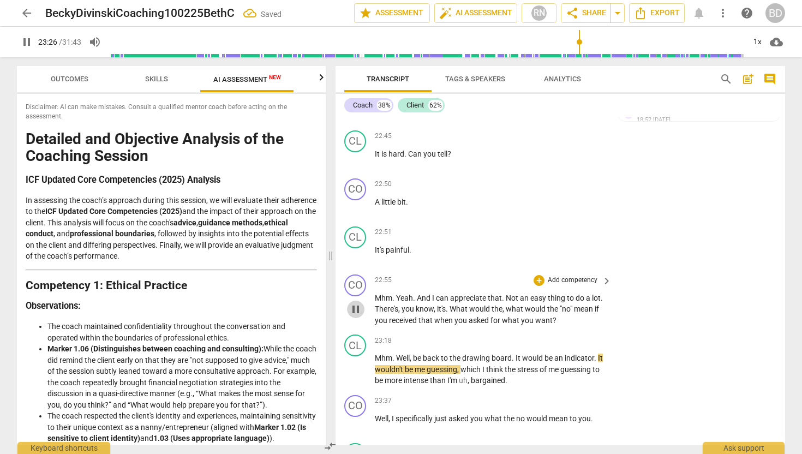
click at [359, 303] on span "pause" at bounding box center [355, 309] width 13 height 13
click at [359, 303] on span "play_arrow" at bounding box center [355, 309] width 13 height 13
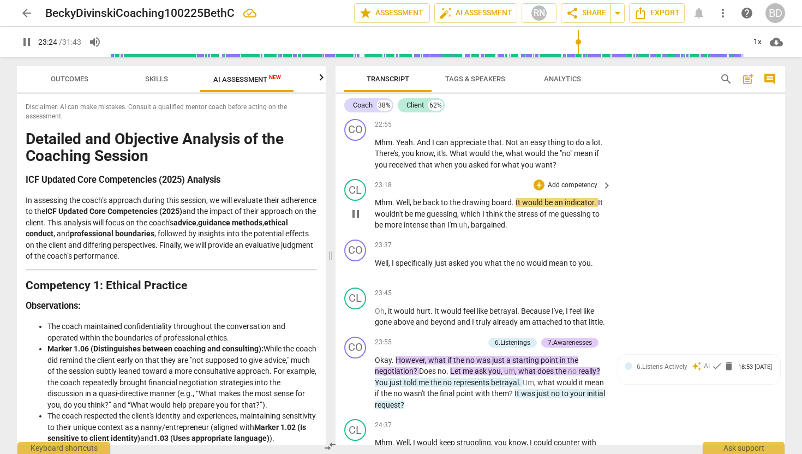
scroll to position [5026, 0]
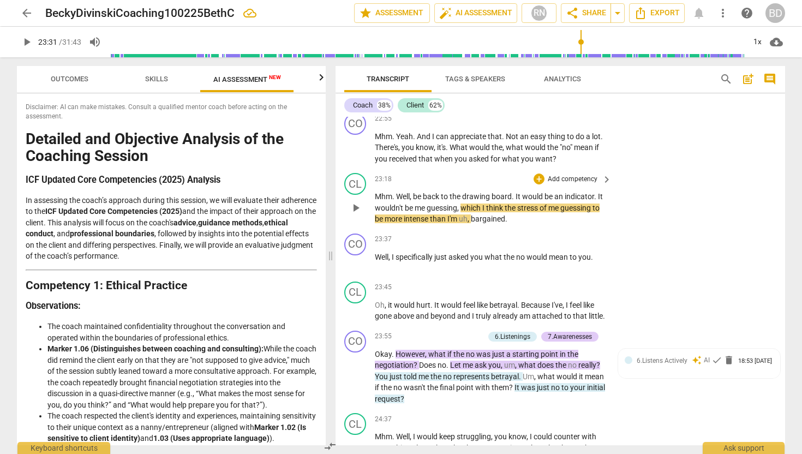
click at [356, 201] on span "play_arrow" at bounding box center [355, 207] width 13 height 13
click at [463, 204] on span "which" at bounding box center [472, 208] width 22 height 9
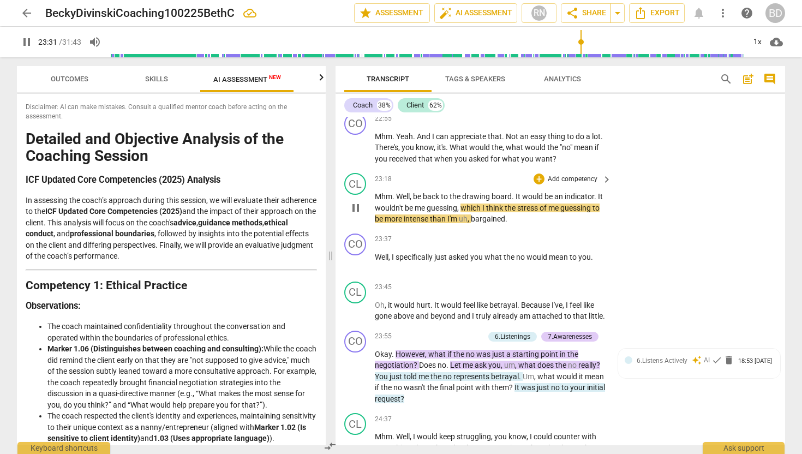
click at [377, 192] on span "Mhm" at bounding box center [383, 196] width 17 height 9
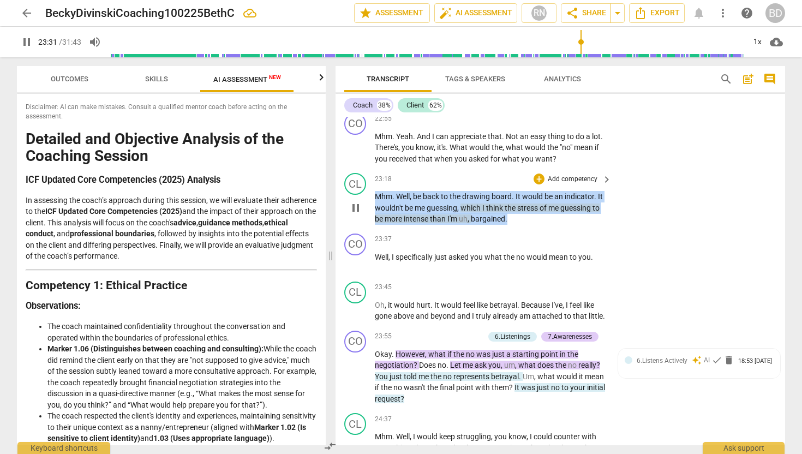
click at [377, 192] on span "Mhm" at bounding box center [383, 196] width 17 height 9
click at [358, 201] on span "pause" at bounding box center [355, 207] width 13 height 13
click at [358, 201] on span "play_arrow" at bounding box center [355, 207] width 13 height 13
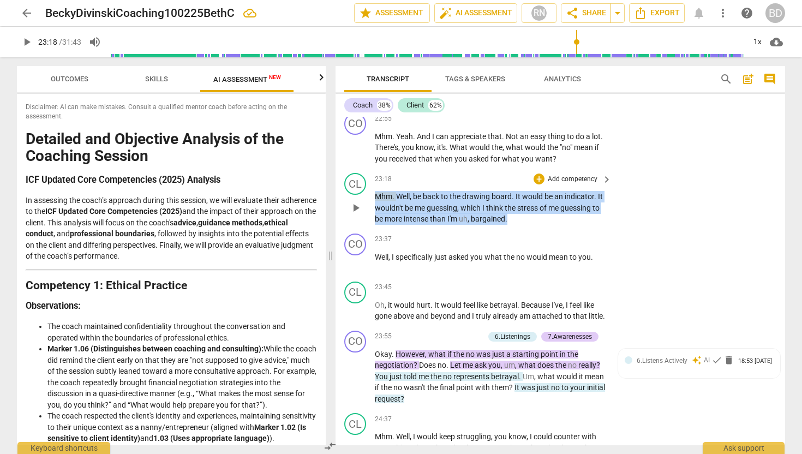
type input "1399"
